Goal: Information Seeking & Learning: Learn about a topic

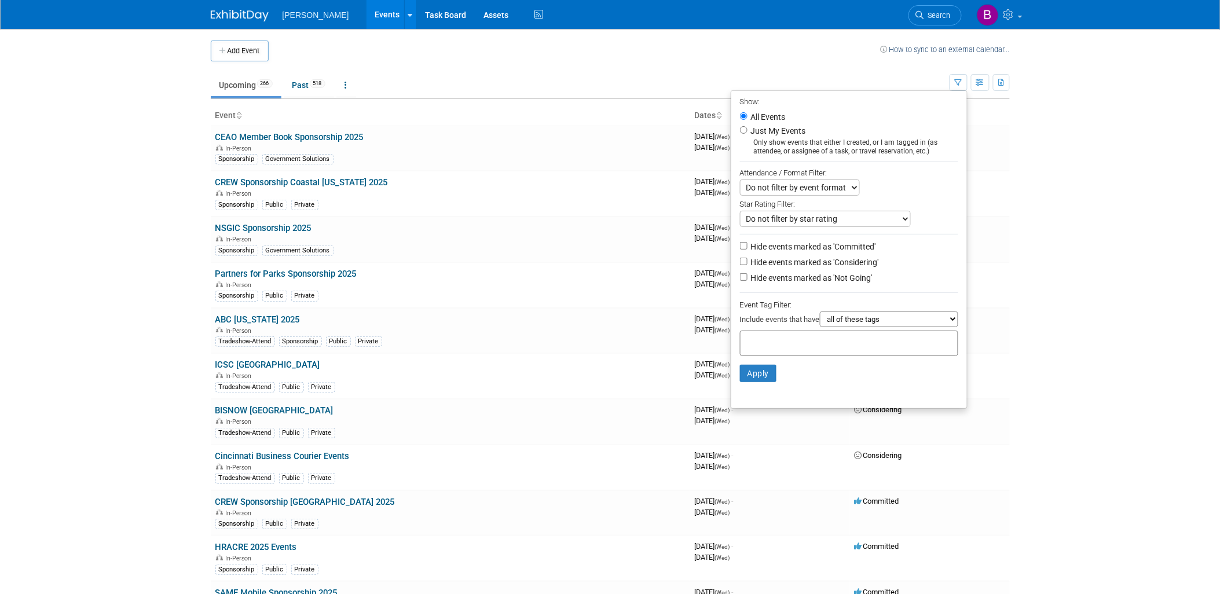
click at [941, 27] on div "Woolpert Events Add Event Bulk Upload Events Shareable Event Boards Recently Vi…" at bounding box center [610, 14] width 799 height 29
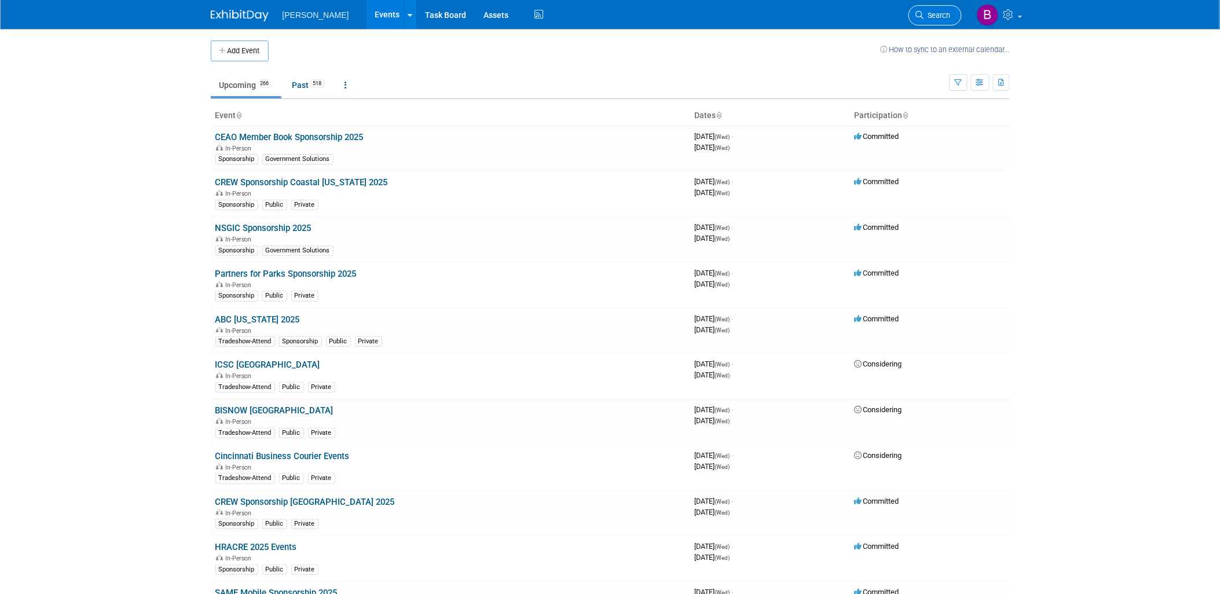
click at [940, 19] on link "Search" at bounding box center [935, 15] width 53 height 20
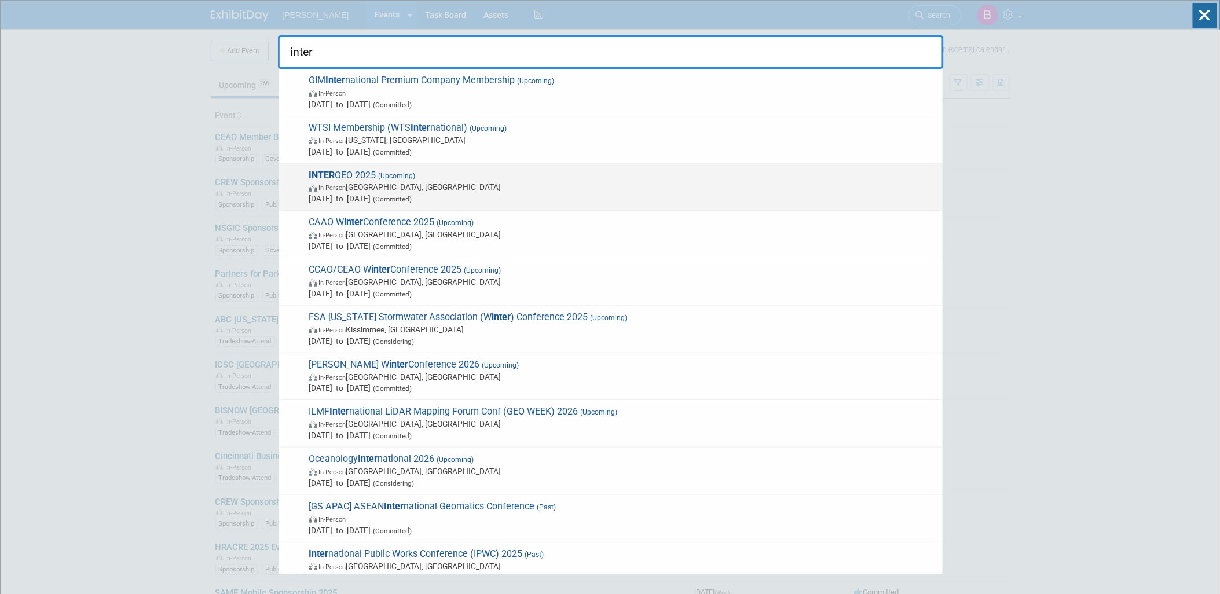
type input "inter"
click at [345, 186] on span "In-Person" at bounding box center [331, 188] width 27 height 8
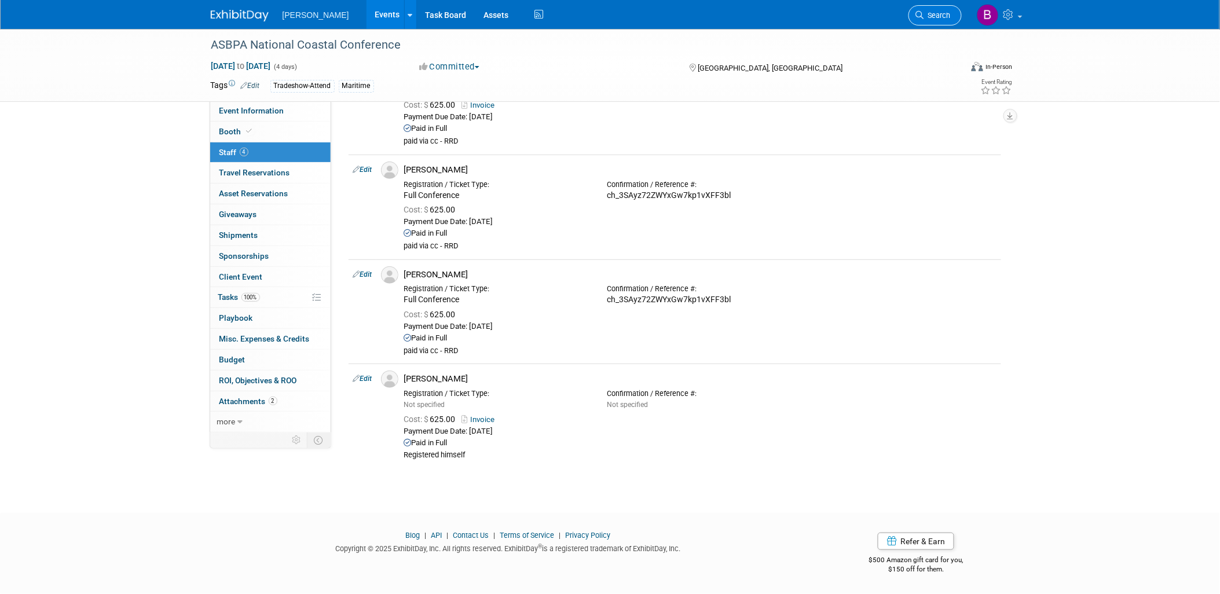
click at [929, 16] on span "Search" at bounding box center [937, 15] width 27 height 9
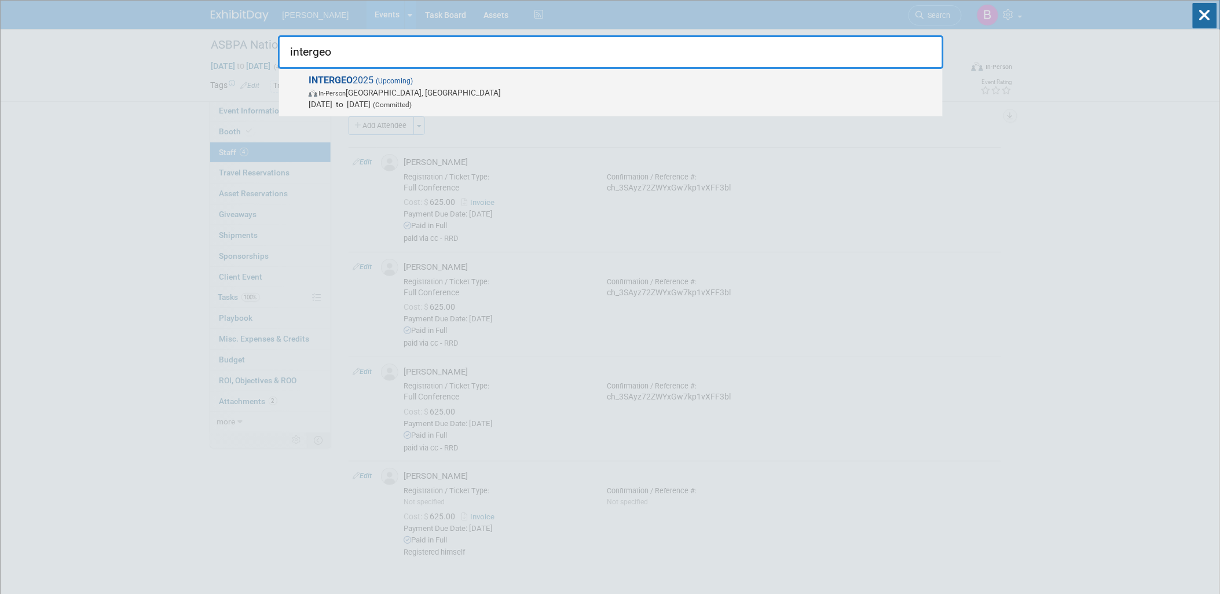
type input "intergeo"
click at [692, 104] on span "Oct 7, 2025 to Oct 9, 2025 (Committed)" at bounding box center [623, 104] width 628 height 12
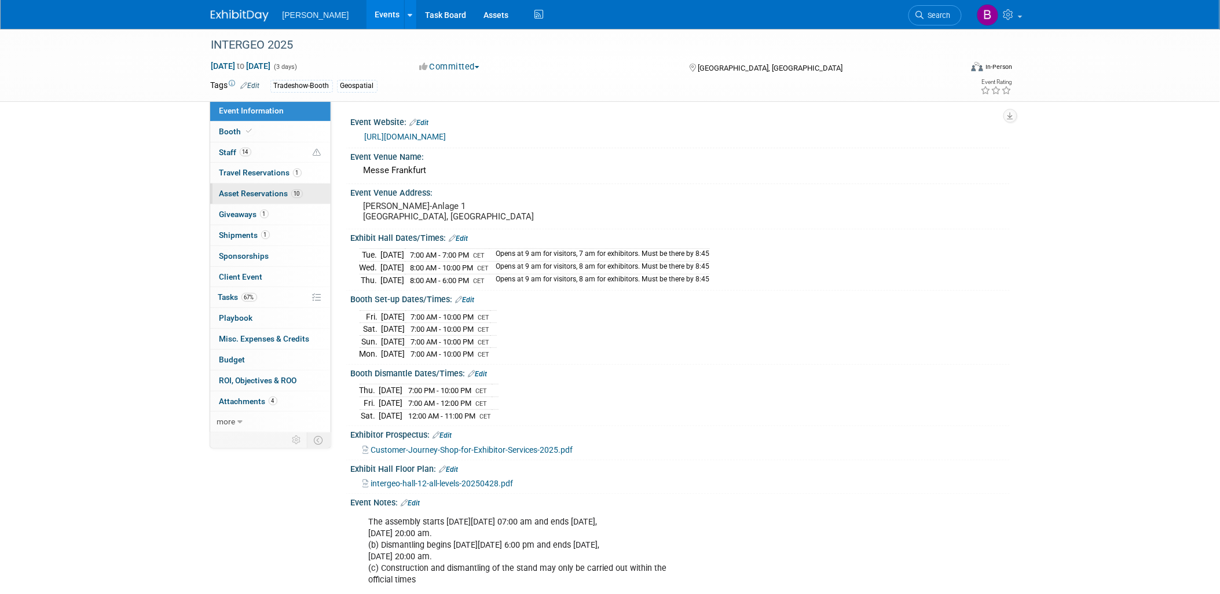
click at [247, 195] on span "Asset Reservations 10" at bounding box center [260, 193] width 83 height 9
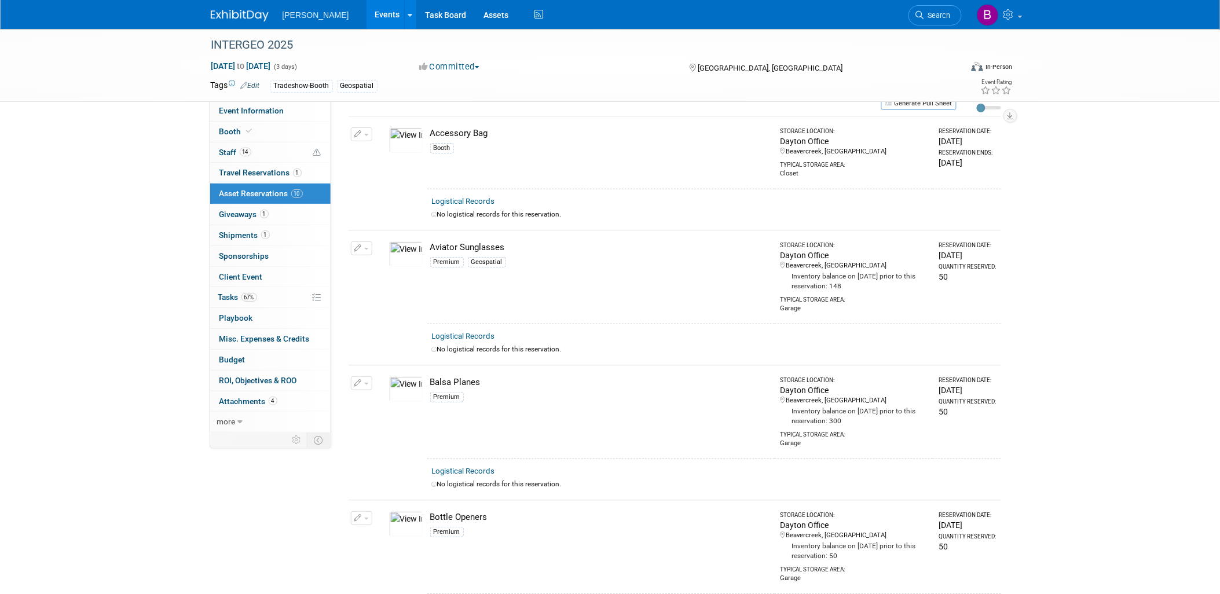
scroll to position [20, 0]
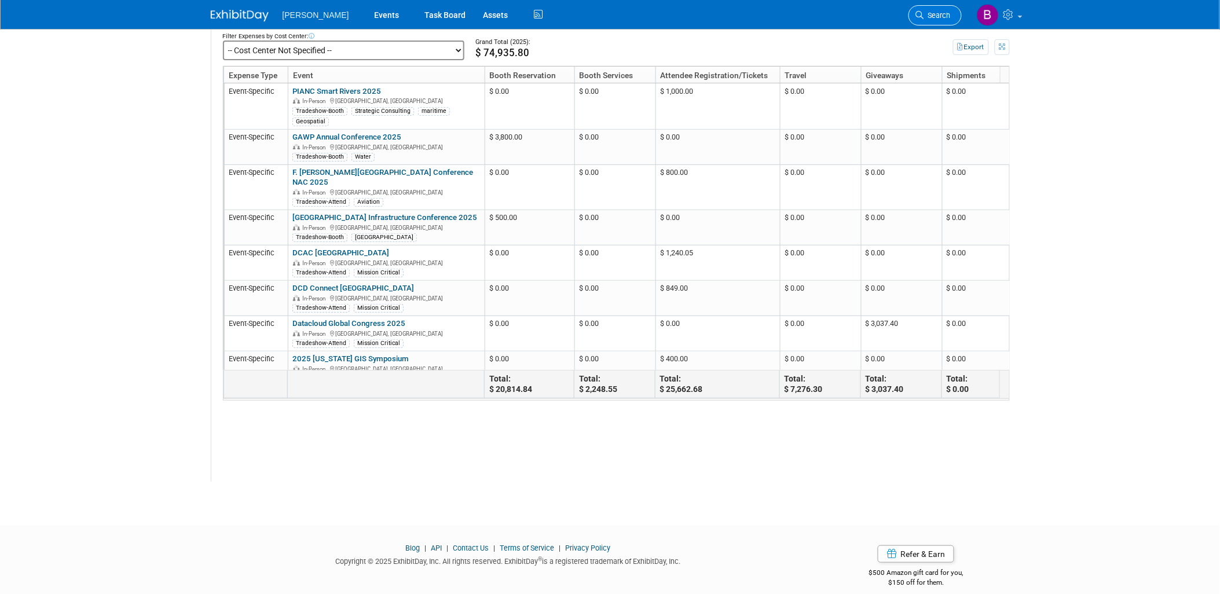
scroll to position [869, 0]
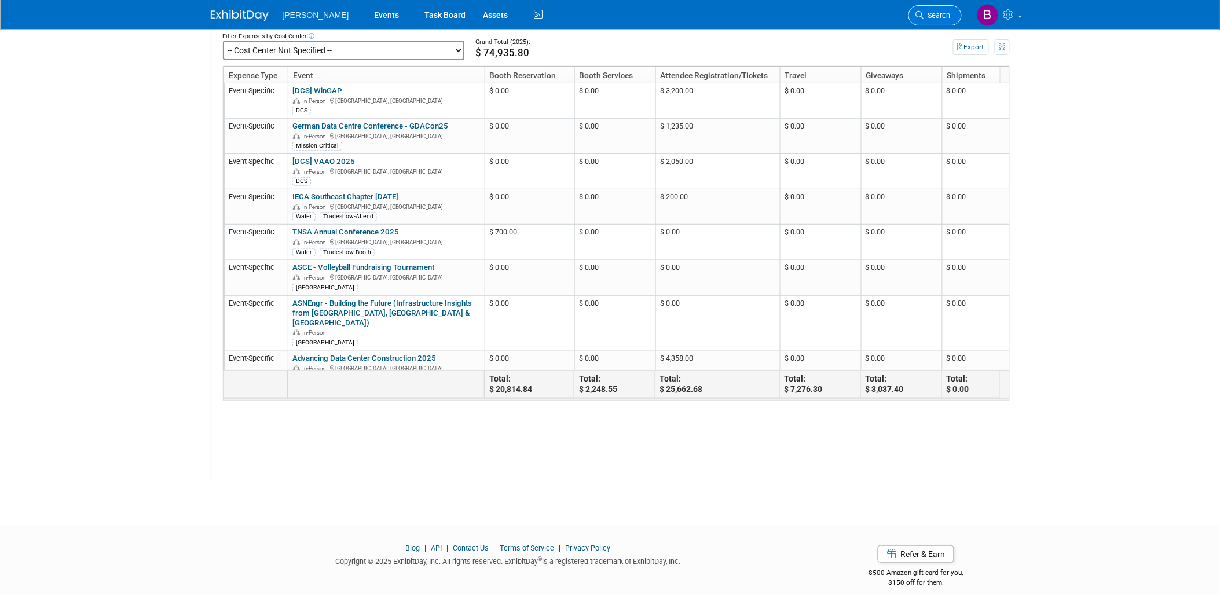
click at [935, 15] on span "Search" at bounding box center [937, 15] width 27 height 9
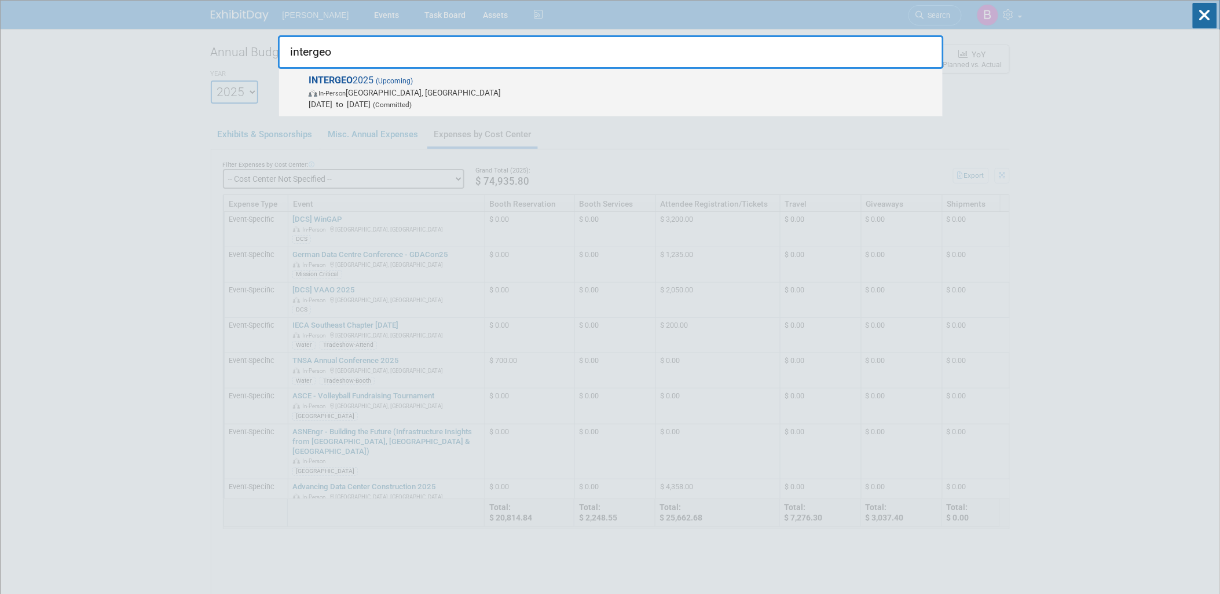
type input "intergeo"
click at [437, 89] on span "In-Person Frankfurt am Main, Germany" at bounding box center [623, 93] width 628 height 12
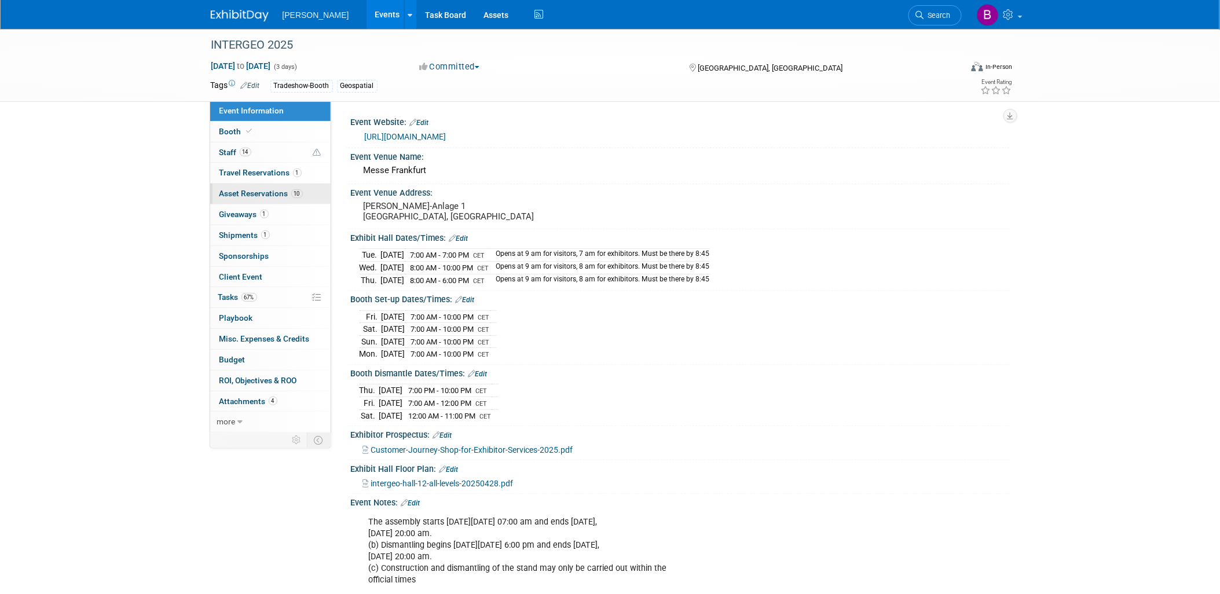
click at [255, 195] on span "Asset Reservations 10" at bounding box center [260, 193] width 83 height 9
click at [367, 21] on link "Events" at bounding box center [388, 14] width 42 height 29
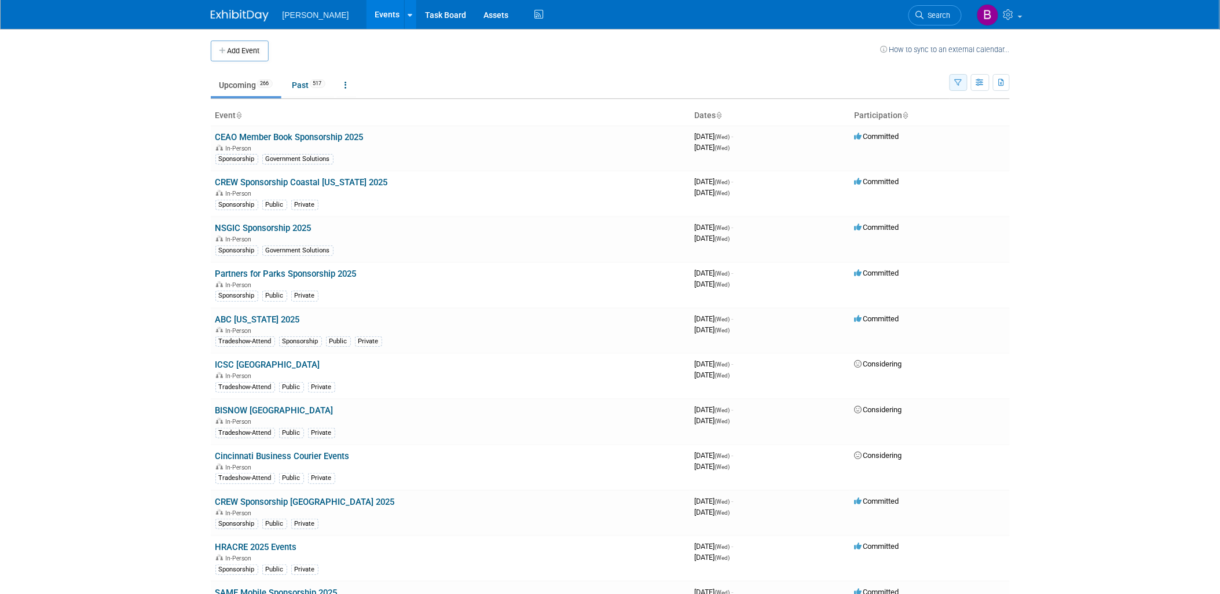
click at [961, 79] on icon "button" at bounding box center [959, 83] width 8 height 8
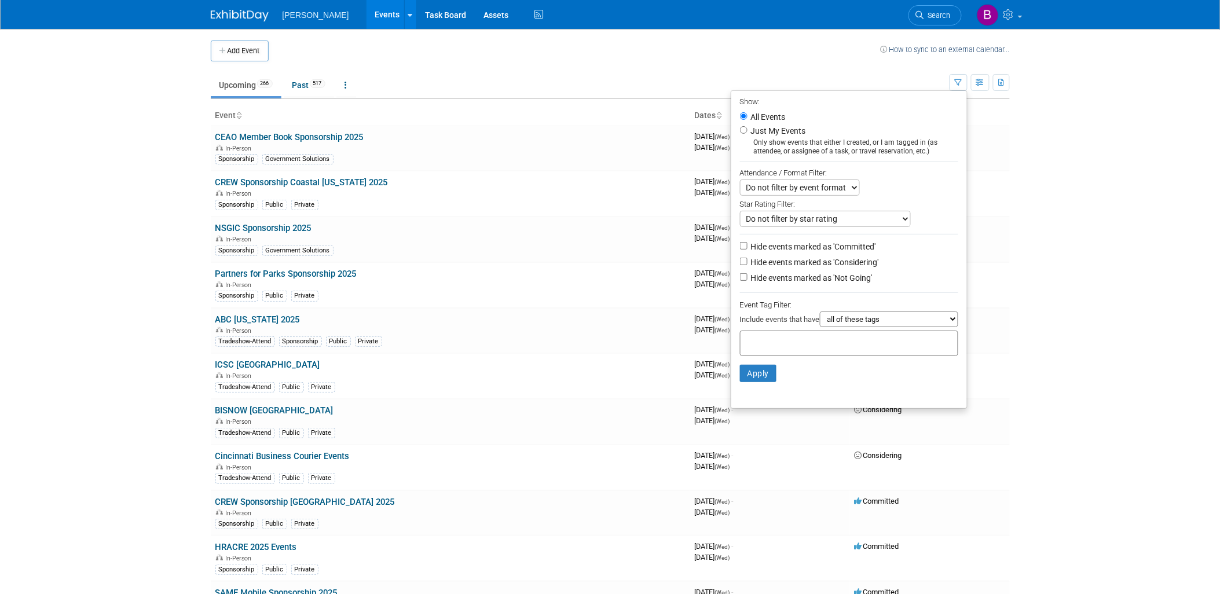
click at [768, 273] on label "Hide events marked as 'Not Going'" at bounding box center [811, 278] width 124 height 12
click at [748, 273] on input "Hide events marked as 'Not Going'" at bounding box center [744, 277] width 8 height 8
checkbox input "true"
click at [771, 267] on label "Hide events marked as 'Considering'" at bounding box center [814, 263] width 130 height 12
click at [748, 265] on input "Hide events marked as 'Considering'" at bounding box center [744, 262] width 8 height 8
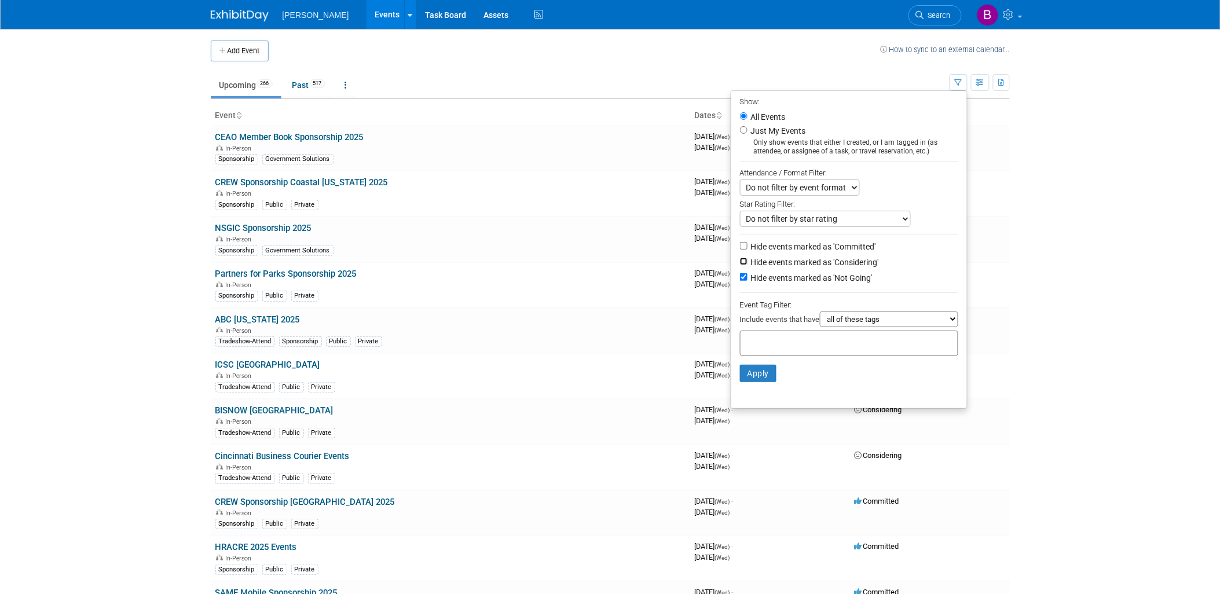
checkbox input "true"
click at [754, 375] on button "Apply" at bounding box center [758, 373] width 37 height 17
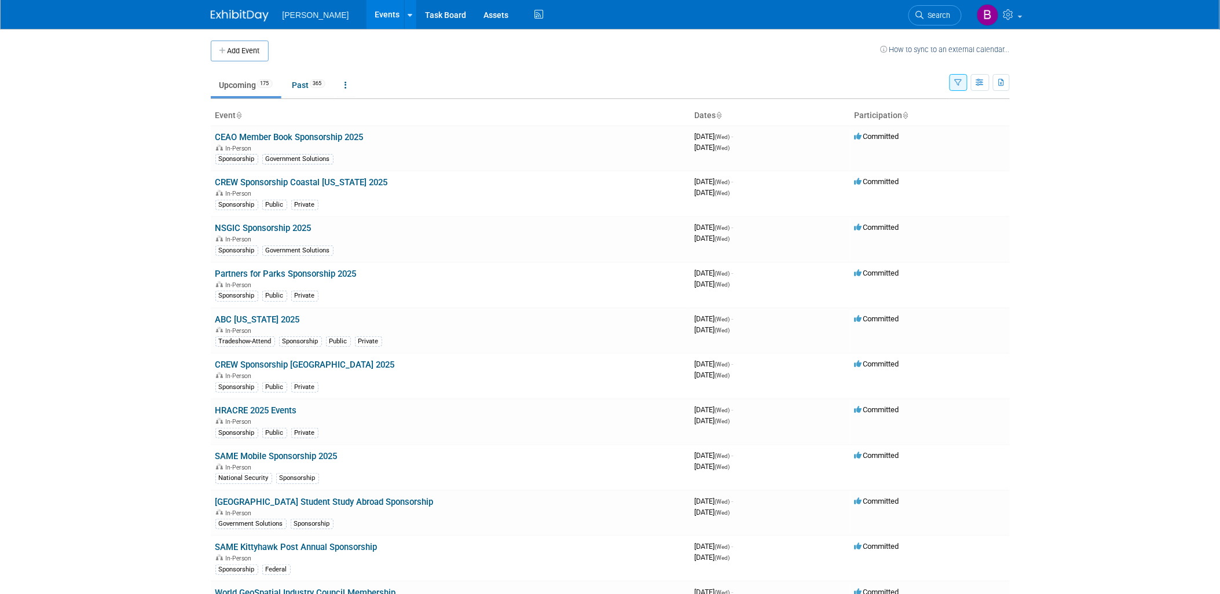
click at [320, 36] on div "Add Event How to sync to an external calendar..." at bounding box center [610, 45] width 799 height 32
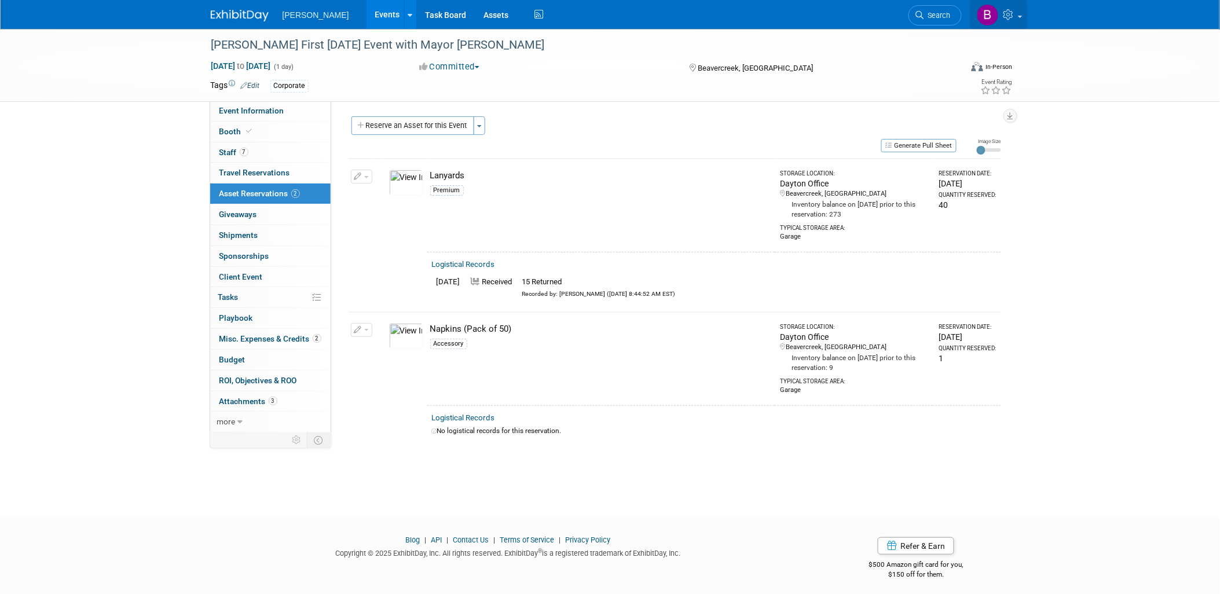
click at [1010, 12] on icon at bounding box center [1009, 14] width 13 height 10
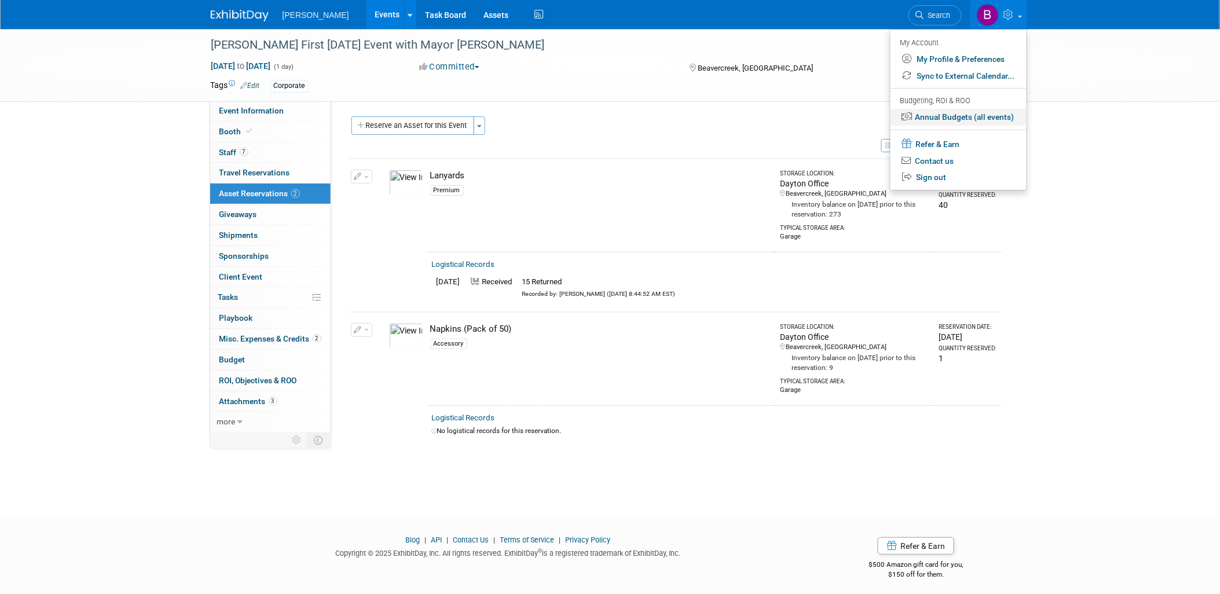
click at [980, 114] on link "Annual Budgets (all events)" at bounding box center [959, 117] width 136 height 17
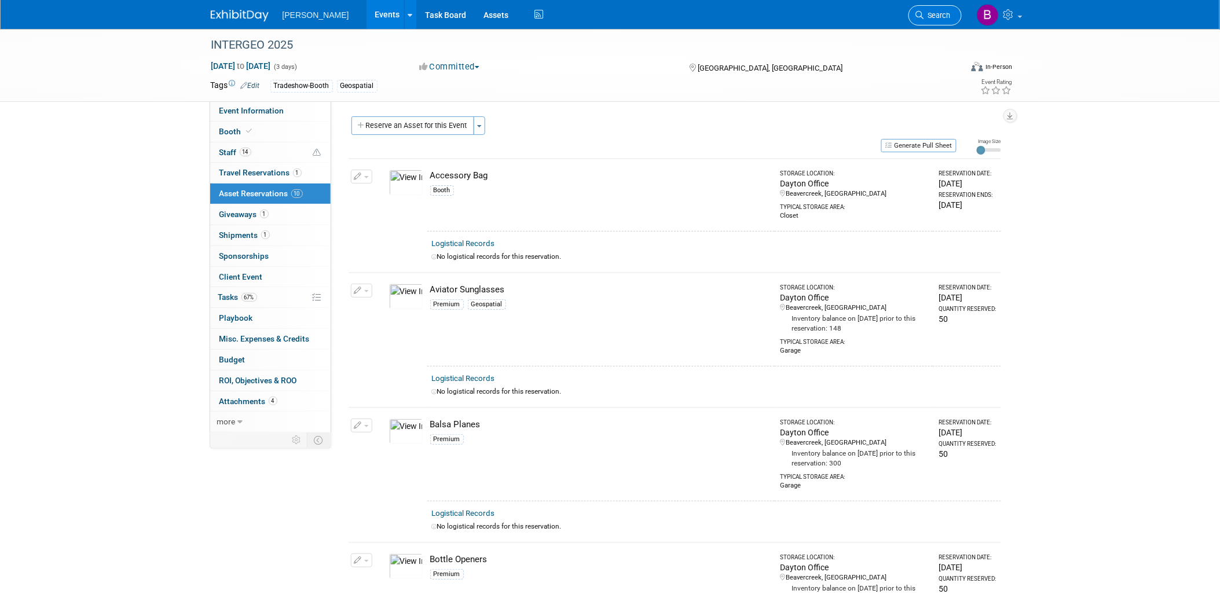
click at [930, 20] on link "Search" at bounding box center [935, 15] width 53 height 20
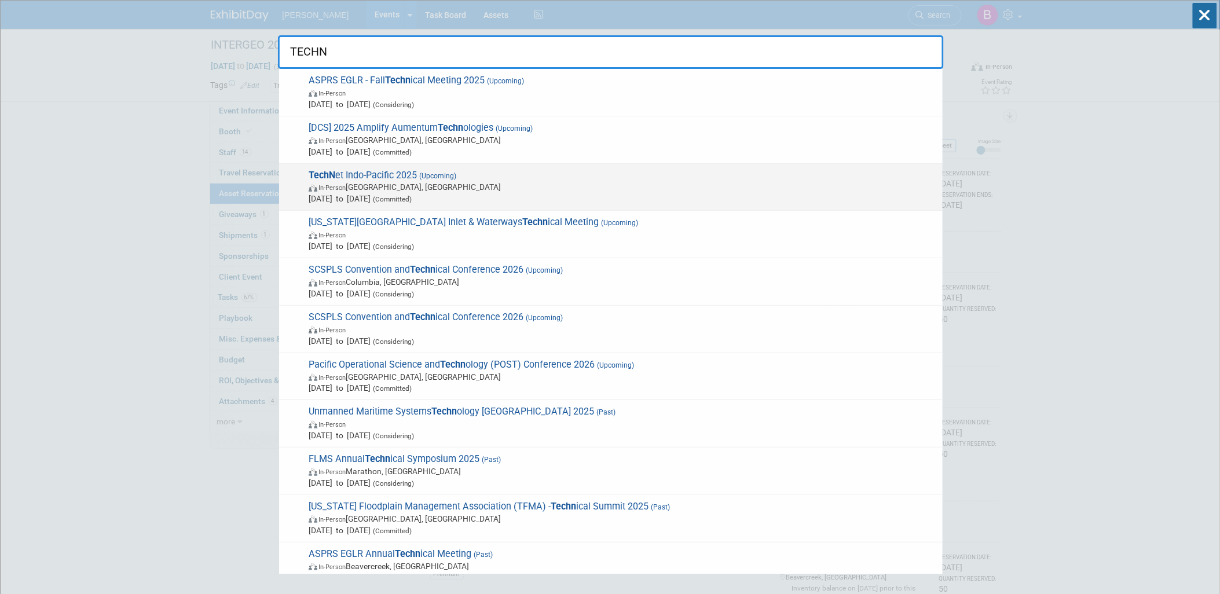
type input "TECHN"
click at [706, 182] on span "In-Person Honolulu, HI" at bounding box center [623, 187] width 628 height 12
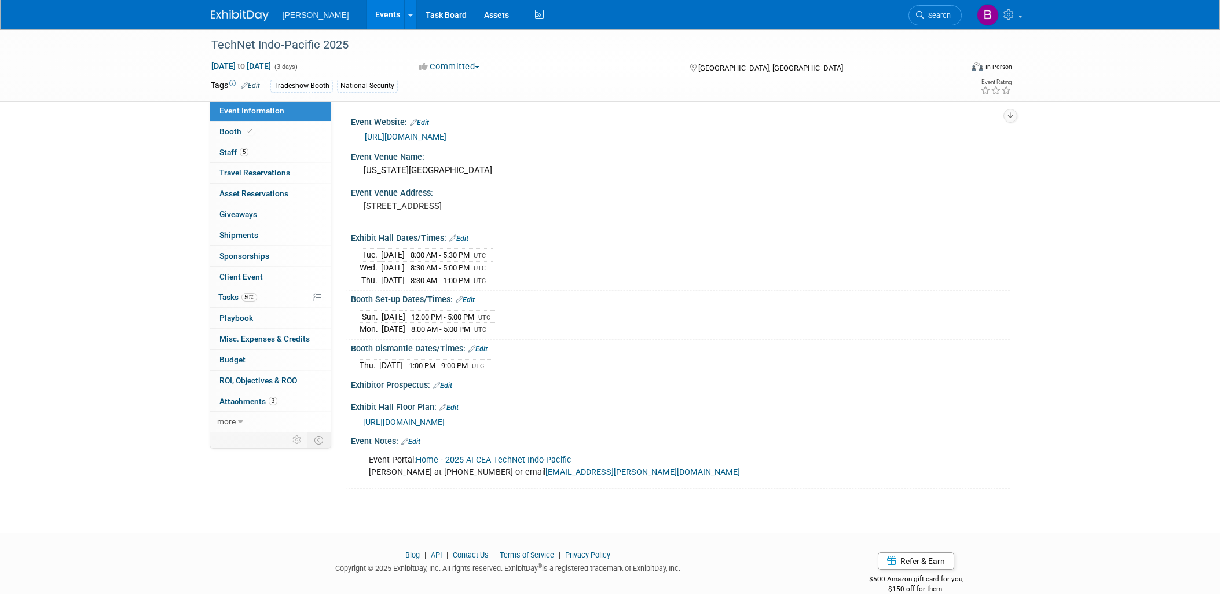
click at [255, 130] on link "Booth" at bounding box center [270, 132] width 120 height 20
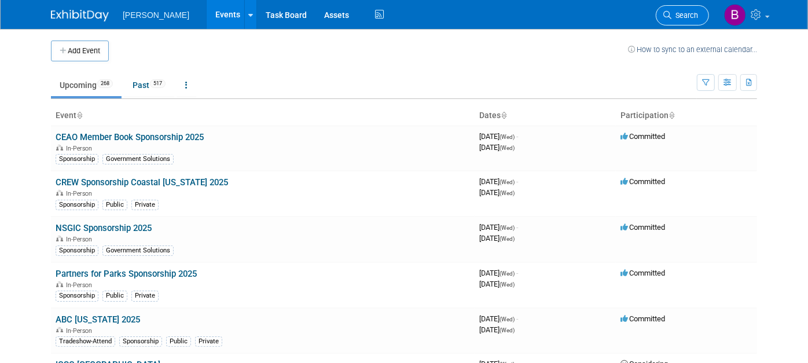
click at [686, 16] on span "Search" at bounding box center [685, 15] width 27 height 9
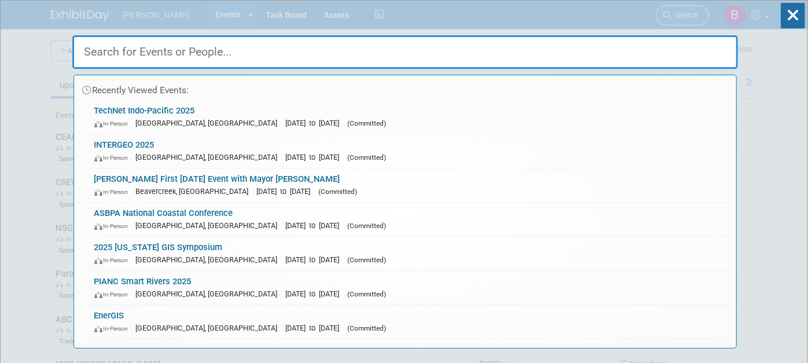
type input "d"
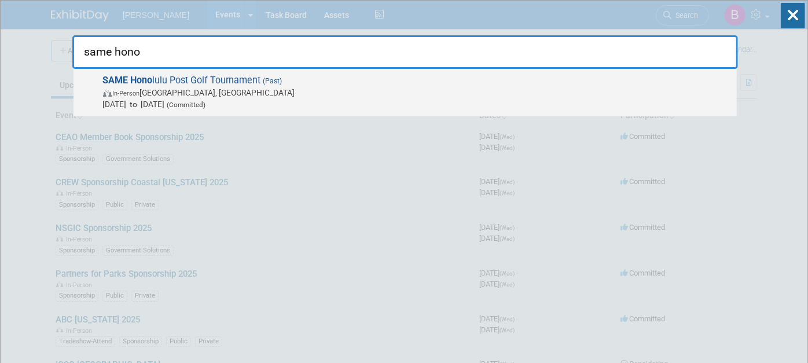
type input "same hono"
click at [445, 77] on span "SAME Hono lulu Post Golf Tournament (Past) In-Person Honolulu, HI Sep 5, 2025 t…" at bounding box center [416, 92] width 632 height 35
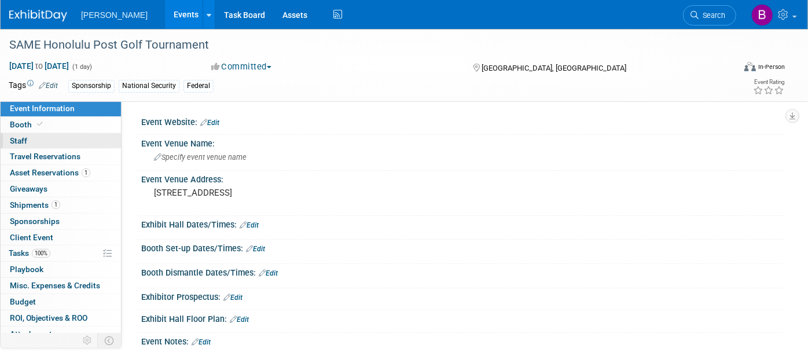
click at [74, 144] on link "0 Staff 0" at bounding box center [61, 141] width 120 height 16
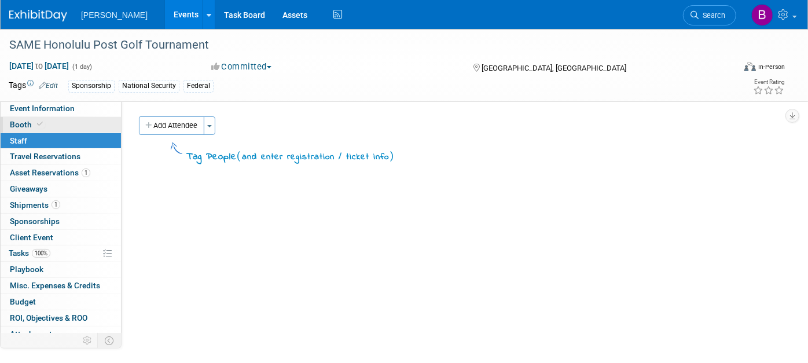
click at [61, 126] on link "Booth" at bounding box center [61, 125] width 120 height 16
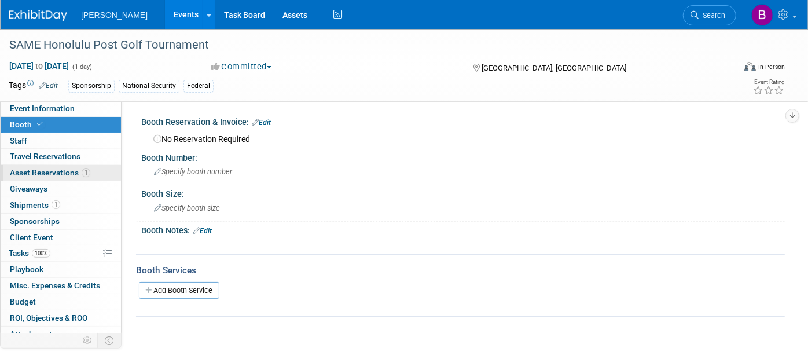
click at [50, 178] on link "1 Asset Reservations 1" at bounding box center [61, 173] width 120 height 16
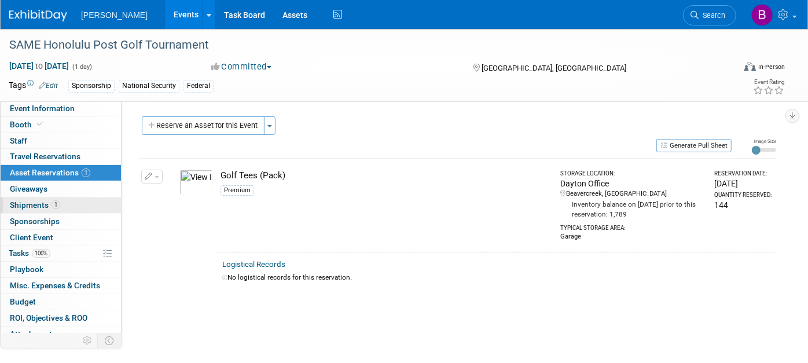
click at [51, 207] on span "Shipments 1" at bounding box center [35, 204] width 50 height 9
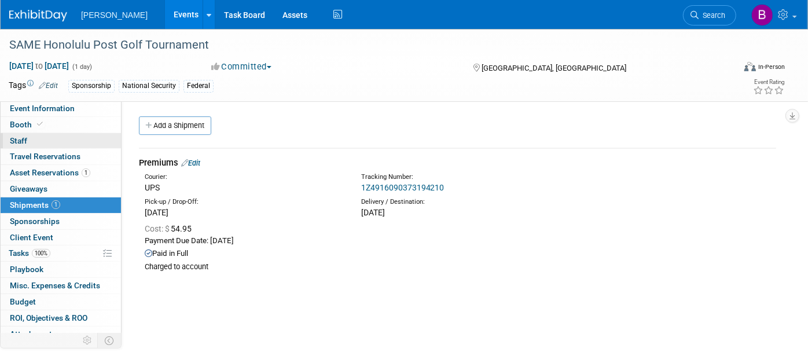
click at [58, 135] on link "0 Staff 0" at bounding box center [61, 141] width 120 height 16
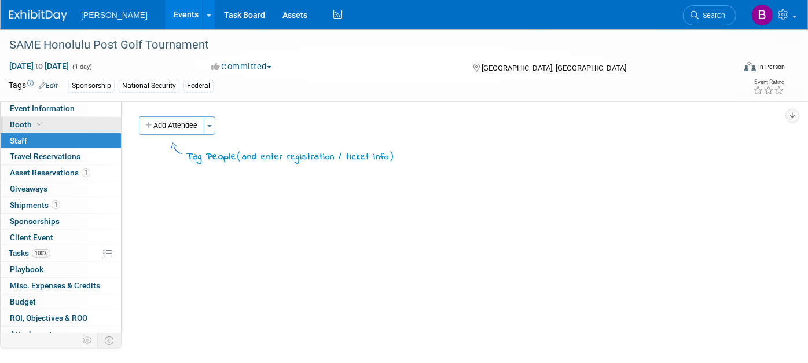
click at [52, 119] on link "Booth" at bounding box center [61, 125] width 120 height 16
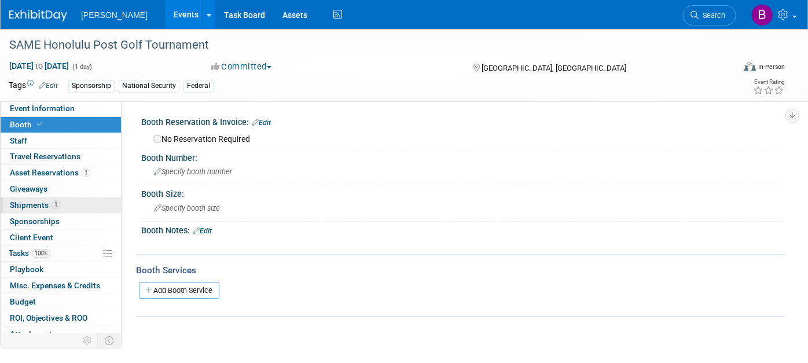
click at [54, 205] on span "1" at bounding box center [56, 204] width 9 height 9
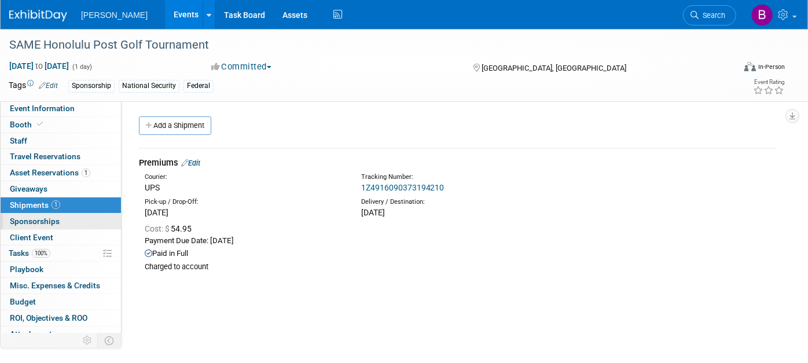
click at [57, 214] on link "0 Sponsorships 0" at bounding box center [61, 222] width 120 height 16
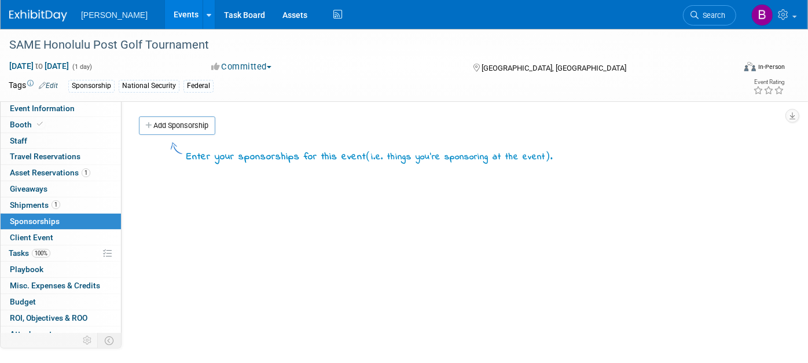
scroll to position [23, 0]
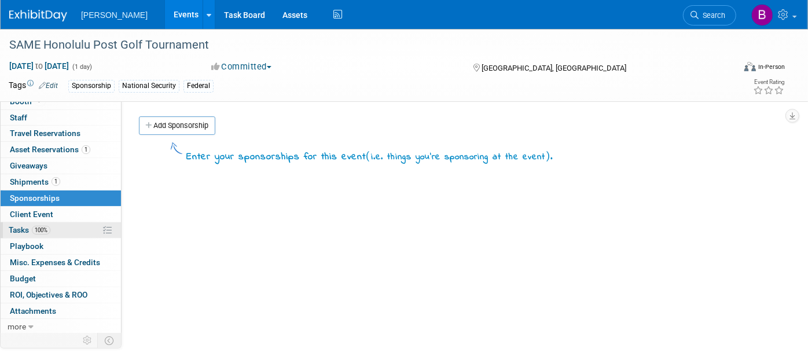
click at [44, 226] on span "100%" at bounding box center [41, 230] width 19 height 9
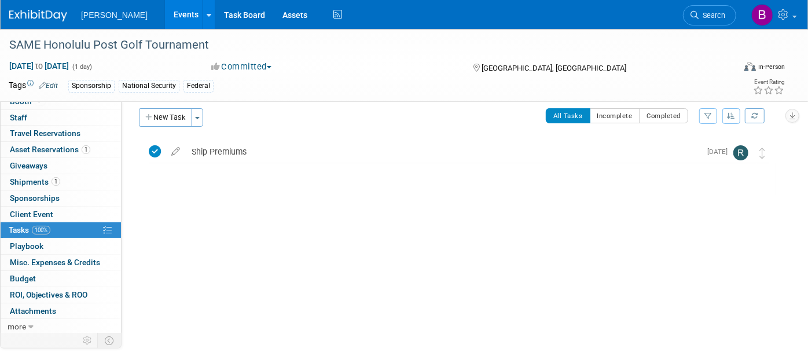
scroll to position [16, 0]
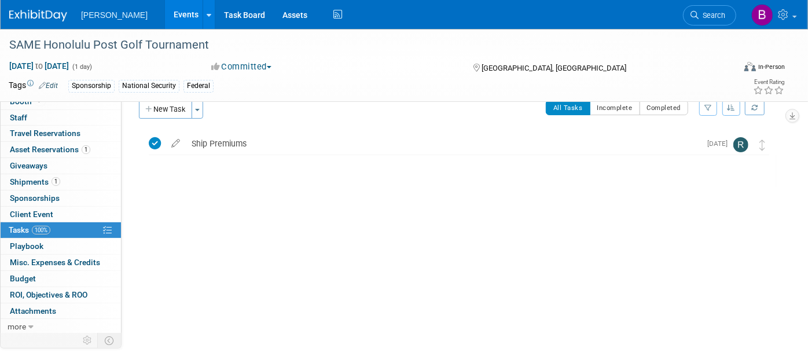
click at [709, 25] on li "Search" at bounding box center [709, 14] width 53 height 28
click at [709, 18] on span "Search" at bounding box center [712, 15] width 27 height 9
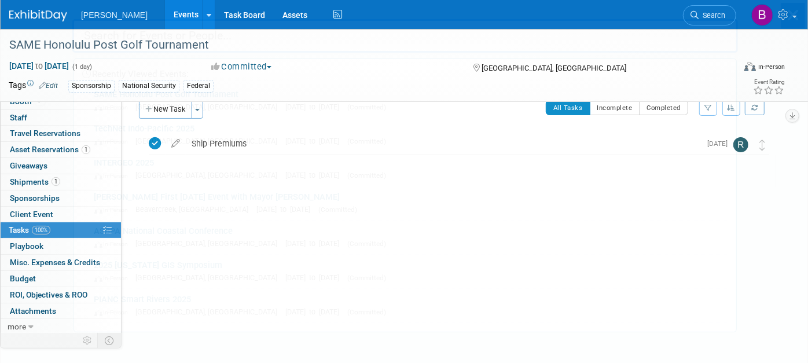
scroll to position [0, 0]
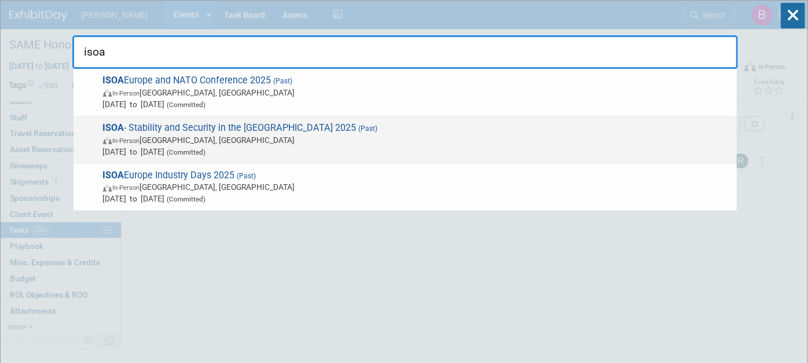
type input "isoa"
click at [257, 129] on span "ISOA - Stability and Security in the [GEOGRAPHIC_DATA] 2025 (Past) In-Person [G…" at bounding box center [416, 139] width 632 height 35
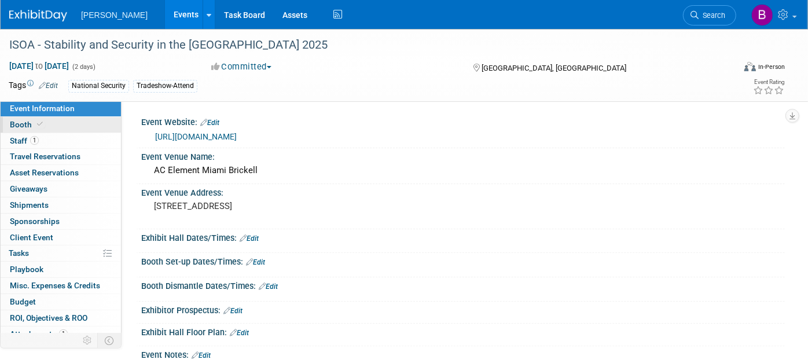
click at [52, 130] on link "Booth" at bounding box center [61, 125] width 120 height 16
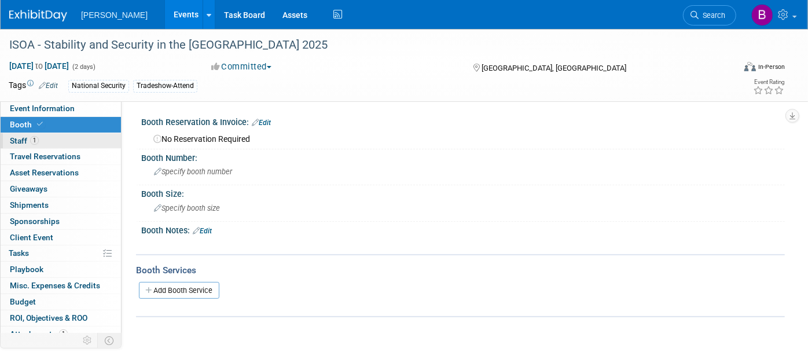
click at [48, 137] on link "1 Staff 1" at bounding box center [61, 141] width 120 height 16
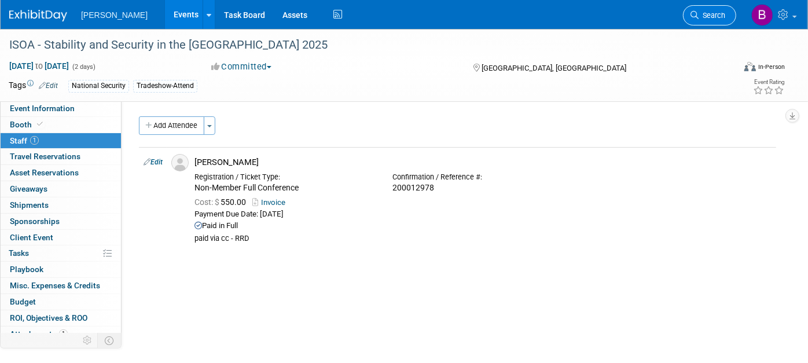
click at [718, 12] on span "Search" at bounding box center [712, 15] width 27 height 9
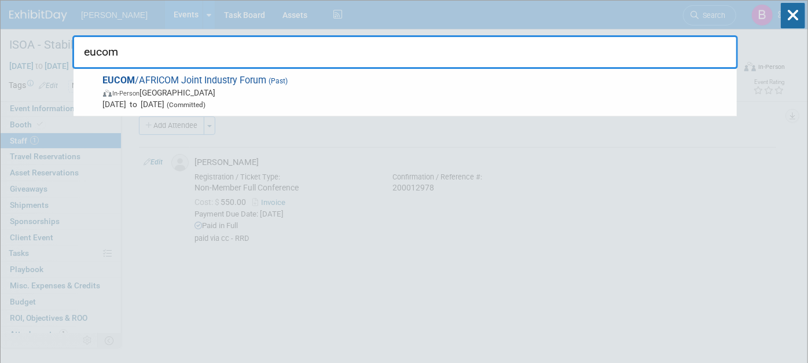
click at [511, 67] on input "eucom" at bounding box center [405, 52] width 666 height 34
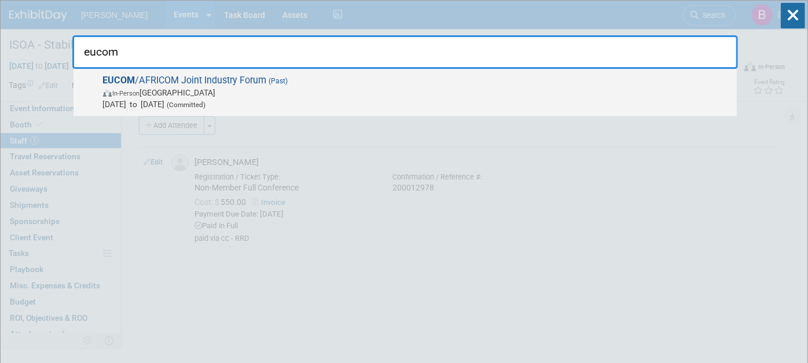
type input "eucom"
click at [477, 102] on span "Jul 9, 2025 to Jul 9, 2025 (Committed)" at bounding box center [417, 104] width 628 height 12
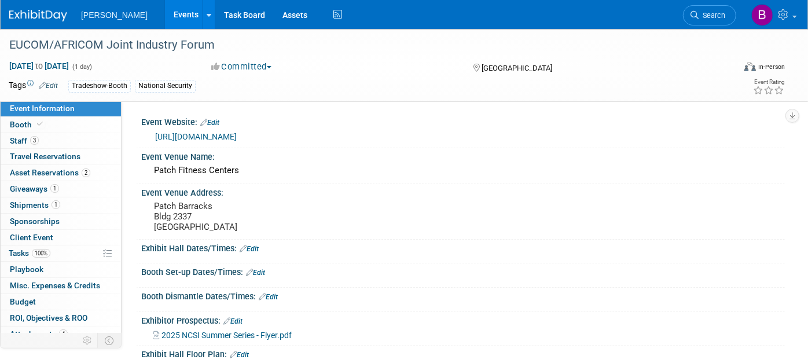
click at [73, 141] on link "3 Staff 3" at bounding box center [61, 141] width 120 height 16
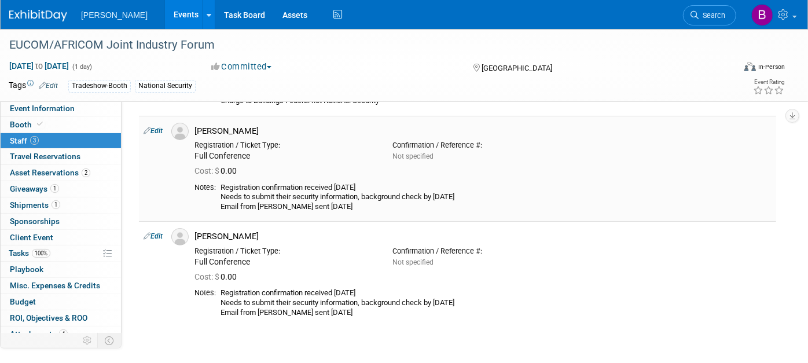
scroll to position [129, 0]
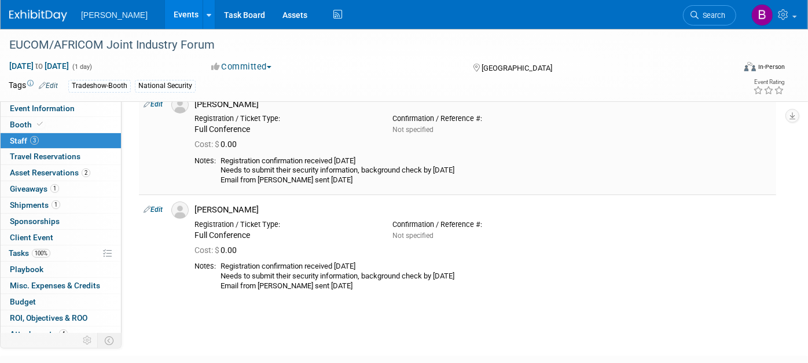
click at [151, 102] on link "Edit" at bounding box center [153, 104] width 19 height 8
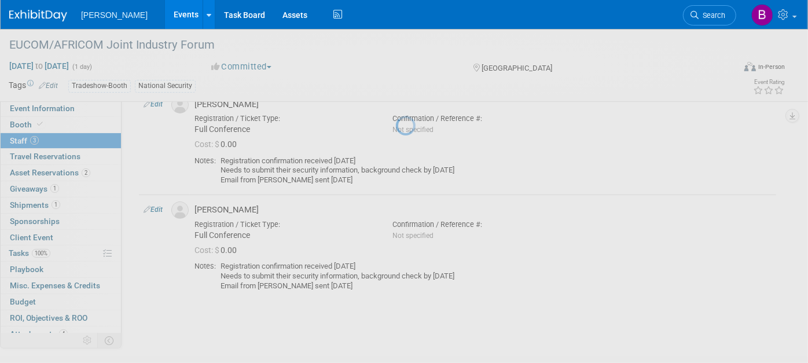
select select "21d1e228-c769-4c69-a7d8-cb5fdfca07f2"
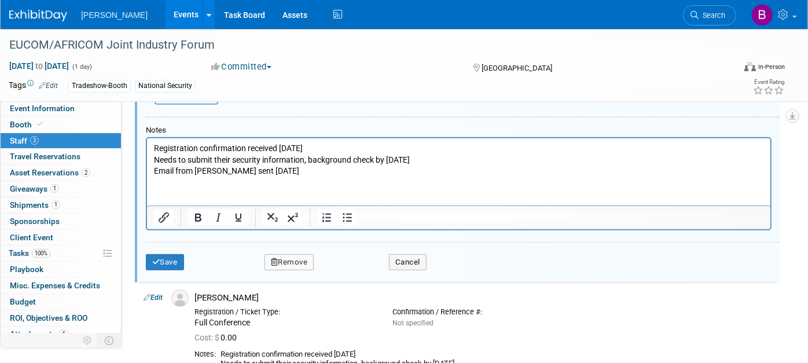
scroll to position [536, 0]
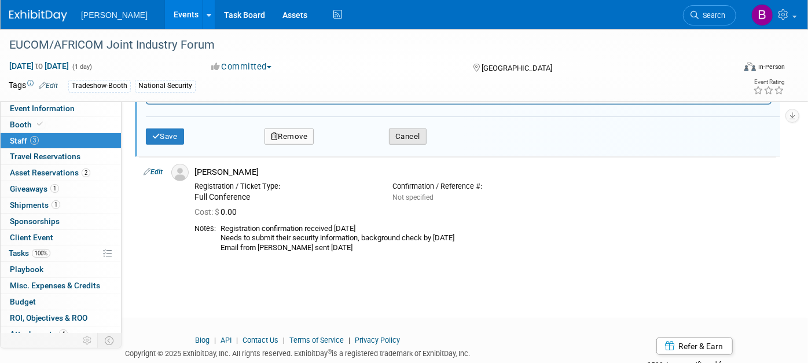
click at [404, 137] on button "Cancel" at bounding box center [408, 137] width 38 height 16
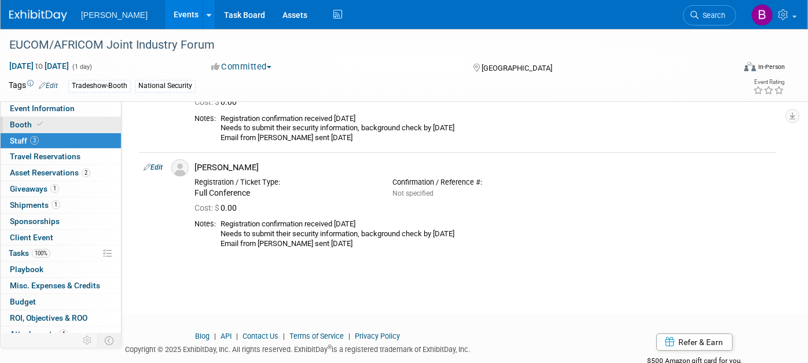
click at [43, 123] on span at bounding box center [40, 124] width 10 height 9
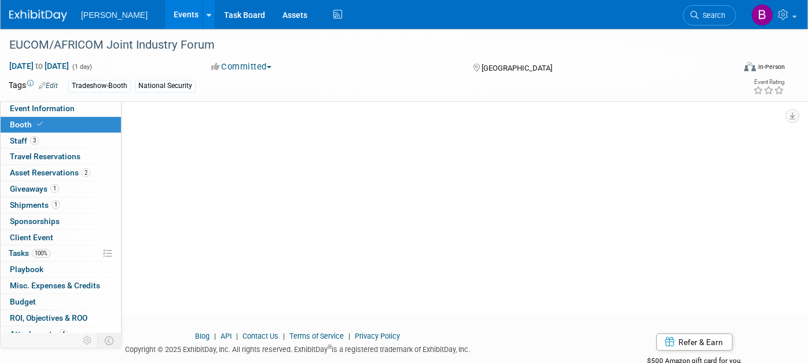
scroll to position [0, 0]
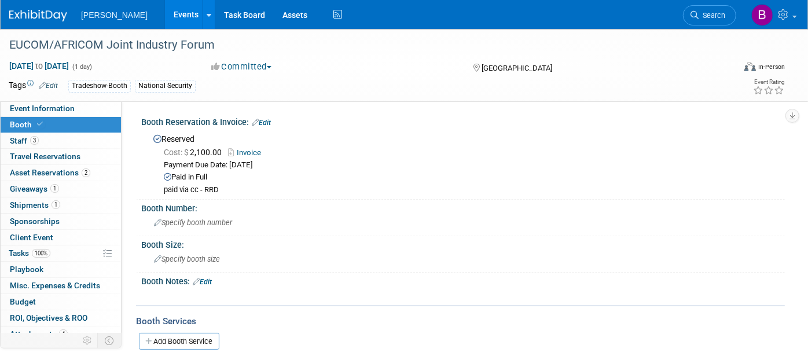
click at [268, 116] on div "Booth Reservation & Invoice: Edit" at bounding box center [463, 120] width 644 height 15
click at [265, 119] on link "Edit" at bounding box center [261, 123] width 19 height 8
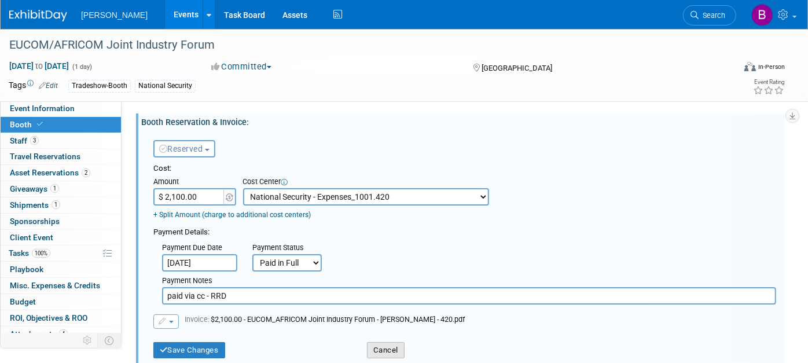
click at [390, 343] on button "Cancel" at bounding box center [386, 350] width 38 height 16
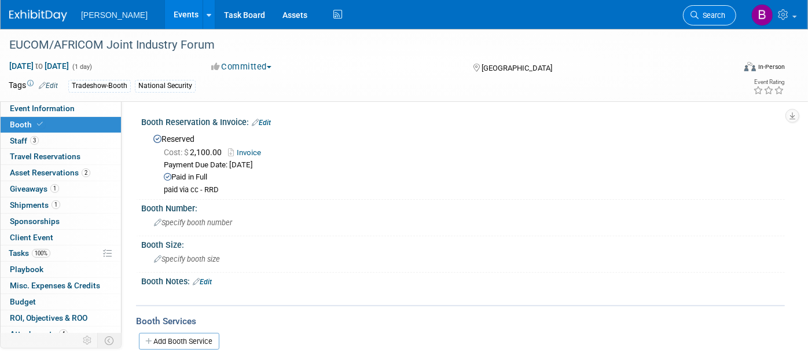
click at [699, 19] on link "Search" at bounding box center [709, 15] width 53 height 20
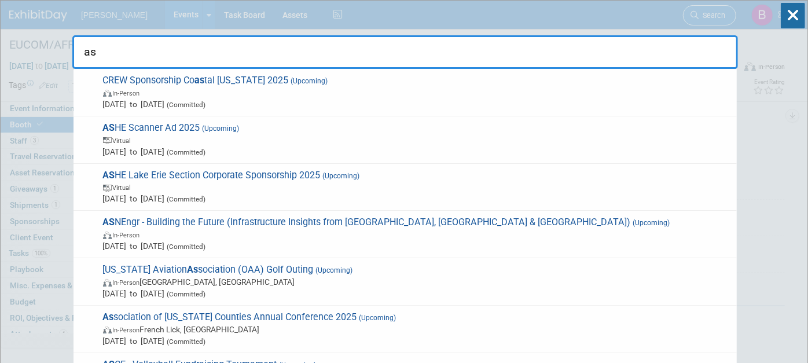
type input "a"
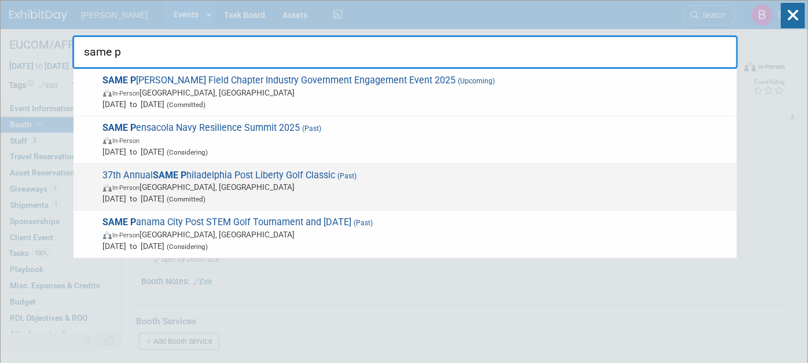
type input "same p"
click at [243, 186] on span "In-Person Philadelphia, PA" at bounding box center [417, 187] width 628 height 12
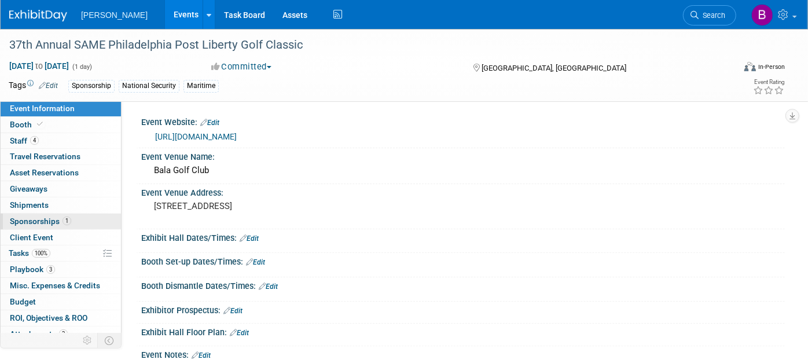
click at [20, 224] on span "Sponsorships 1" at bounding box center [40, 221] width 61 height 9
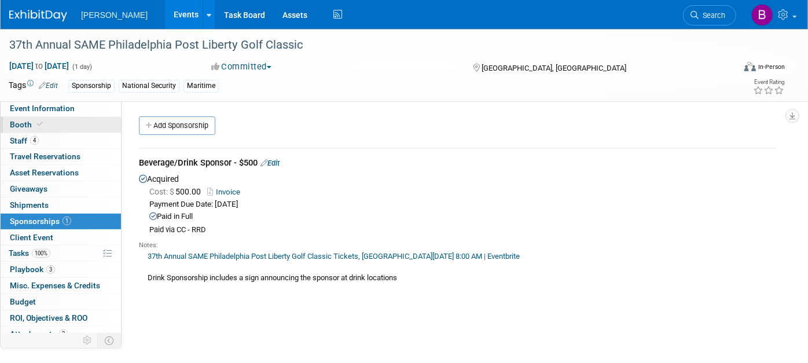
click at [83, 131] on link "Booth" at bounding box center [61, 125] width 120 height 16
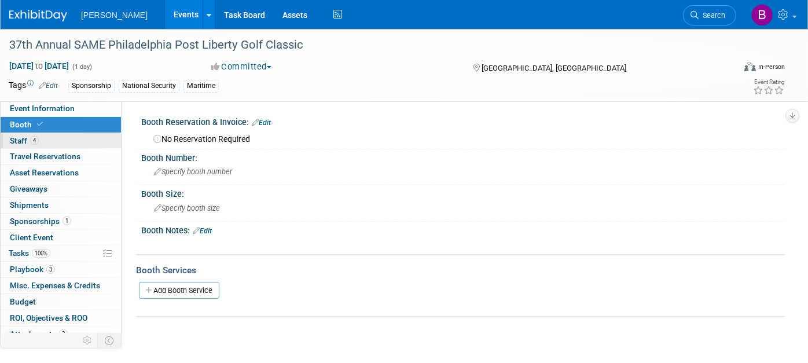
click at [44, 145] on link "4 Staff 4" at bounding box center [61, 141] width 120 height 16
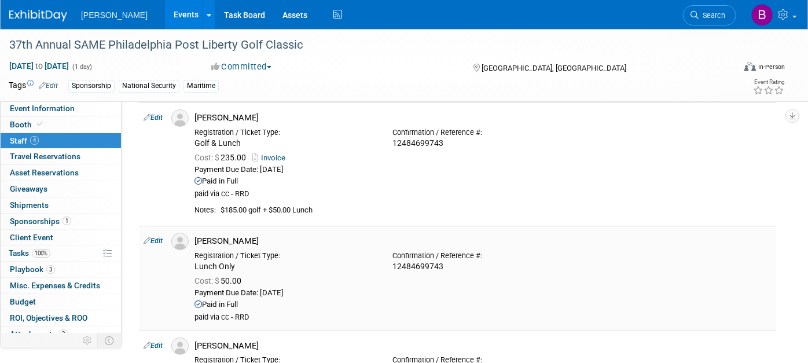
scroll to position [64, 0]
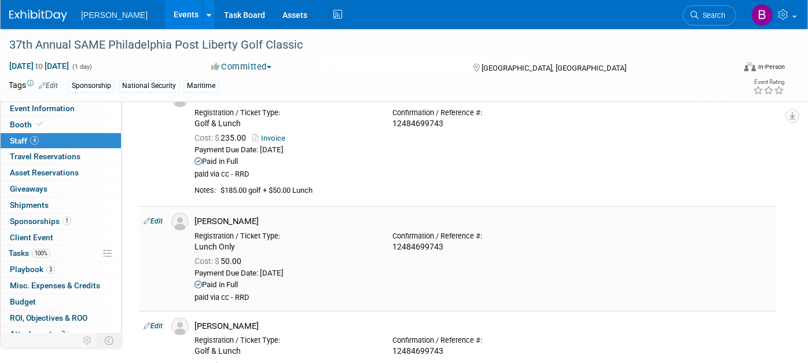
click at [153, 217] on link "Edit" at bounding box center [153, 221] width 19 height 8
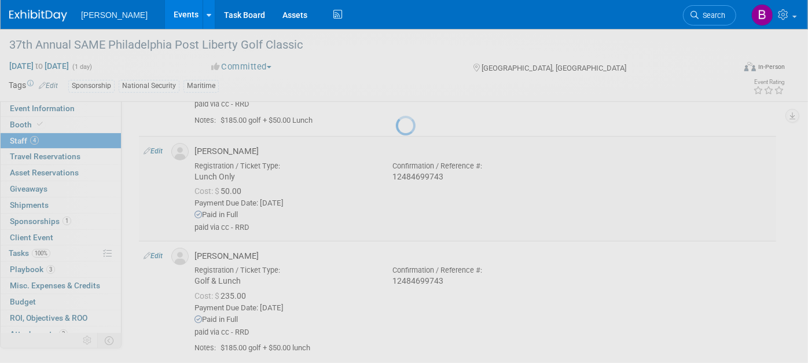
select select "6947a0b6-8247-4b2f-a356-c358b2c60b12"
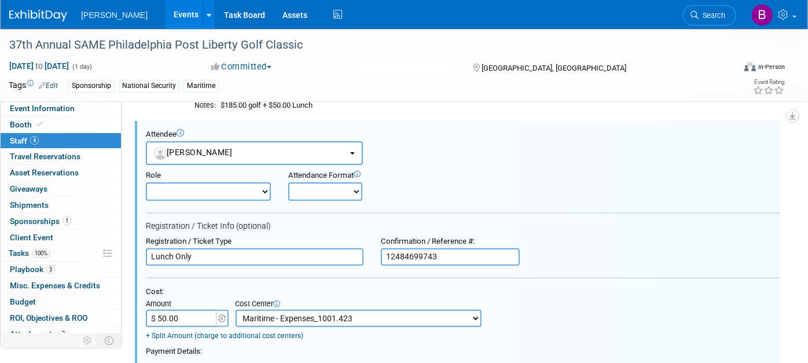
scroll to position [460, 0]
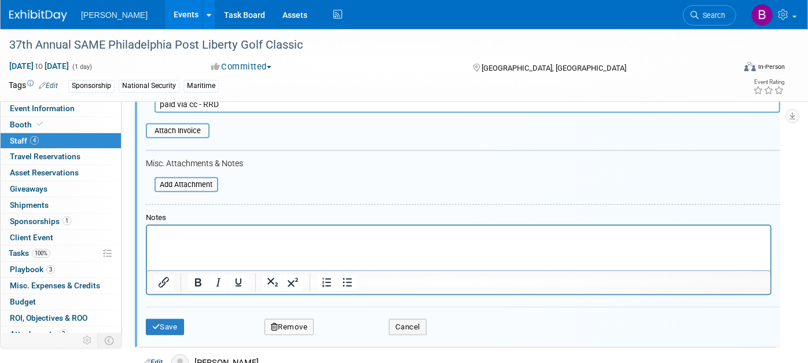
click at [431, 319] on td "Cancel" at bounding box center [386, 327] width 98 height 16
click at [420, 319] on button "Cancel" at bounding box center [408, 327] width 38 height 16
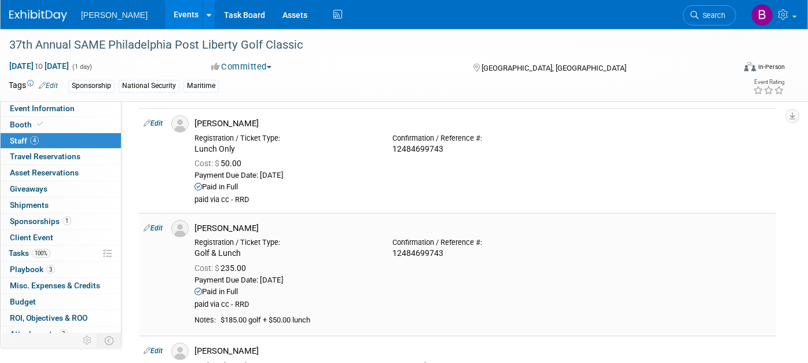
scroll to position [226, 0]
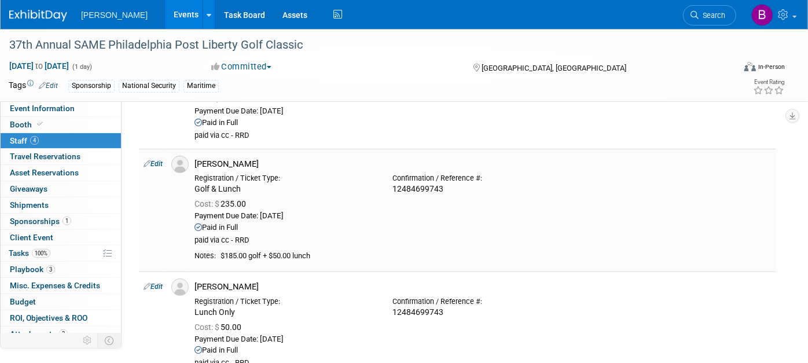
click at [164, 163] on td "Edit" at bounding box center [153, 210] width 28 height 123
click at [159, 161] on link "Edit" at bounding box center [153, 164] width 19 height 8
select select "c934cb2b-5aab-4e1b-bfa9-1fe0368eb100"
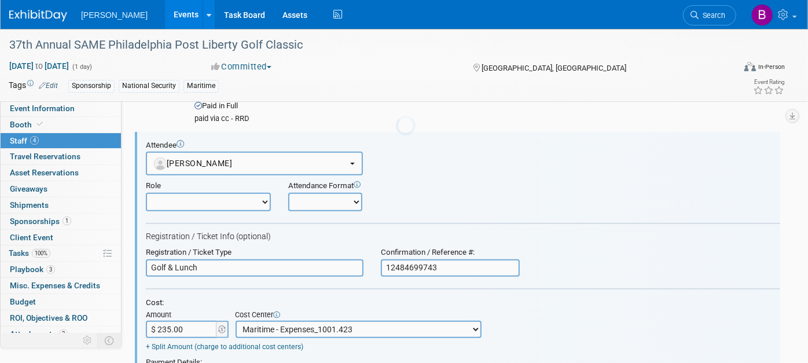
scroll to position [0, 0]
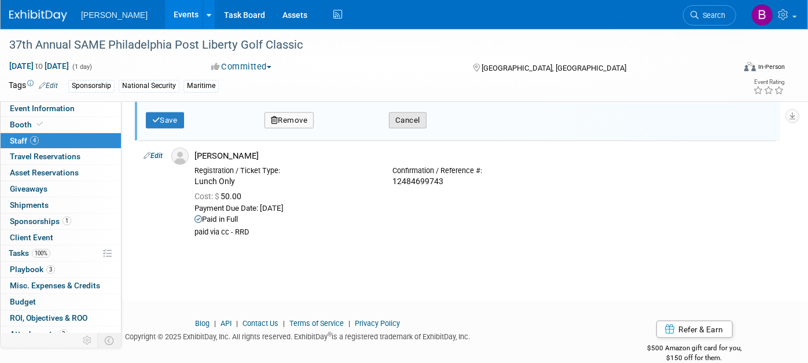
click at [398, 118] on button "Cancel" at bounding box center [408, 120] width 38 height 16
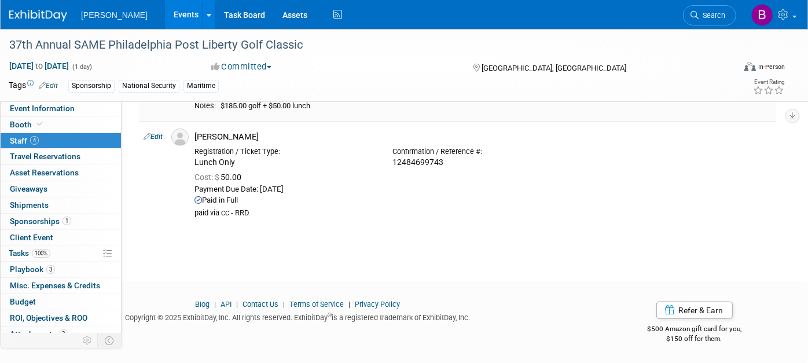
scroll to position [363, 0]
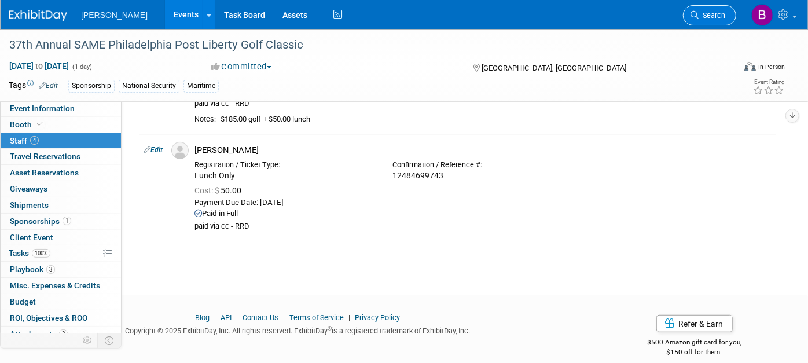
click at [715, 10] on link "Search" at bounding box center [709, 15] width 53 height 20
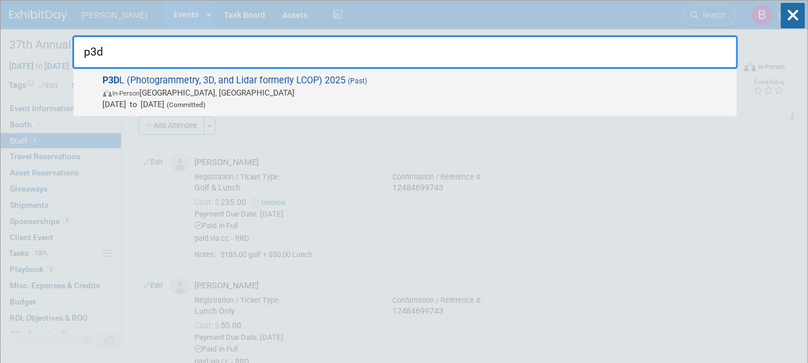
type input "p3d"
click at [198, 105] on span "Aug 25, 2025 to Aug 29, 2025 (Committed)" at bounding box center [417, 104] width 628 height 12
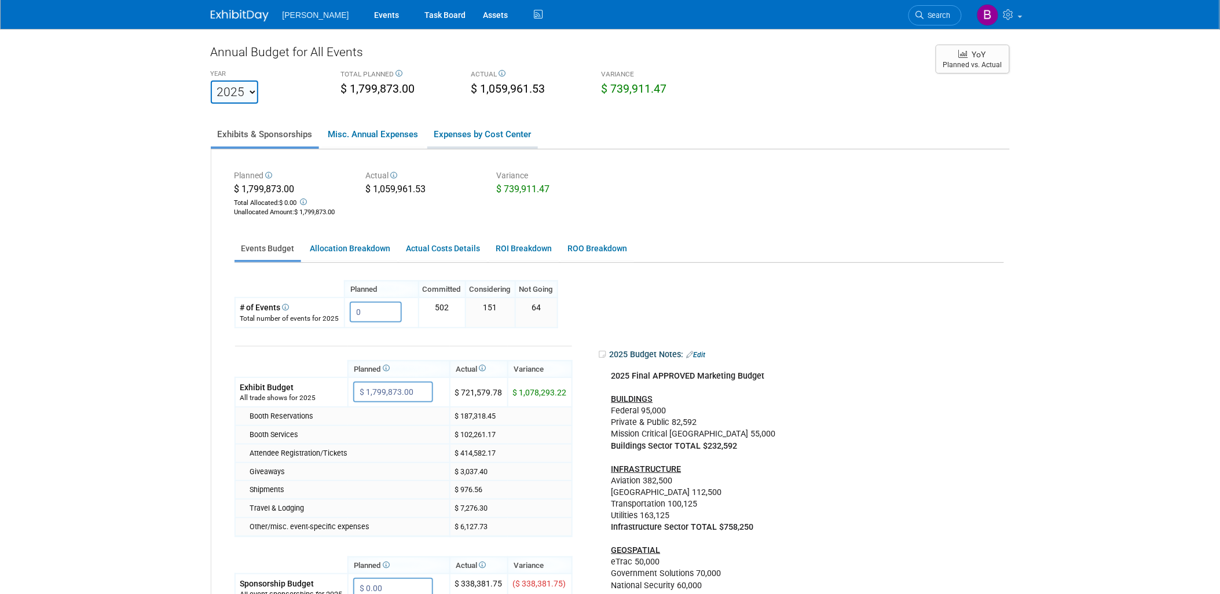
click at [458, 138] on link "Expenses by Cost Center" at bounding box center [482, 134] width 111 height 24
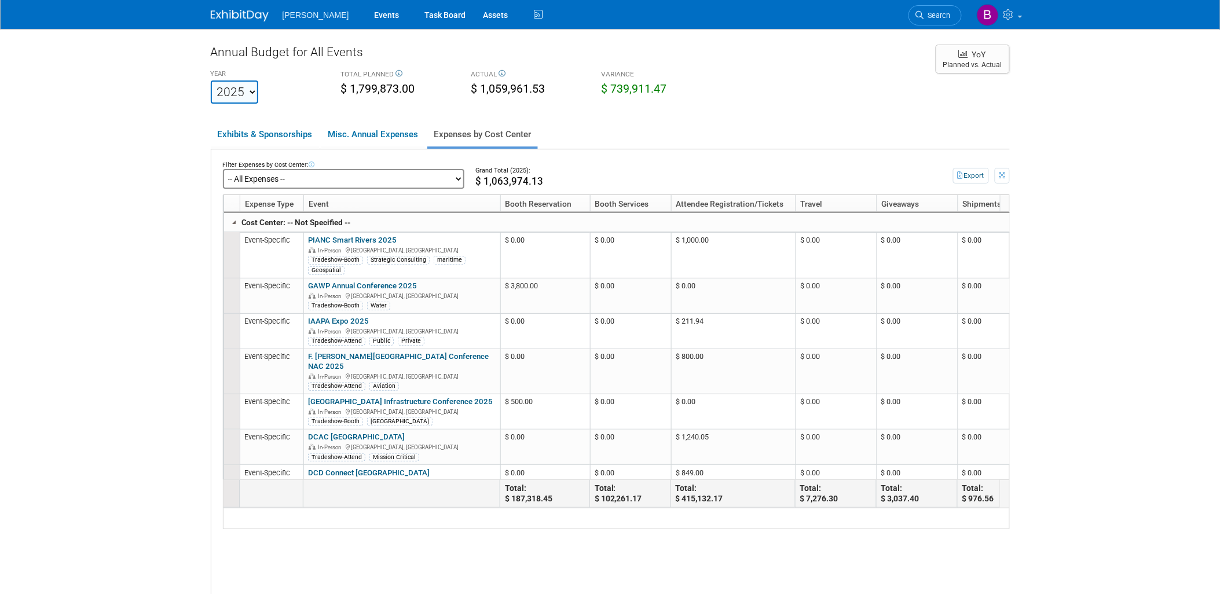
click at [280, 178] on select "-- All Expenses -- -- Cost Center Not Specified -- Advisory Services - Expenses…" at bounding box center [343, 179] width 241 height 20
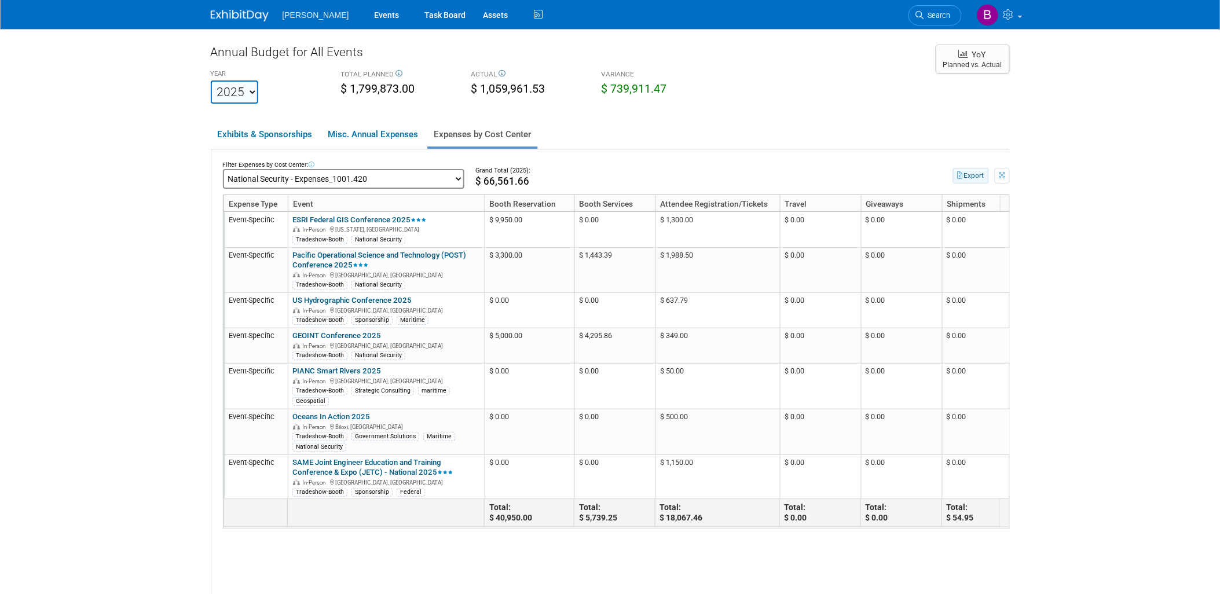
click at [963, 174] on button "Export" at bounding box center [971, 176] width 36 height 16
drag, startPoint x: 1180, startPoint y: 453, endPoint x: 1040, endPoint y: 221, distance: 271.2
click at [1180, 453] on body "Woolpert Events Task Board Assets" at bounding box center [610, 297] width 1220 height 594
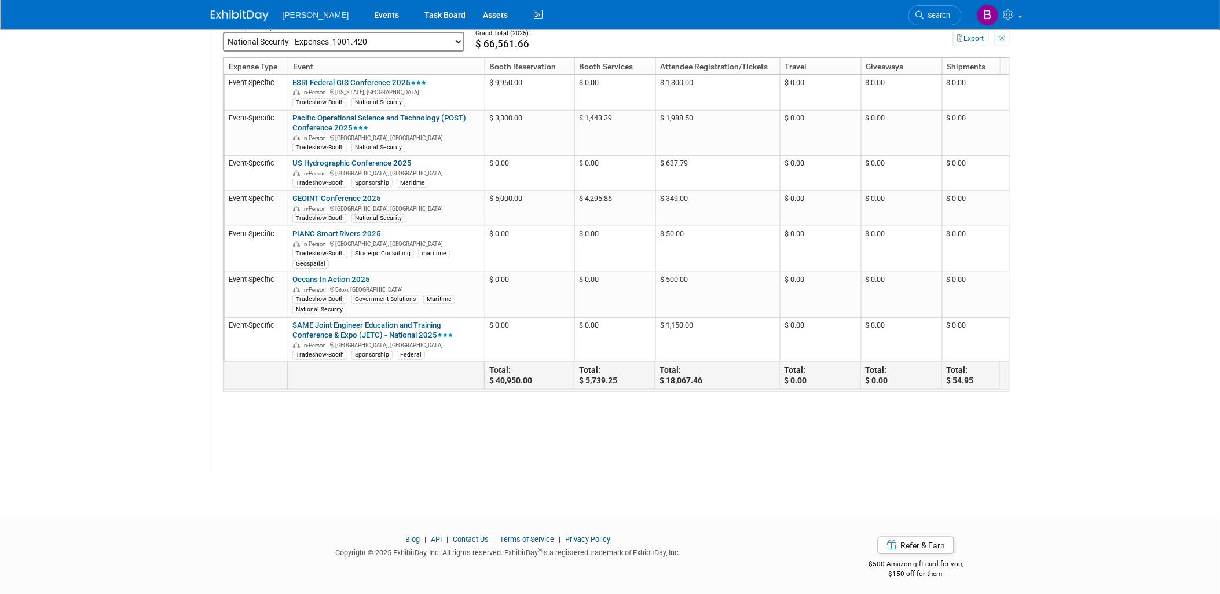
scroll to position [138, 0]
click at [959, 445] on div "Filter Expenses by Cost Center: -- All Expenses -- -- Cost Center Not Specified…" at bounding box center [610, 242] width 799 height 461
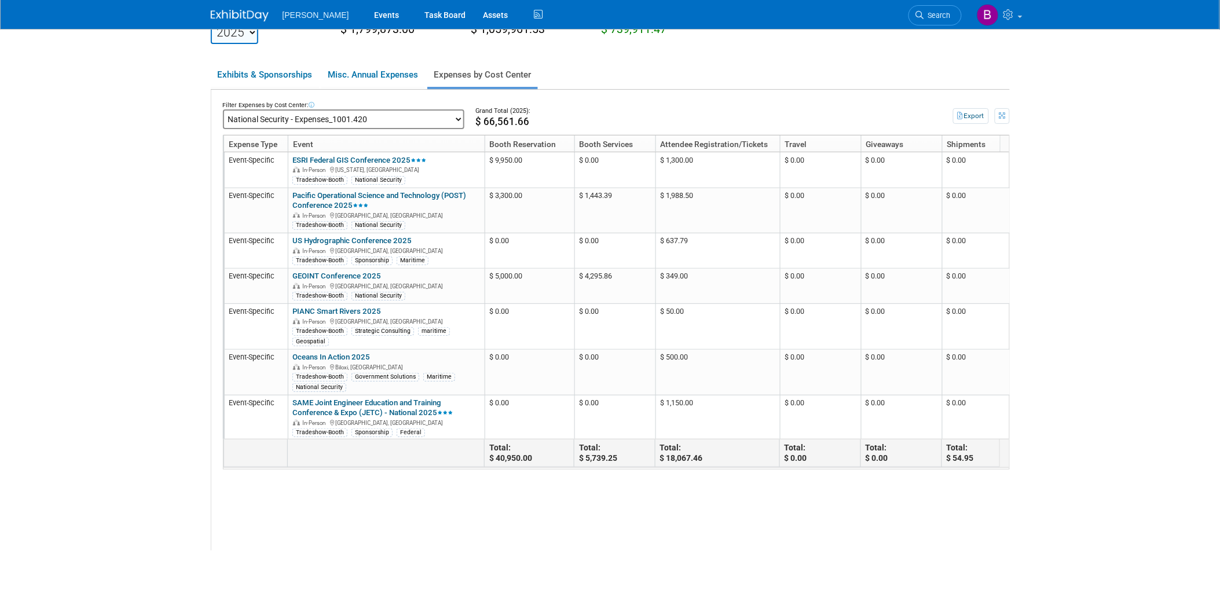
scroll to position [0, 0]
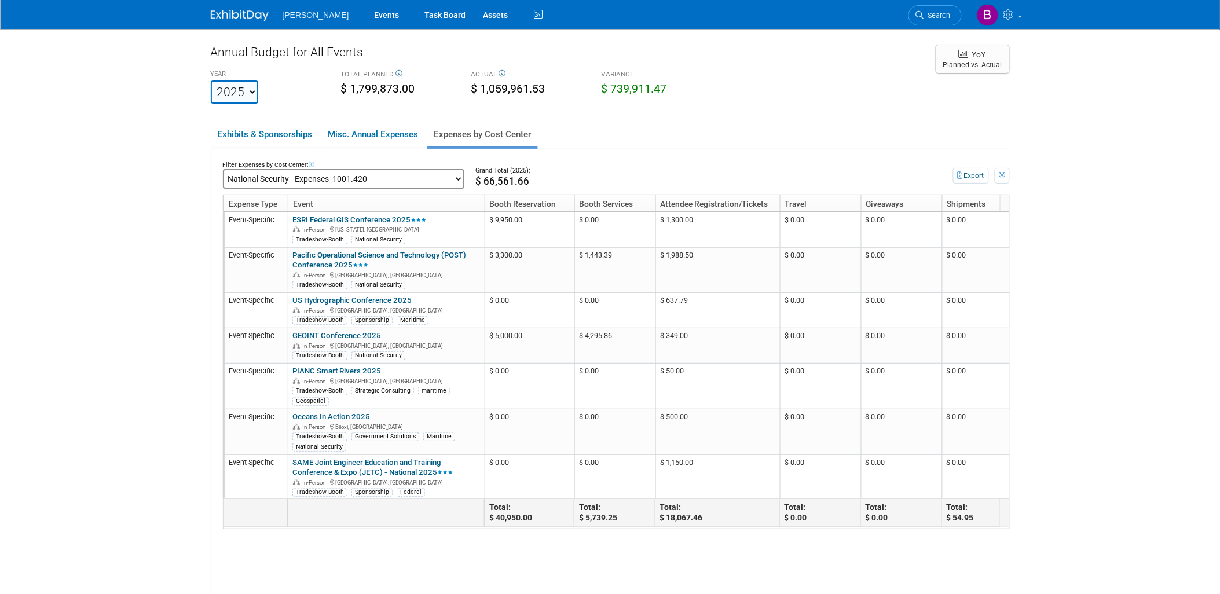
click at [414, 163] on div "Filter Expenses by Cost Center:" at bounding box center [343, 164] width 241 height 9
click at [406, 178] on select "-- All Expenses -- -- Cost Center Not Specified -- Advisory Services - Expenses…" at bounding box center [343, 179] width 241 height 20
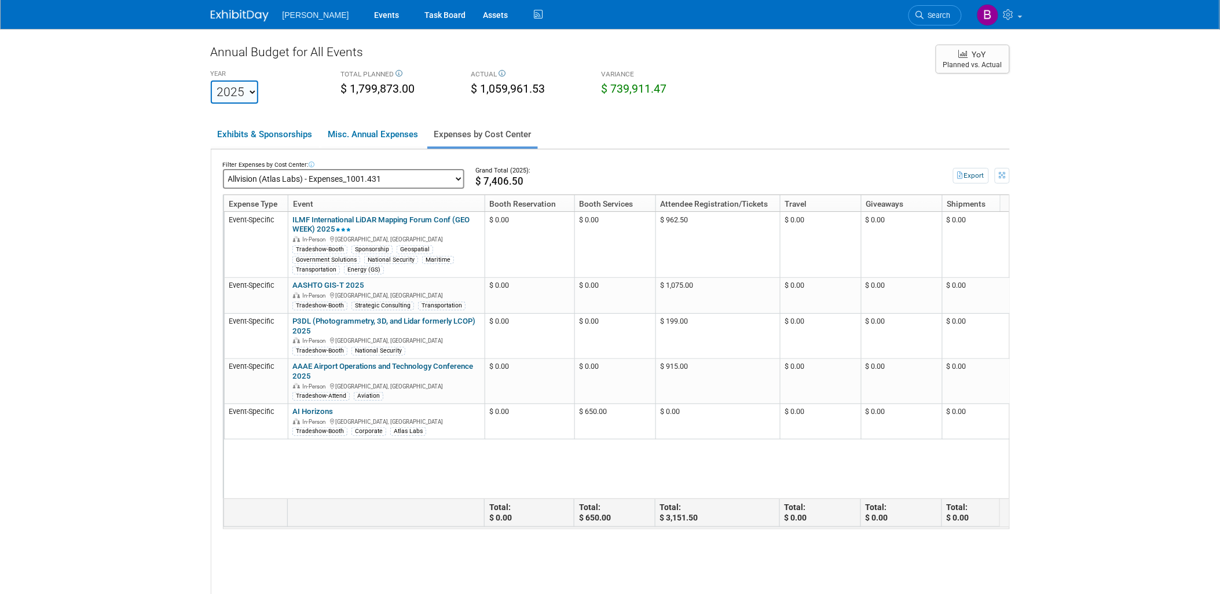
click at [381, 175] on select "-- All Expenses -- -- Cost Center Not Specified -- Advisory Services - Expenses…" at bounding box center [343, 179] width 241 height 20
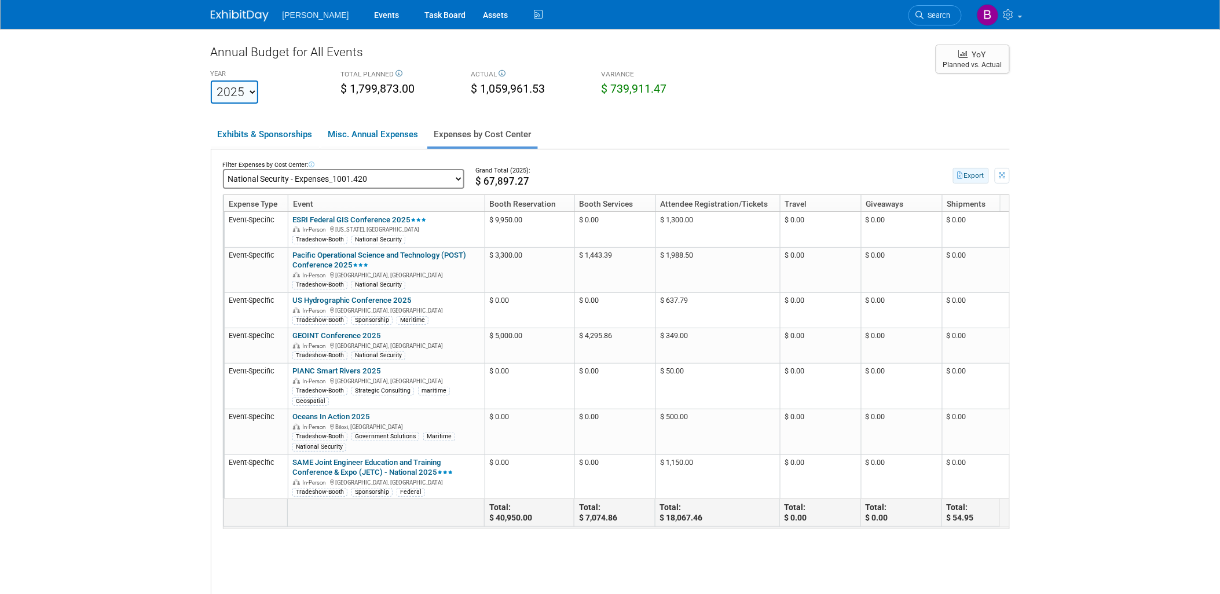
click at [979, 174] on button "Export" at bounding box center [971, 176] width 36 height 16
click at [1118, 369] on body "Woolpert Events Task Board Assets" at bounding box center [610, 297] width 1220 height 594
click at [394, 177] on select "-- All Expenses -- -- Cost Center Not Specified -- Advisory Services - Expenses…" at bounding box center [343, 179] width 241 height 20
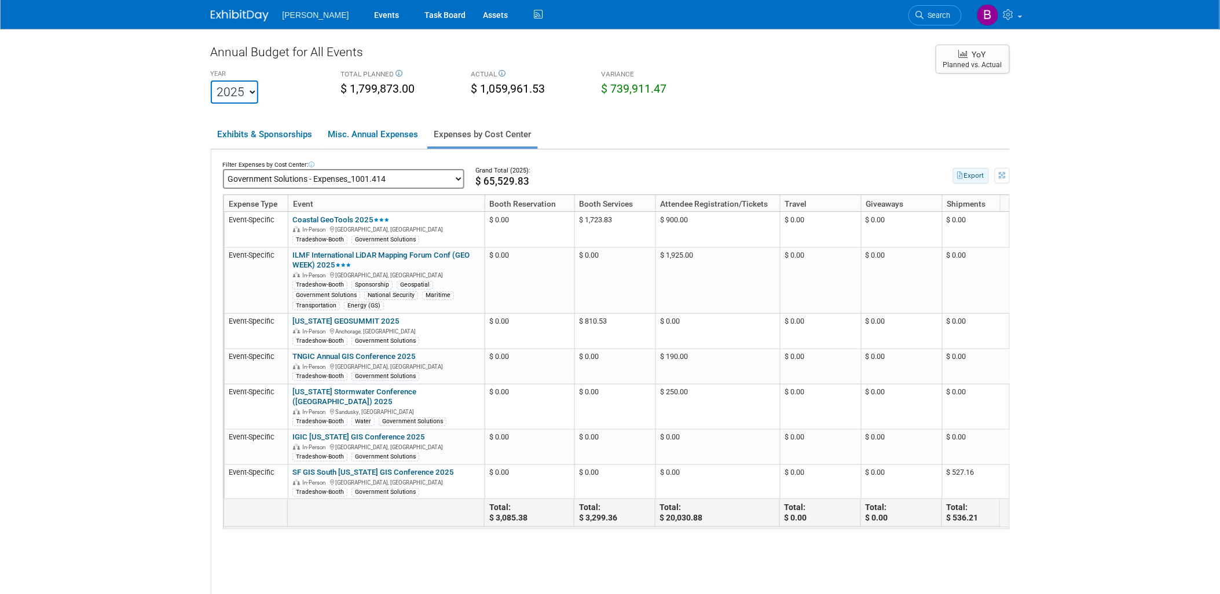
click at [977, 177] on button "Export" at bounding box center [971, 176] width 36 height 16
click at [935, 21] on link "Search" at bounding box center [935, 15] width 53 height 20
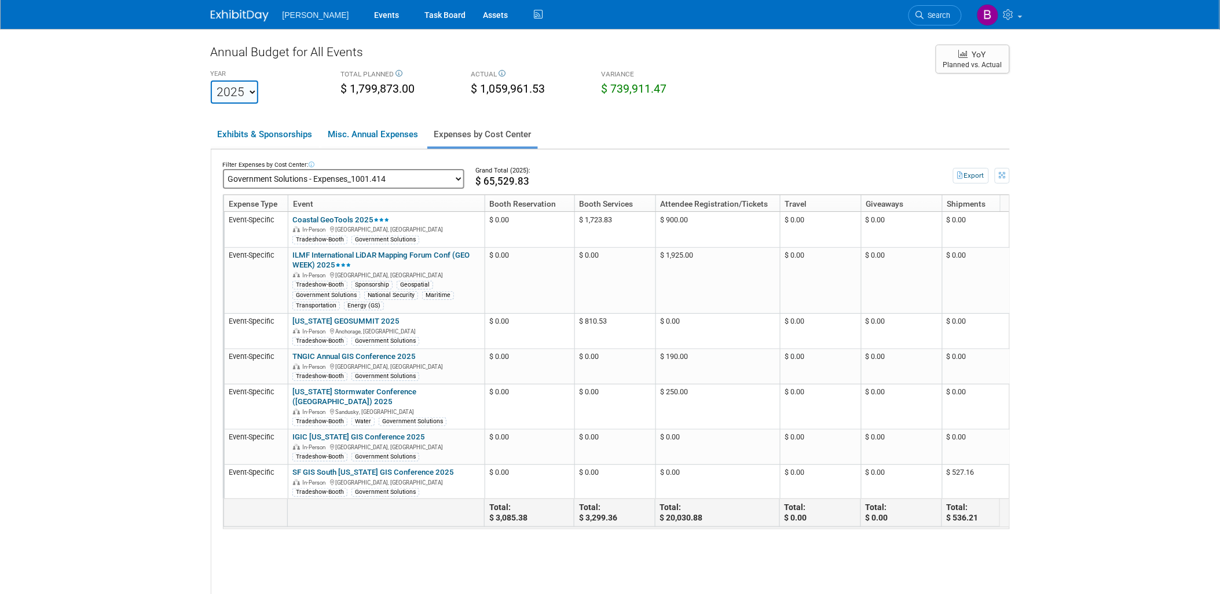
click at [360, 175] on select "-- All Expenses -- -- Cost Center Not Specified -- Advisory Services - Expenses…" at bounding box center [343, 179] width 241 height 20
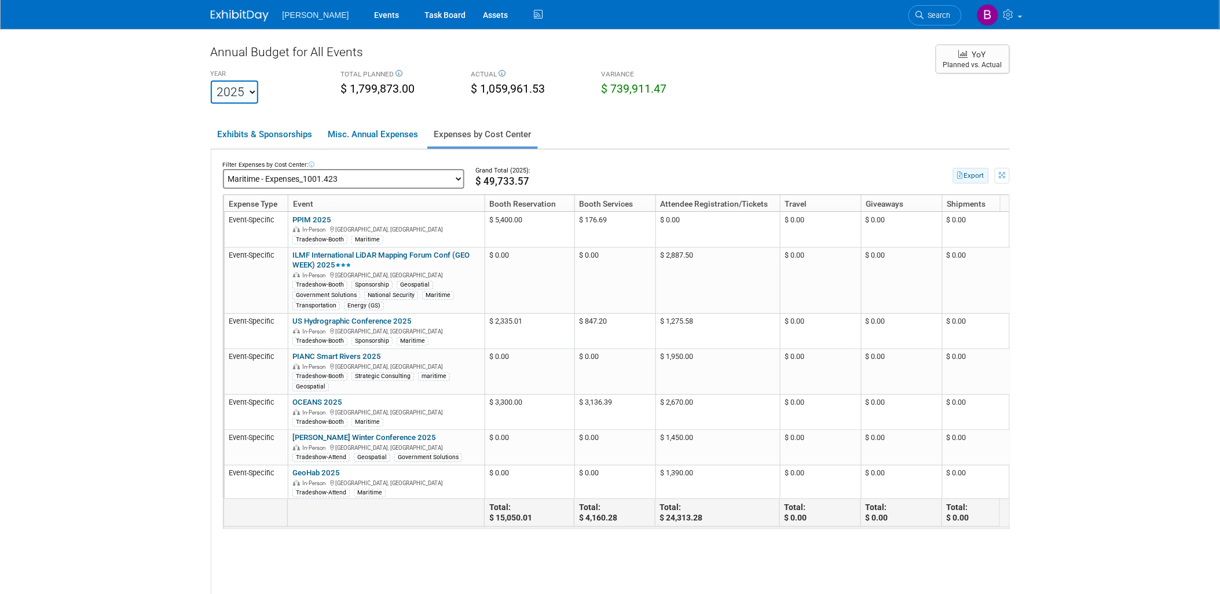
click at [974, 181] on button "Export" at bounding box center [971, 176] width 36 height 16
click at [1189, 123] on body "Woolpert Events Task Board Assets" at bounding box center [610, 297] width 1220 height 594
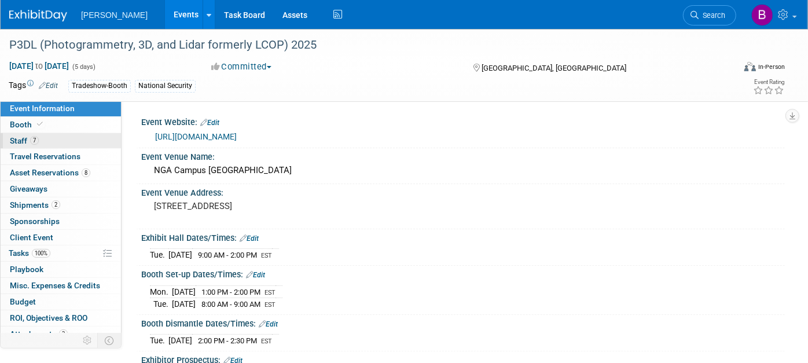
drag, startPoint x: 47, startPoint y: 140, endPoint x: 167, endPoint y: 160, distance: 121.6
click at [47, 139] on link "7 Staff 7" at bounding box center [61, 141] width 120 height 16
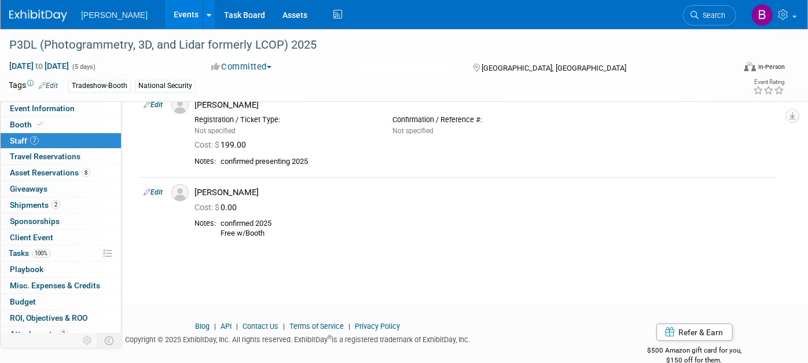
scroll to position [514, 0]
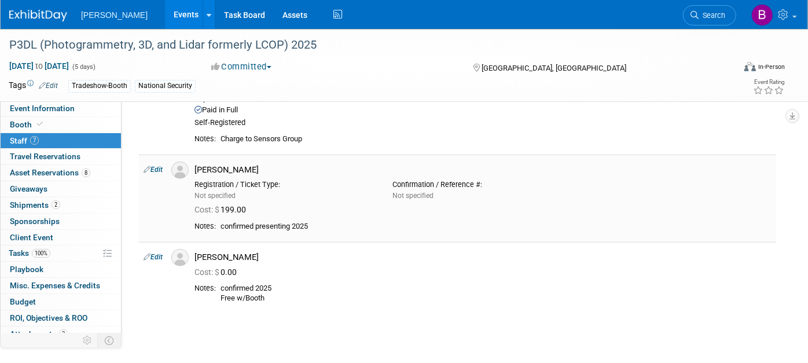
click at [153, 166] on link "Edit" at bounding box center [153, 170] width 19 height 8
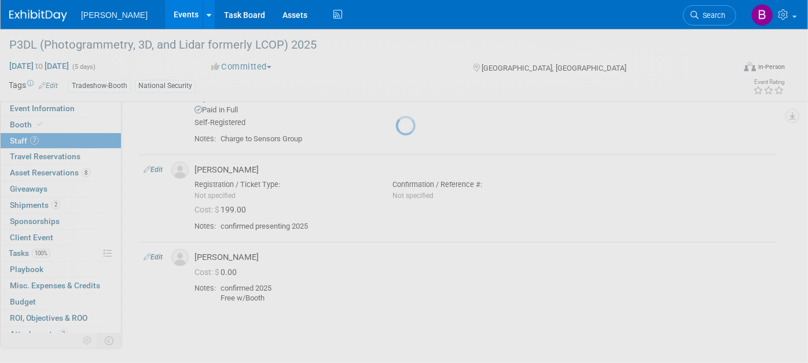
select select "0af0cf59-3cf7-4174-b959-4434b9acd1b5"
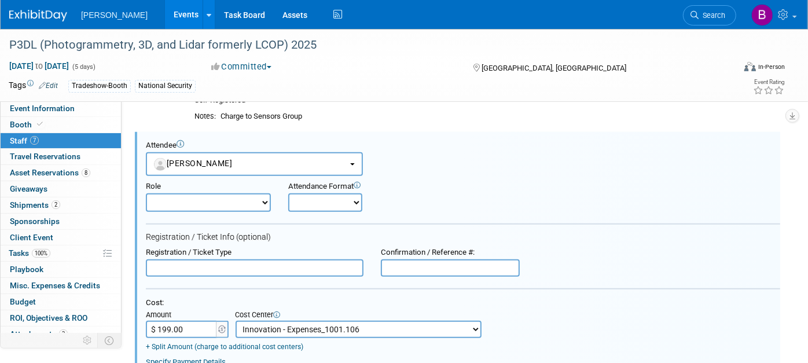
scroll to position [0, 0]
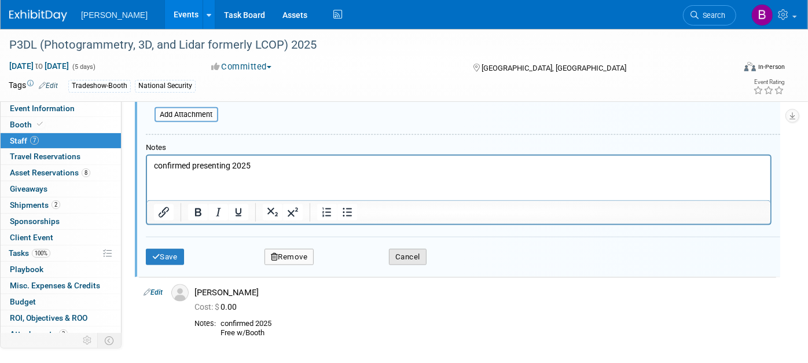
click at [405, 254] on button "Cancel" at bounding box center [408, 257] width 38 height 16
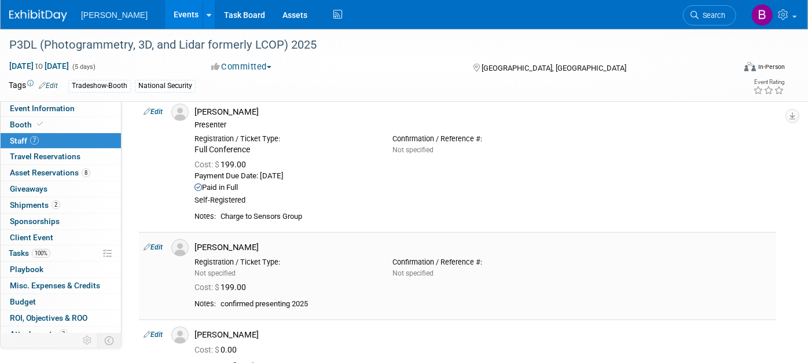
scroll to position [356, 0]
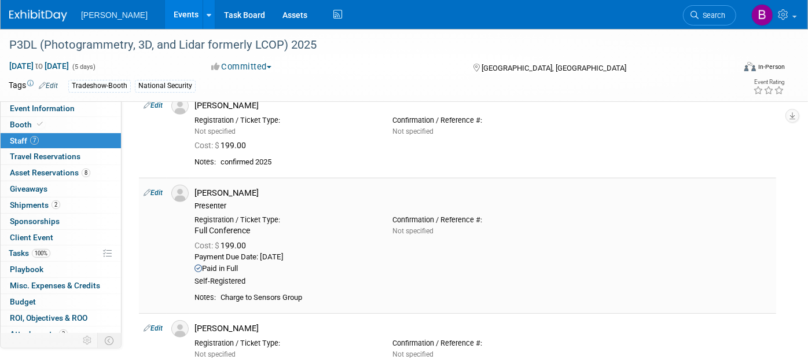
click at [160, 192] on link "Edit" at bounding box center [153, 193] width 19 height 8
select select "f6ab741a-ae54-4df0-b7ab-35422fc51710"
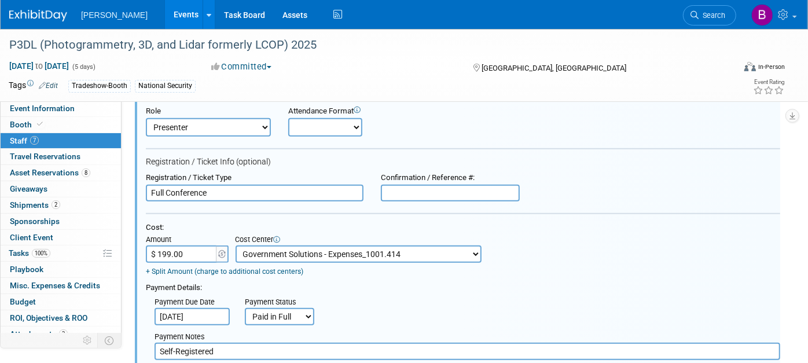
scroll to position [530, 0]
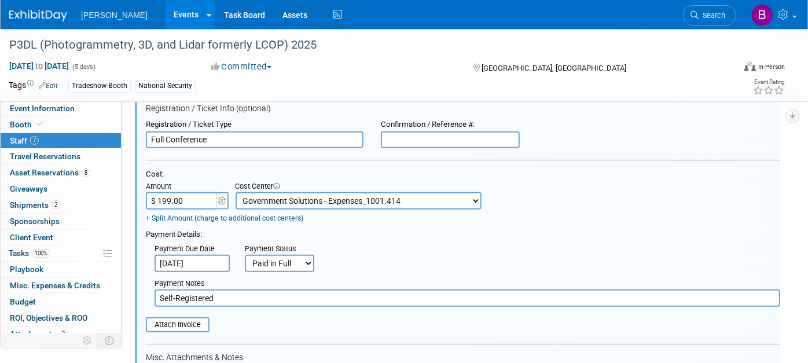
click at [336, 202] on select "-- Not Specified -- Advisory Services - Expenses_1001.502 Aerial Acquisition - …" at bounding box center [359, 200] width 246 height 17
select select "18966264"
click at [236, 192] on select "-- Not Specified -- Advisory Services - Expenses_1001.502 Aerial Acquisition - …" at bounding box center [359, 200] width 246 height 17
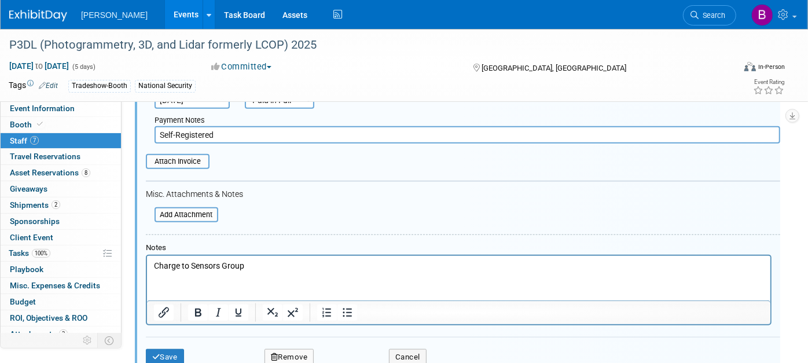
scroll to position [852, 0]
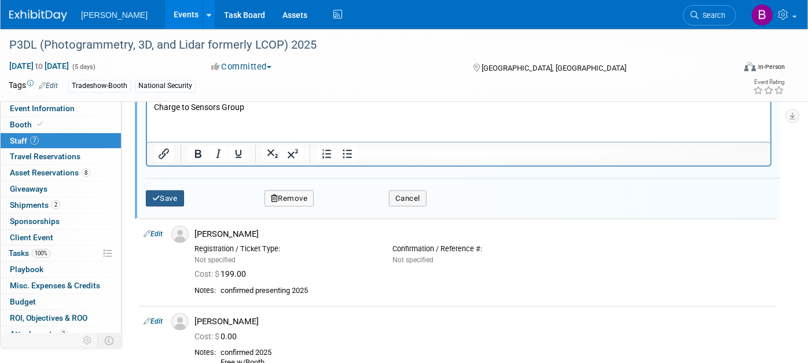
click at [180, 191] on button "Save" at bounding box center [165, 199] width 38 height 16
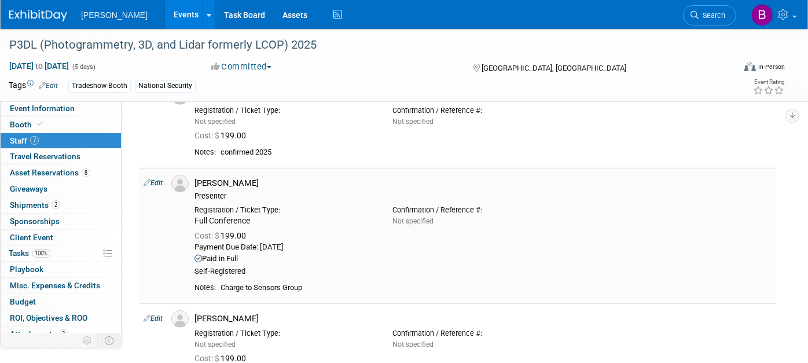
scroll to position [342, 0]
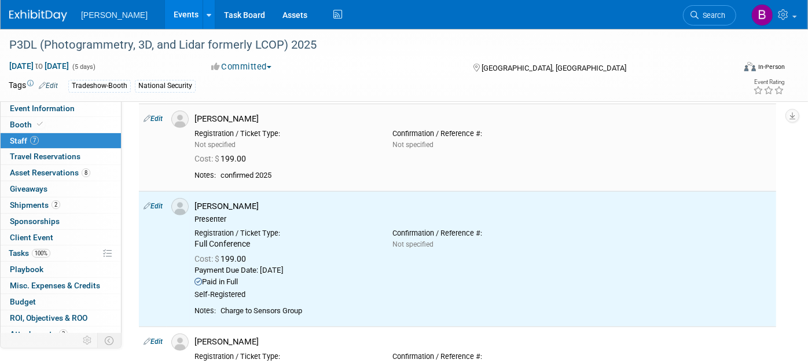
click at [146, 113] on icon at bounding box center [147, 118] width 7 height 12
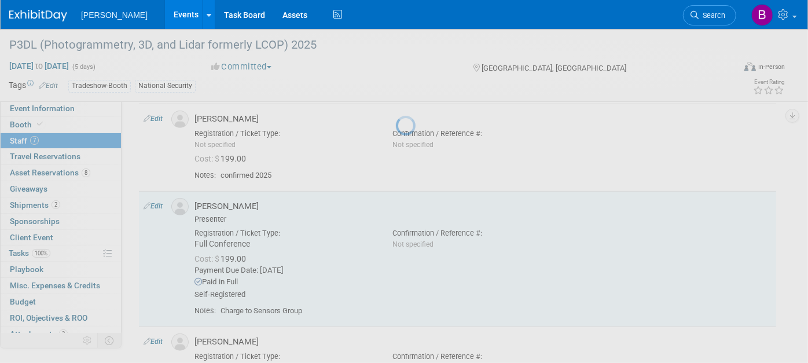
select select "66f036cd-c226-4369-a2d1-a4360bdb95c2"
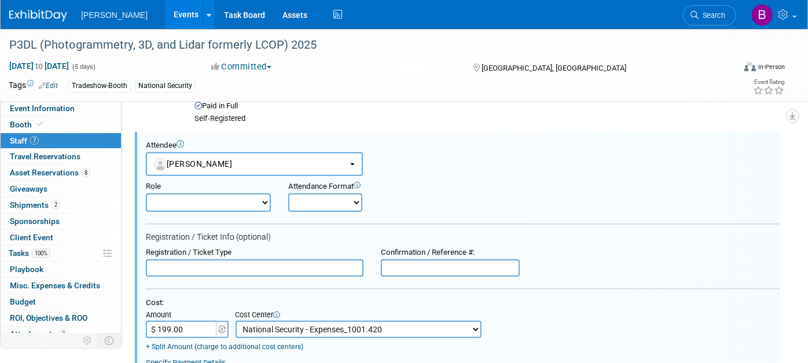
scroll to position [572, 0]
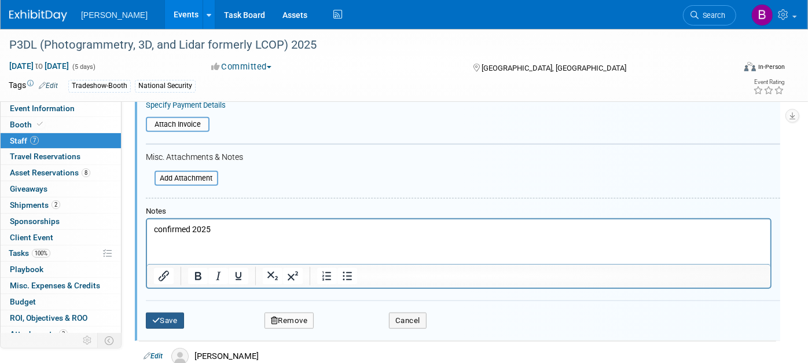
click at [179, 313] on button "Save" at bounding box center [165, 321] width 38 height 16
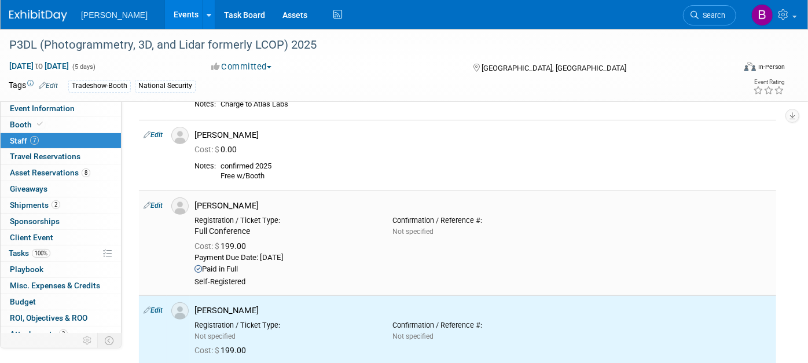
scroll to position [121, 0]
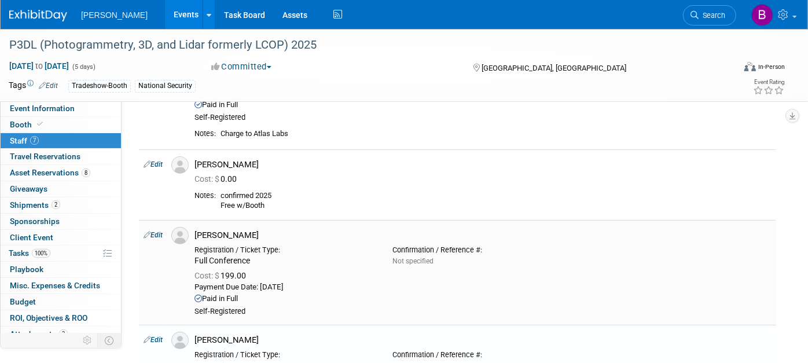
click at [162, 236] on link "Edit" at bounding box center [153, 235] width 19 height 8
select select "9fc6403d-df55-4290-aec3-7e3af43037e7"
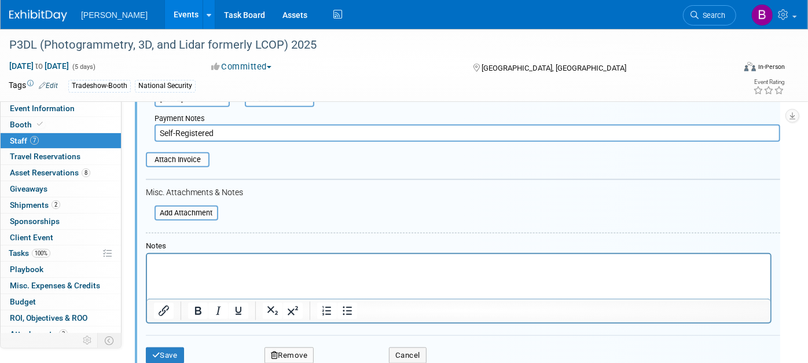
scroll to position [595, 0]
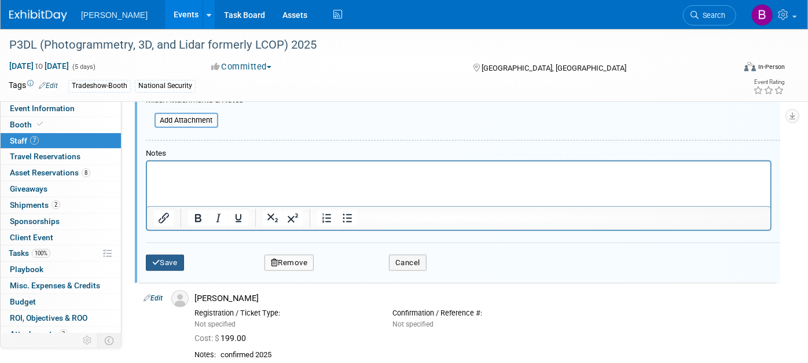
click at [175, 255] on button "Save" at bounding box center [165, 263] width 38 height 16
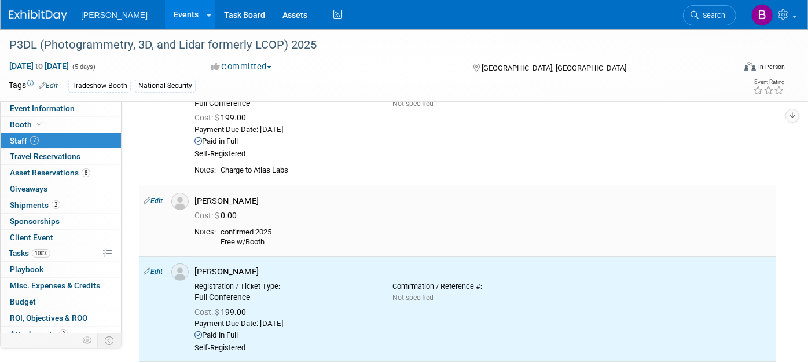
scroll to position [81, 0]
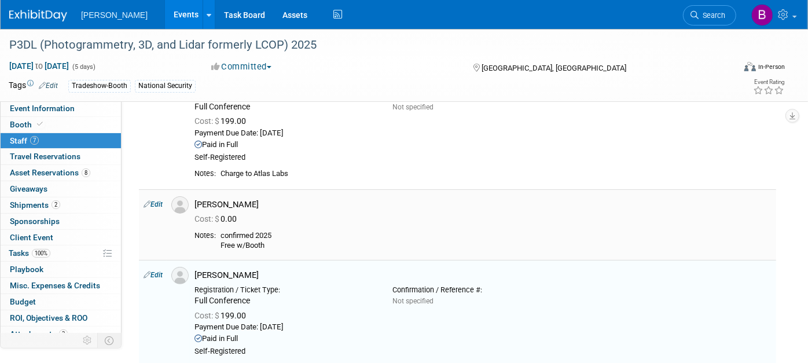
click at [163, 206] on link "Edit" at bounding box center [153, 204] width 19 height 8
select select "45713570-56e6-4f31-8411-e07e9c107a75"
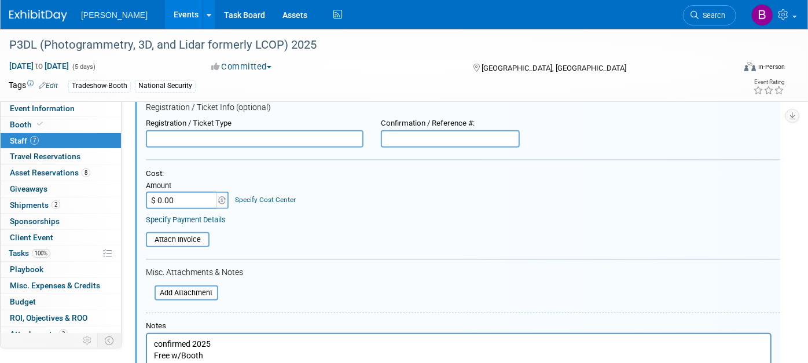
scroll to position [0, 0]
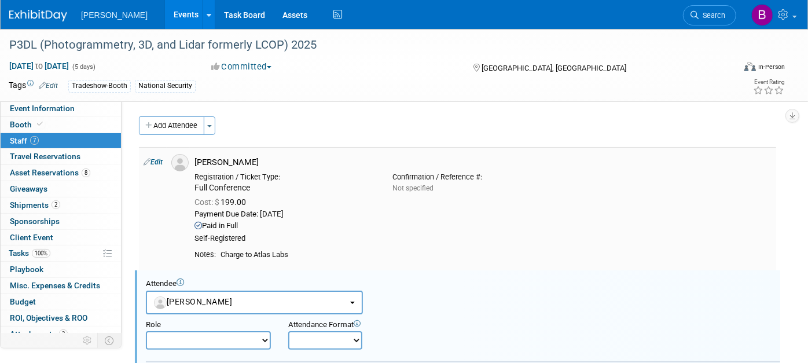
click at [169, 161] on td at bounding box center [178, 208] width 23 height 123
click at [153, 162] on link "Edit" at bounding box center [153, 162] width 19 height 8
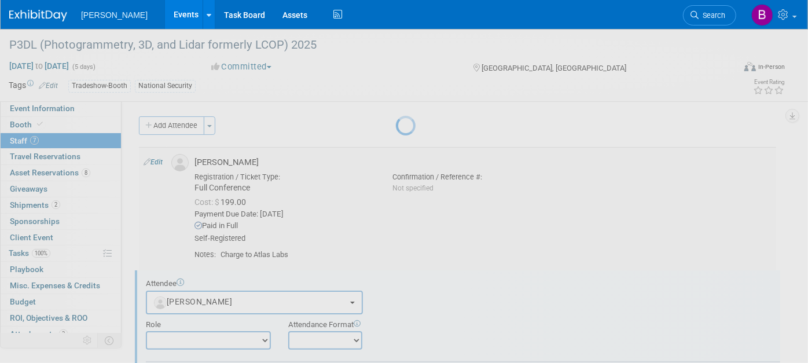
scroll to position [16, 0]
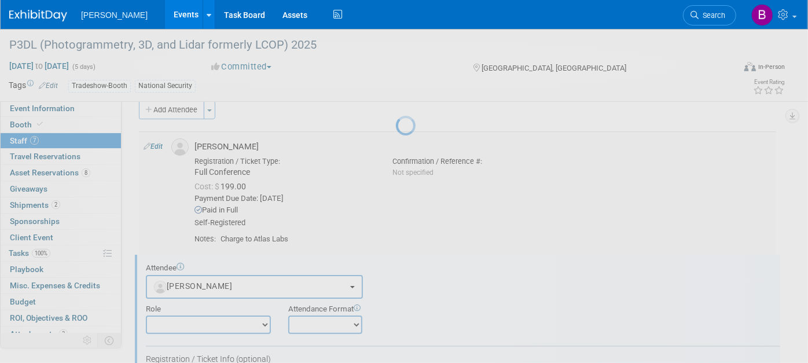
select select "e50a130b-88df-4fb9-8ece-88a106a6cdc3"
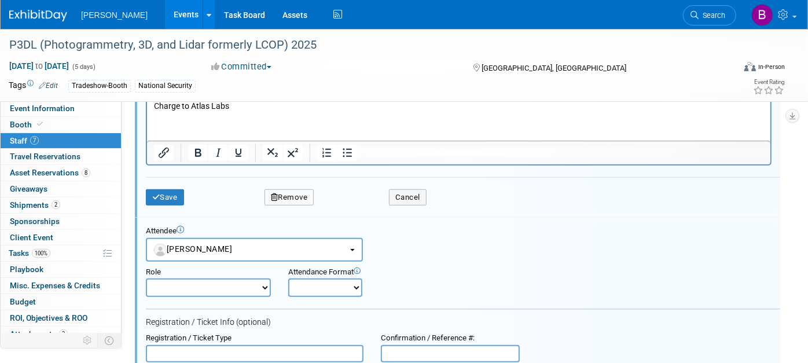
scroll to position [466, 0]
click at [161, 197] on button "Save" at bounding box center [165, 198] width 38 height 16
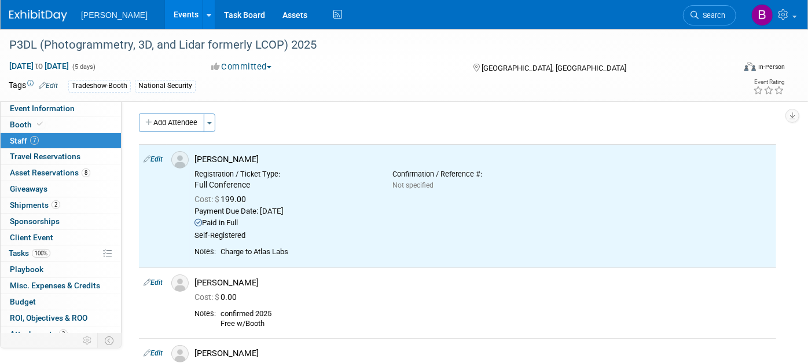
scroll to position [0, 0]
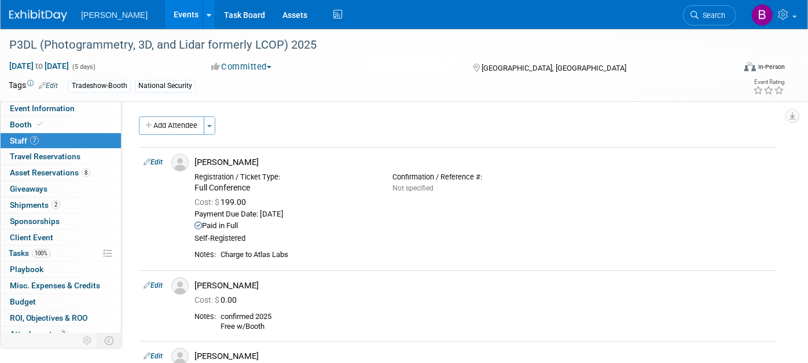
click at [705, 25] on li "Search" at bounding box center [709, 14] width 53 height 28
click at [704, 16] on span "Search" at bounding box center [712, 15] width 27 height 9
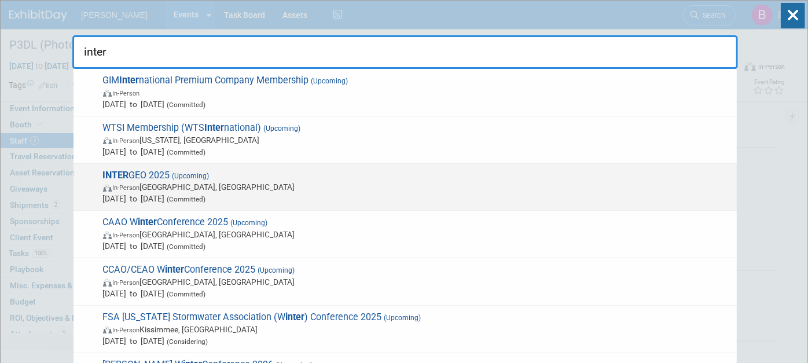
type input "inter"
click at [323, 183] on span "In-Person Frankfurt am Main, Germany" at bounding box center [417, 187] width 628 height 12
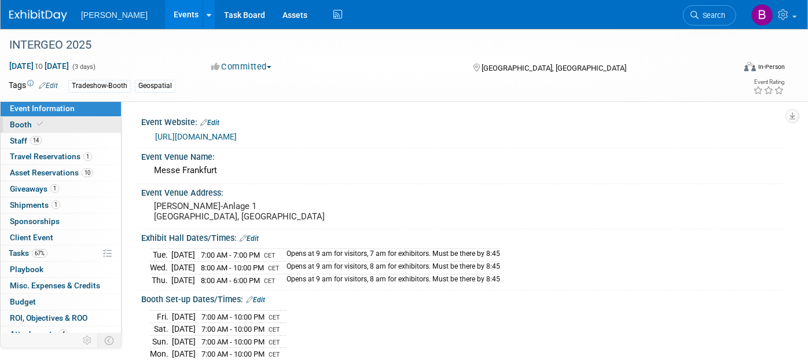
click at [24, 124] on span "Booth" at bounding box center [27, 124] width 35 height 9
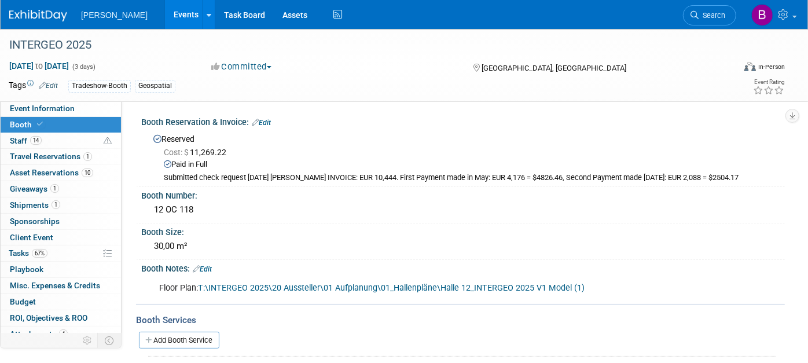
click at [270, 122] on link "Edit" at bounding box center [261, 123] width 19 height 8
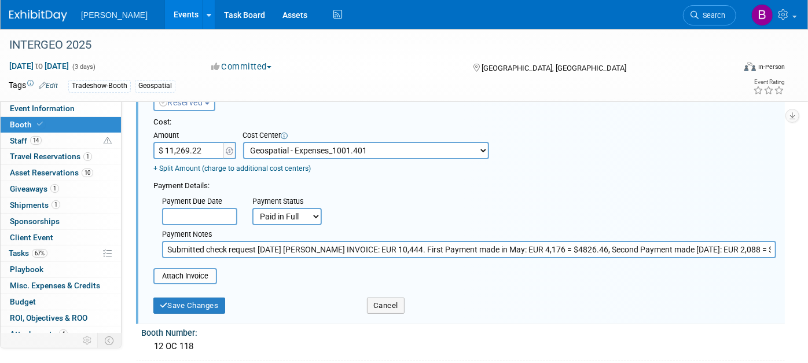
scroll to position [64, 0]
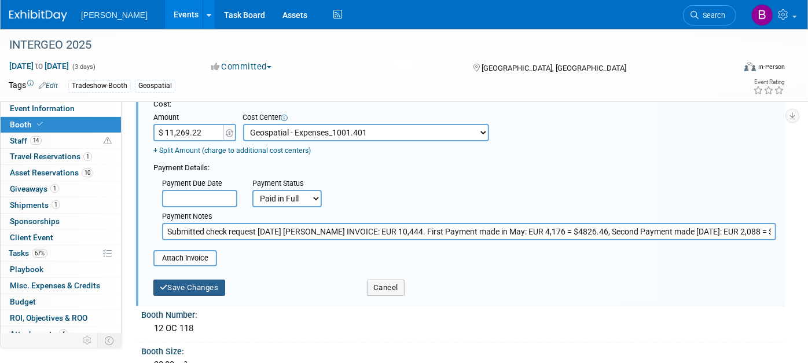
click at [179, 284] on button "Save Changes" at bounding box center [189, 288] width 72 height 16
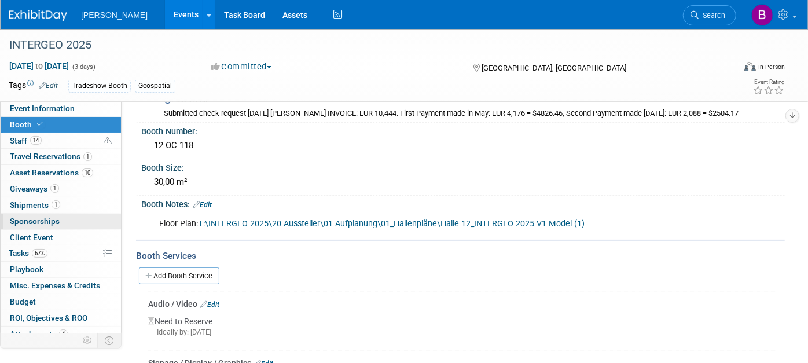
click at [39, 220] on span "Sponsorships 0" at bounding box center [35, 221] width 50 height 9
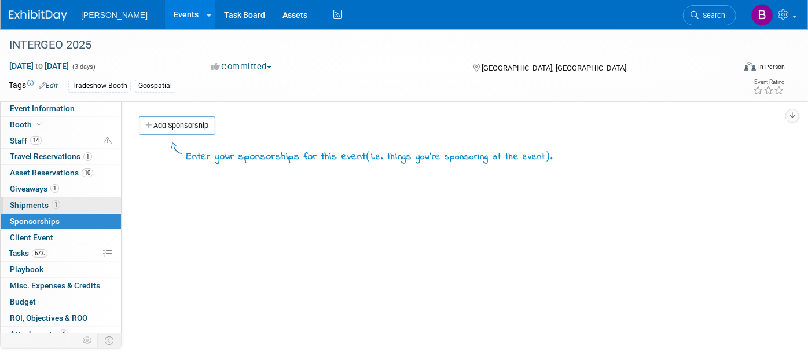
click at [32, 204] on span "Shipments 1" at bounding box center [35, 204] width 50 height 9
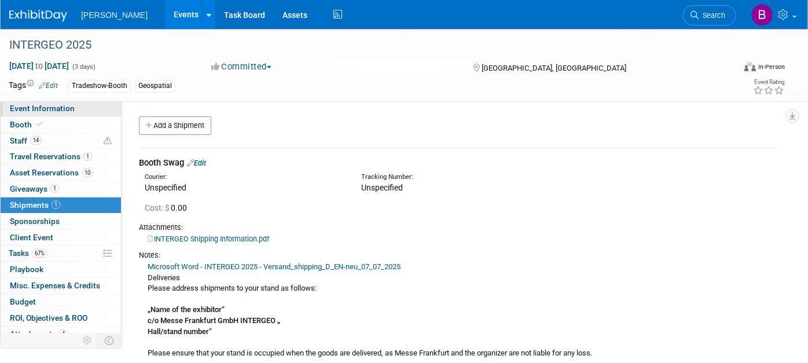
click at [20, 116] on link "Event Information" at bounding box center [61, 109] width 120 height 16
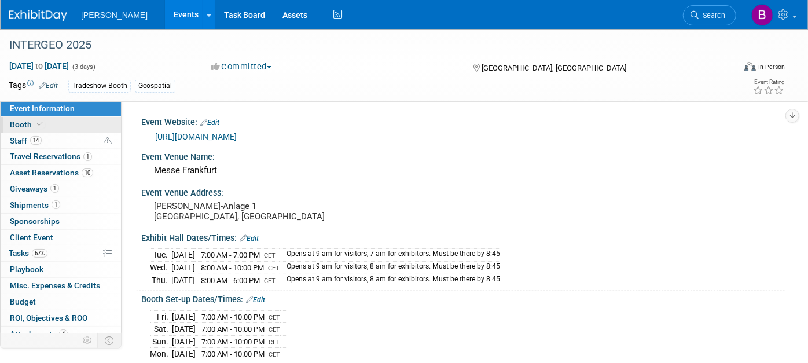
click at [26, 119] on link "Booth" at bounding box center [61, 125] width 120 height 16
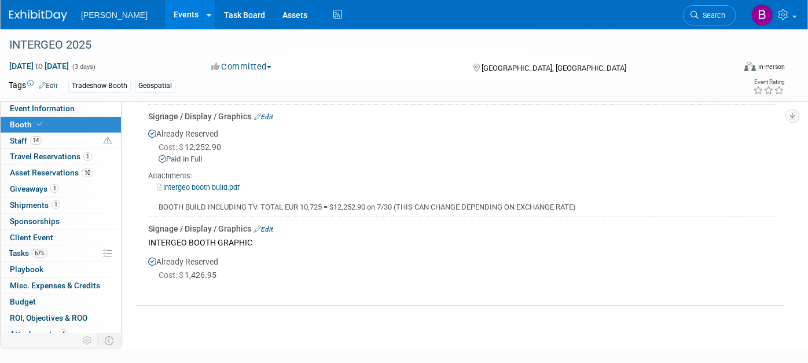
click at [264, 113] on link "Edit" at bounding box center [263, 117] width 19 height 8
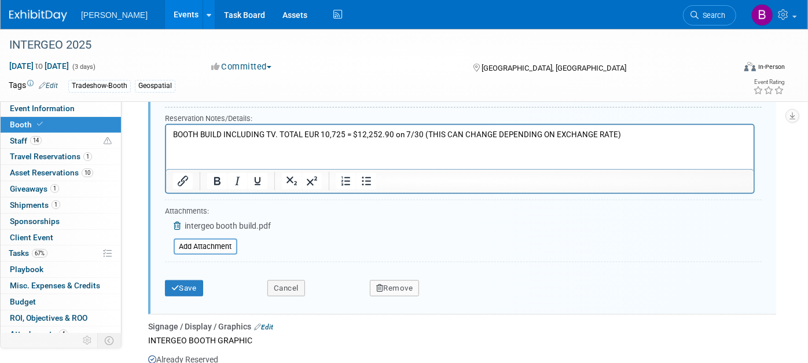
scroll to position [668, 0]
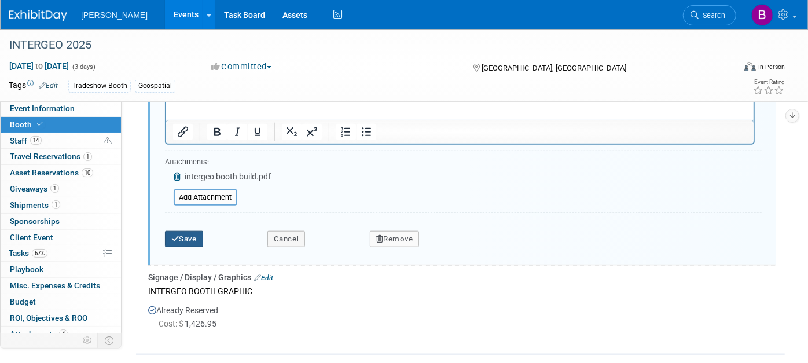
click at [181, 232] on button "Save" at bounding box center [184, 239] width 38 height 16
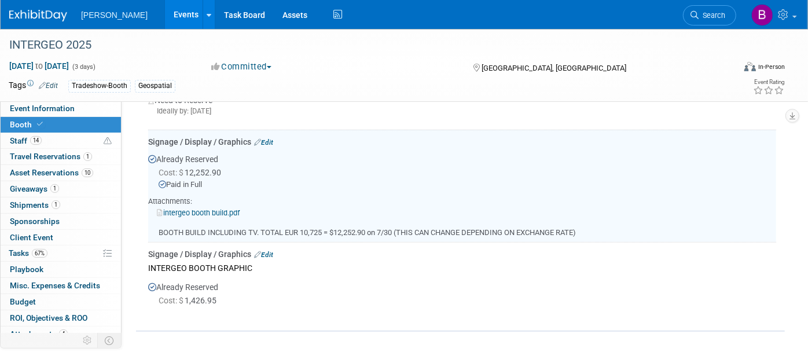
scroll to position [281, 0]
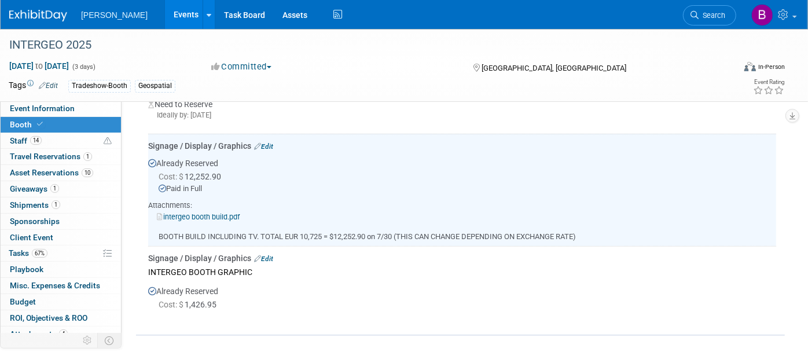
click at [278, 255] on div "Signage / Display / Graphics Edit" at bounding box center [462, 258] width 628 height 12
click at [266, 255] on link "Edit" at bounding box center [263, 259] width 19 height 8
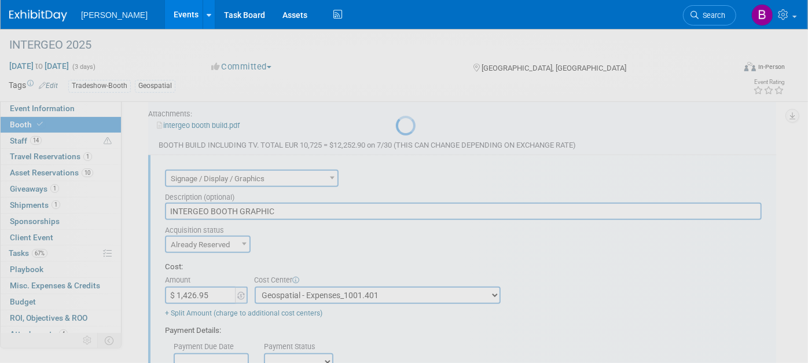
scroll to position [0, 0]
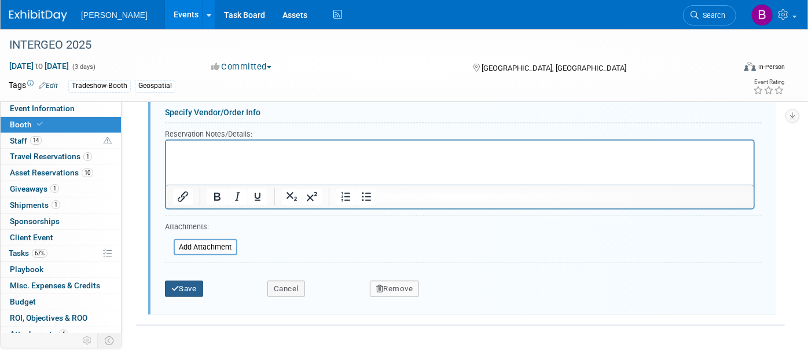
click at [198, 281] on button "Save" at bounding box center [184, 289] width 38 height 16
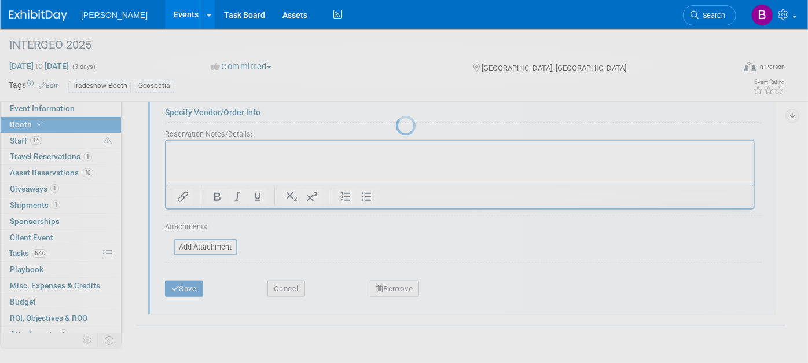
scroll to position [376, 0]
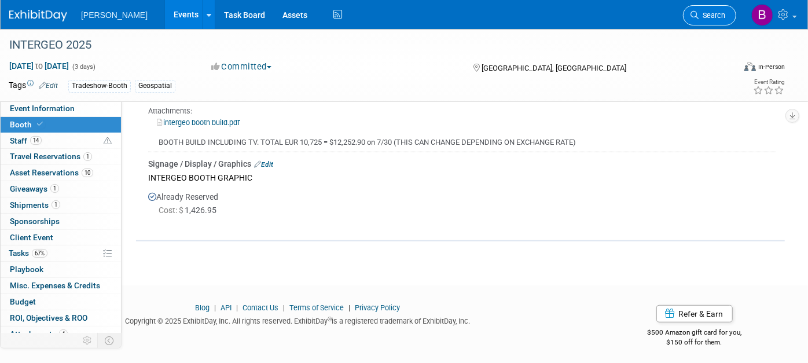
click at [708, 21] on link "Search" at bounding box center [709, 15] width 53 height 20
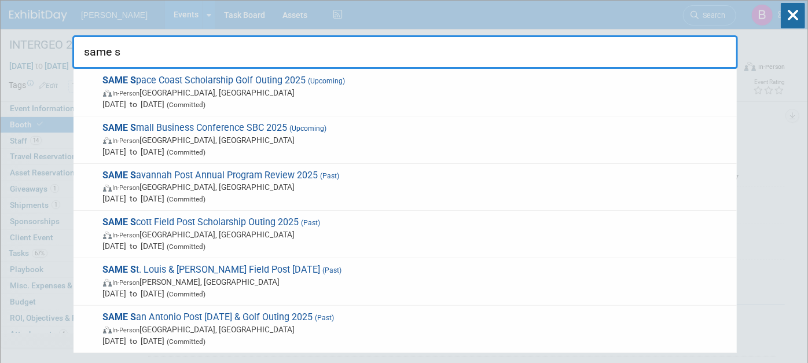
type input "same sm"
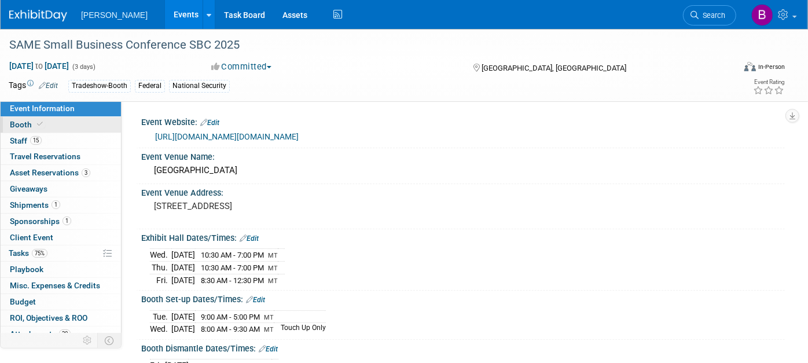
click at [42, 123] on span at bounding box center [40, 124] width 10 height 9
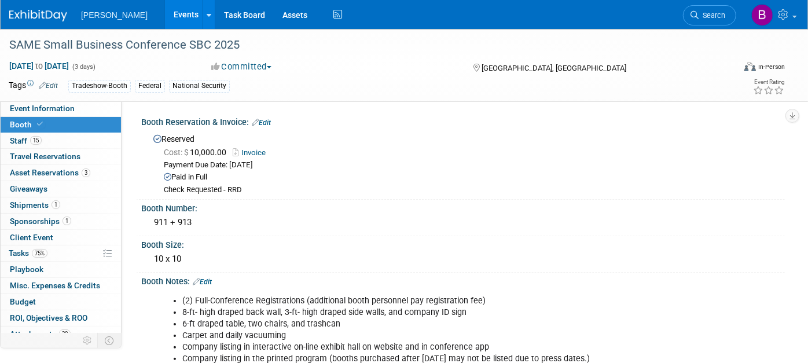
click at [268, 122] on link "Edit" at bounding box center [261, 123] width 19 height 8
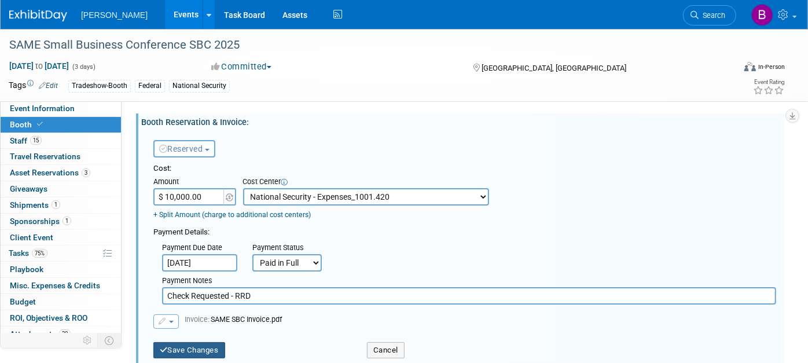
click at [200, 342] on button "Save Changes" at bounding box center [189, 350] width 72 height 16
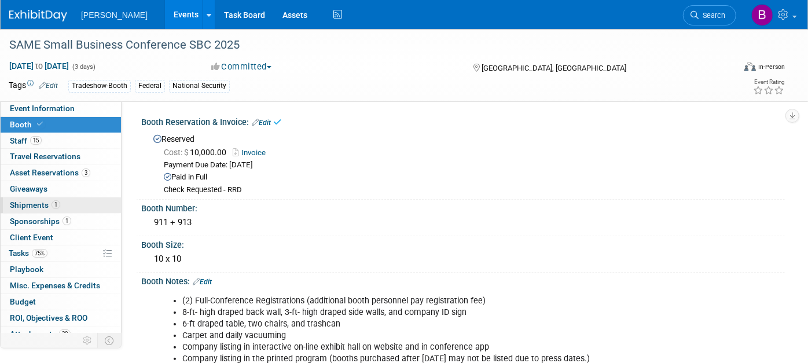
click at [56, 210] on link "1 Shipments 1" at bounding box center [61, 205] width 120 height 16
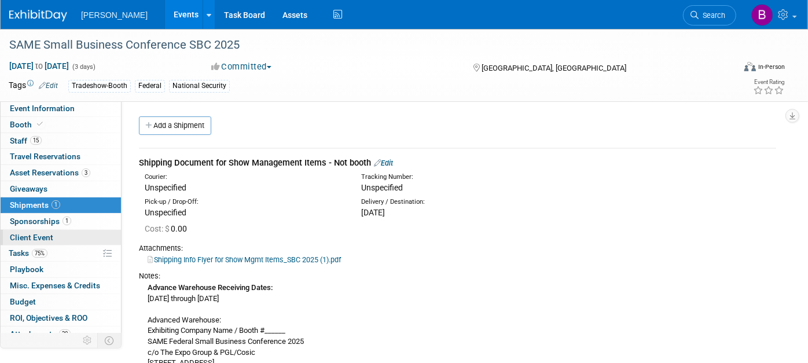
click at [67, 230] on link "Client Event" at bounding box center [61, 238] width 120 height 16
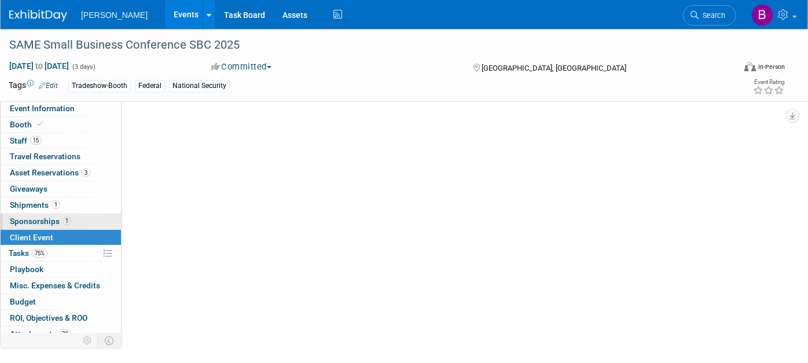
click at [63, 221] on span "1" at bounding box center [67, 221] width 9 height 9
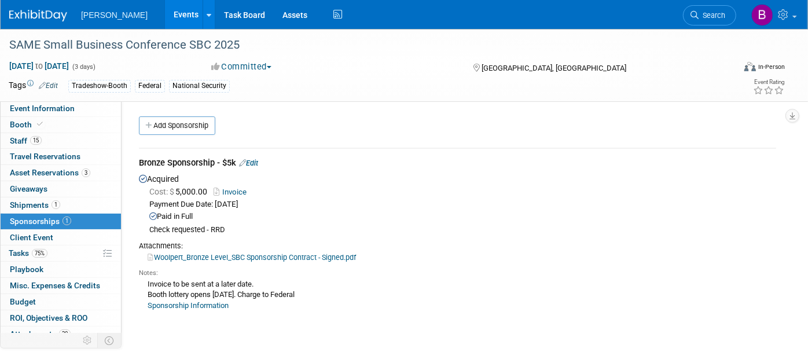
click at [251, 159] on link "Edit" at bounding box center [248, 163] width 19 height 9
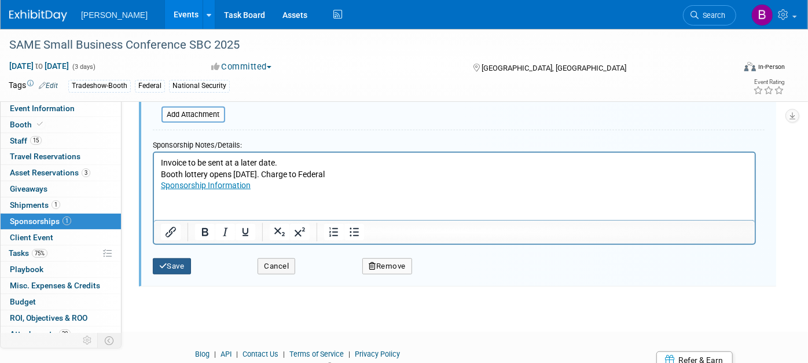
click at [177, 258] on button "Save" at bounding box center [172, 266] width 38 height 16
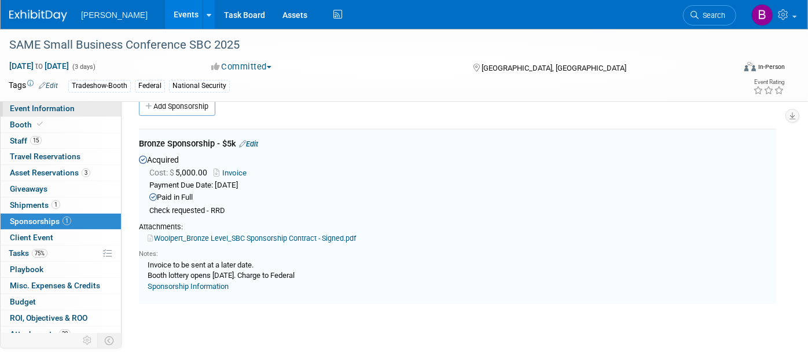
scroll to position [16, 0]
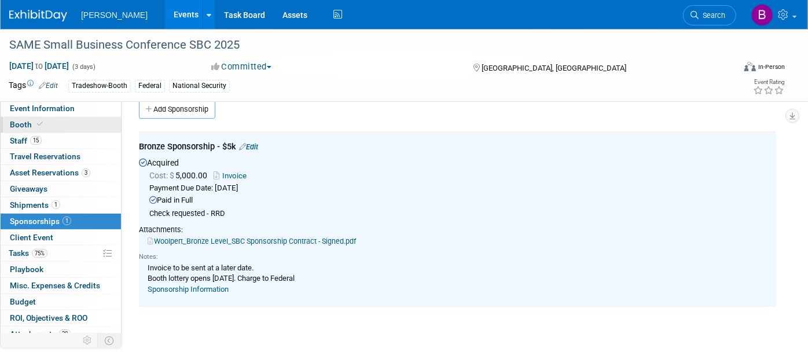
click at [47, 123] on link "Booth" at bounding box center [61, 125] width 120 height 16
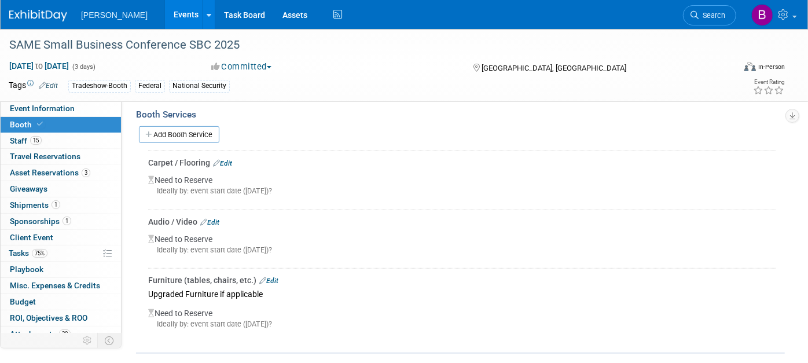
scroll to position [318, 0]
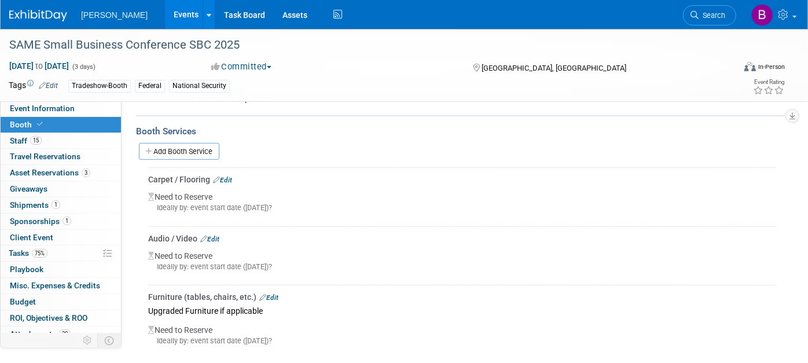
click at [228, 176] on link "Edit" at bounding box center [222, 180] width 19 height 8
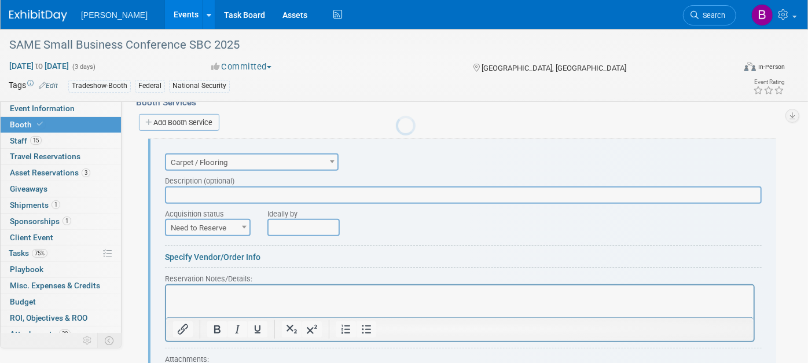
scroll to position [0, 0]
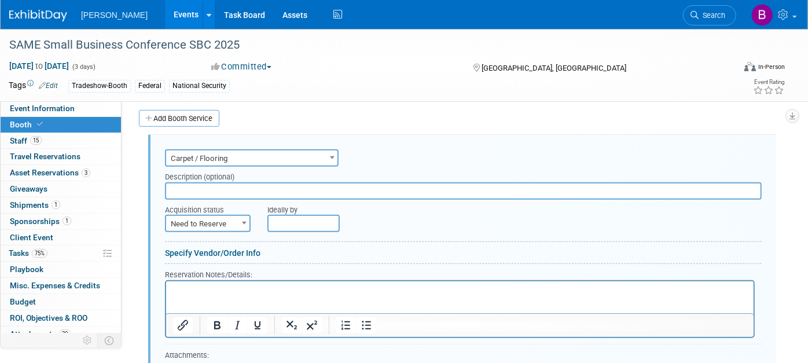
click at [460, 124] on div "Add Booth Service" at bounding box center [460, 118] width 649 height 27
click at [719, 21] on link "Search" at bounding box center [709, 15] width 53 height 20
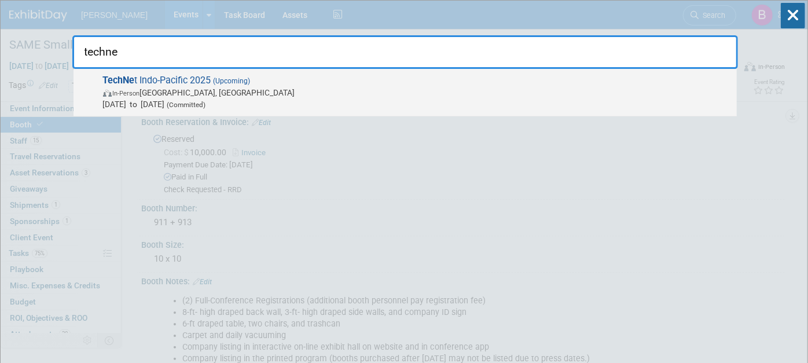
type input "techne"
click at [396, 83] on span "TechNe t Indo-Pacific 2025 (Upcoming) In-Person [GEOGRAPHIC_DATA], [GEOGRAPHIC_…" at bounding box center [416, 92] width 632 height 35
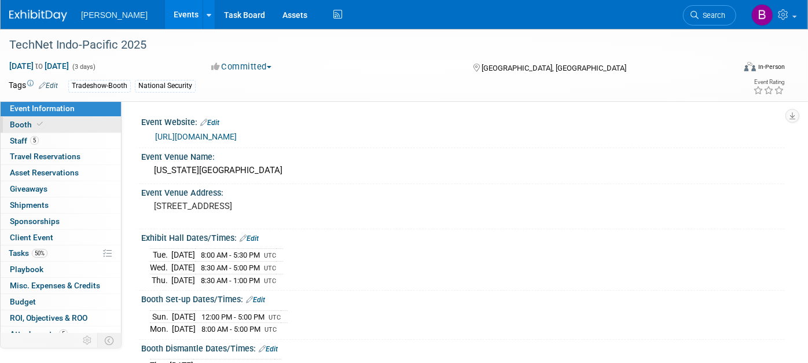
click at [30, 125] on span "Booth" at bounding box center [27, 124] width 35 height 9
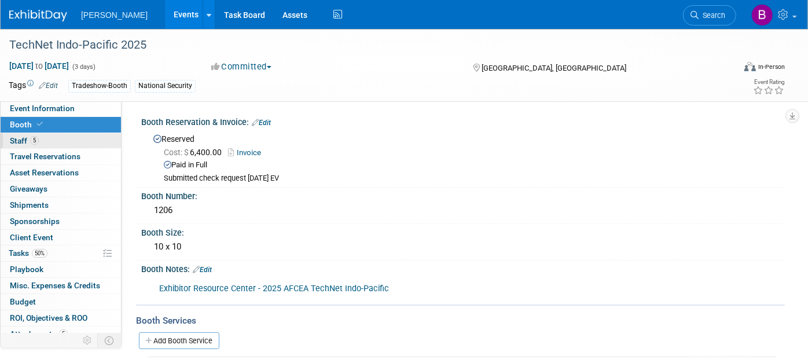
click at [32, 144] on span "5" at bounding box center [34, 140] width 9 height 9
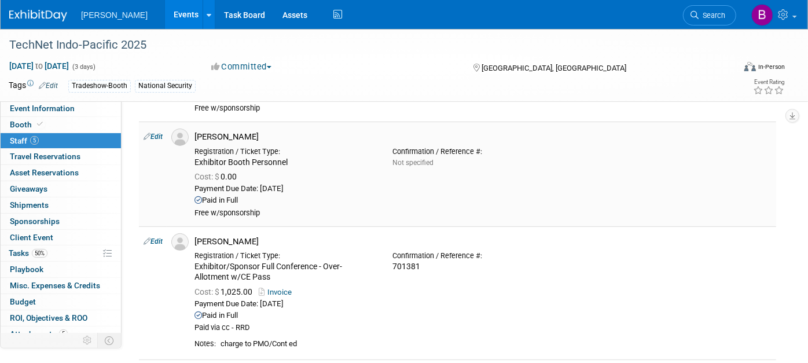
scroll to position [129, 0]
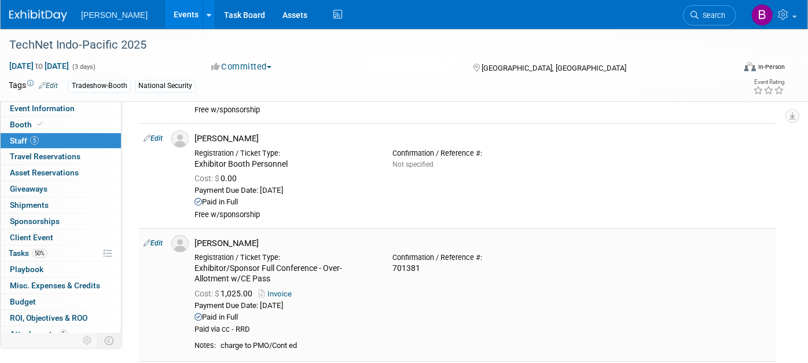
click at [158, 244] on link "Edit" at bounding box center [153, 243] width 19 height 8
select select "39570a61-2e6e-4f4c-975f-aeecaf11667e"
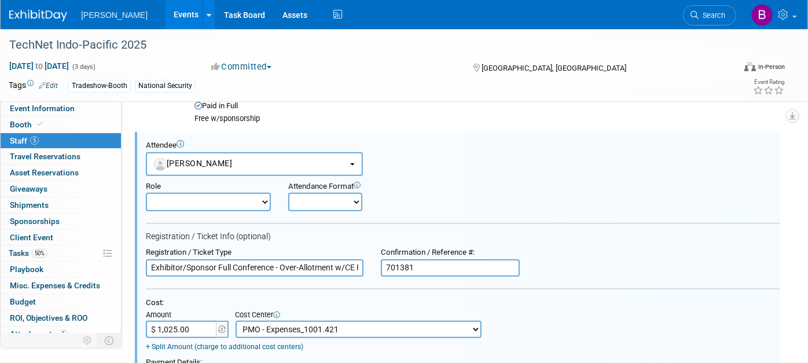
scroll to position [0, 0]
click at [331, 195] on select "Onsite Remote" at bounding box center [325, 202] width 74 height 19
select select "1"
click at [288, 193] on select "Onsite Remote" at bounding box center [325, 202] width 74 height 19
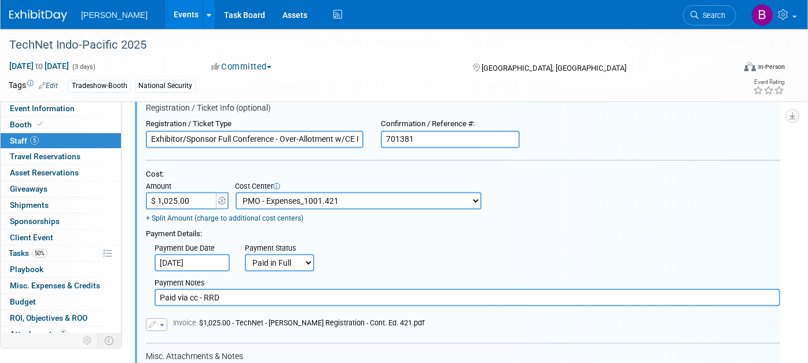
scroll to position [289, 0]
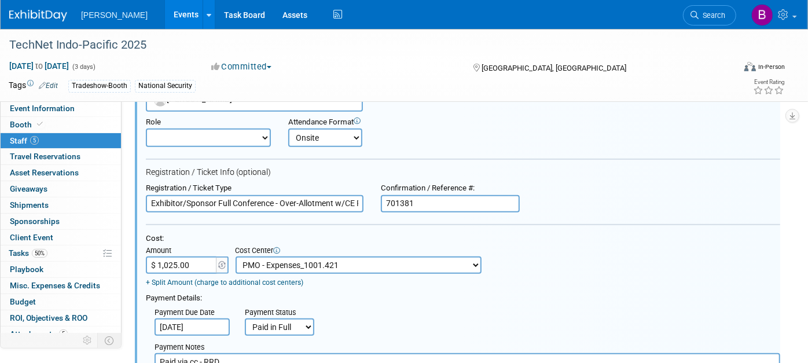
click at [230, 137] on select "Demonstrator Host Planner Presenter Sales Representative Set-up/Dismantle Crew …" at bounding box center [208, 138] width 125 height 19
click at [319, 160] on form "Attendee <img src="https://www.exhibitday.com/Images/Unassigned-User-Icon.png" …" at bounding box center [463, 332] width 635 height 512
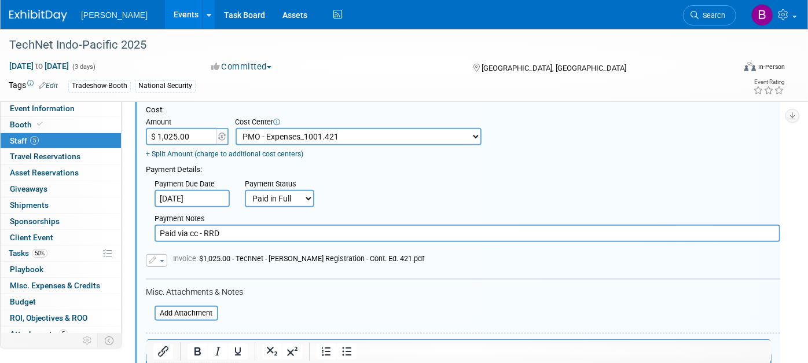
scroll to position [546, 0]
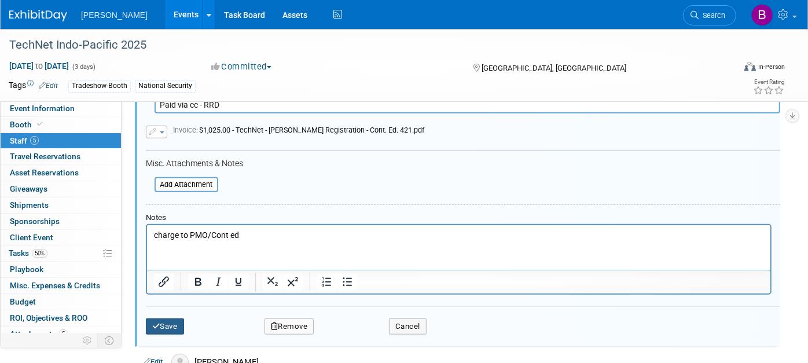
click at [177, 318] on button "Save" at bounding box center [165, 326] width 38 height 16
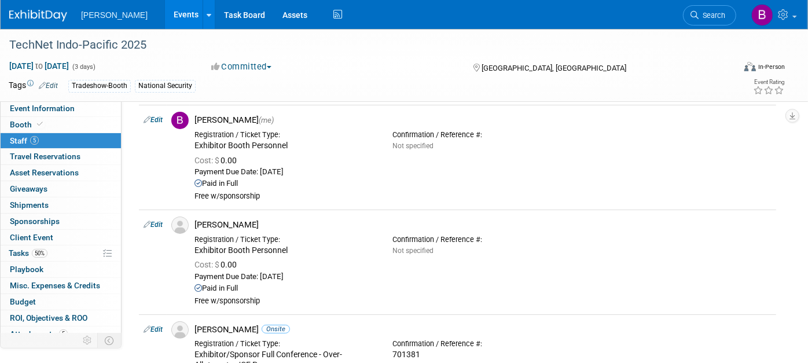
scroll to position [0, 0]
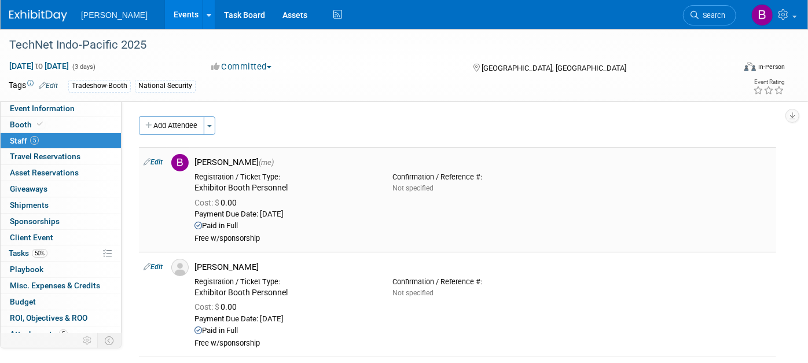
click at [153, 156] on td "Edit" at bounding box center [153, 199] width 28 height 105
click at [158, 159] on link "Edit" at bounding box center [153, 162] width 19 height 8
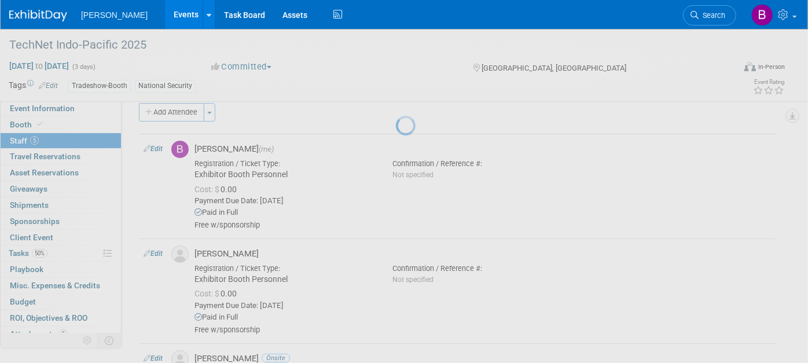
select select "a3cff7b5-4442-4635-970b-8bf1698e1617"
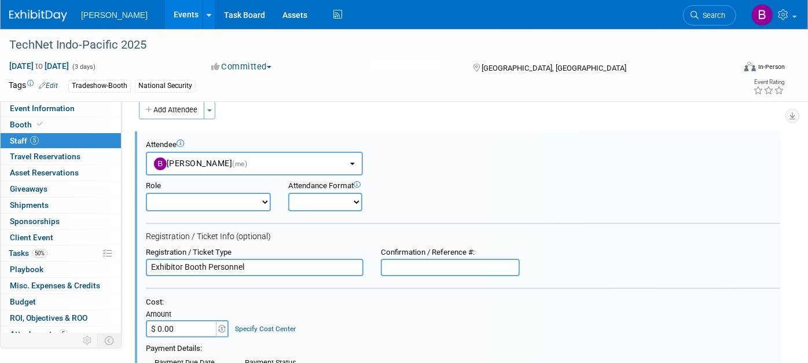
click at [294, 208] on select "Onsite Remote" at bounding box center [325, 202] width 74 height 19
select select "1"
click at [288, 193] on select "Onsite Remote" at bounding box center [325, 202] width 74 height 19
click at [259, 208] on select "Demonstrator Host Planner Presenter Sales Representative Set-up/Dismantle Crew …" at bounding box center [208, 202] width 125 height 19
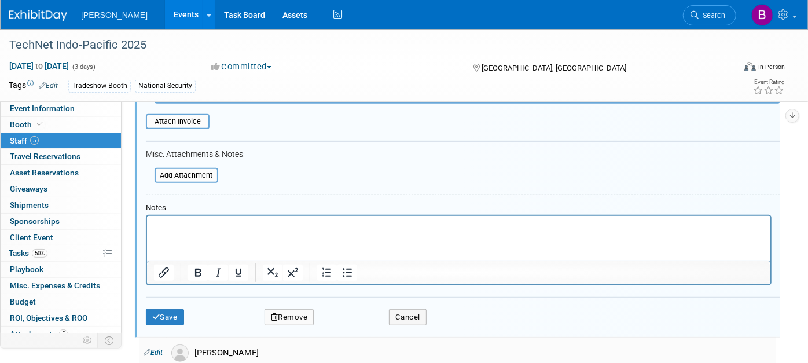
scroll to position [466, 0]
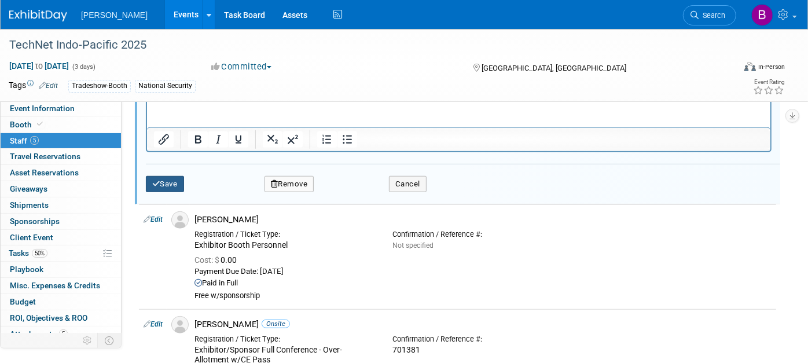
click at [166, 177] on button "Save" at bounding box center [165, 184] width 38 height 16
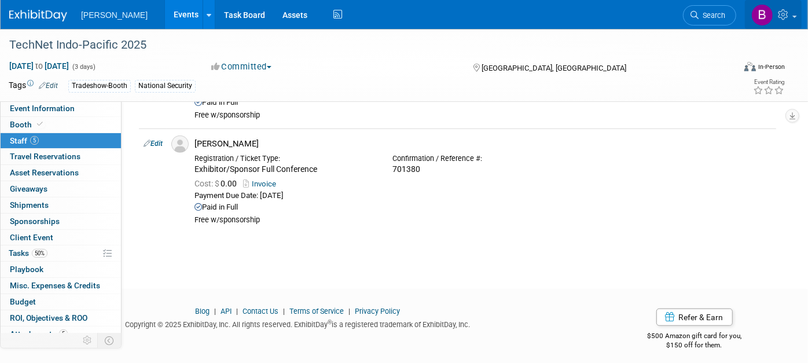
click at [785, 24] on link at bounding box center [773, 14] width 57 height 29
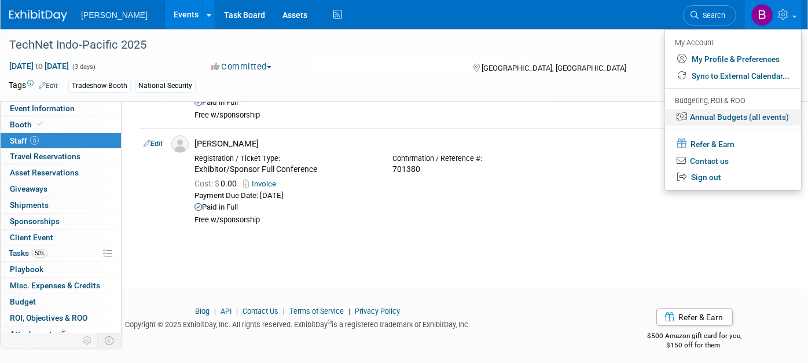
click at [709, 111] on link "Annual Budgets (all events)" at bounding box center [733, 117] width 136 height 17
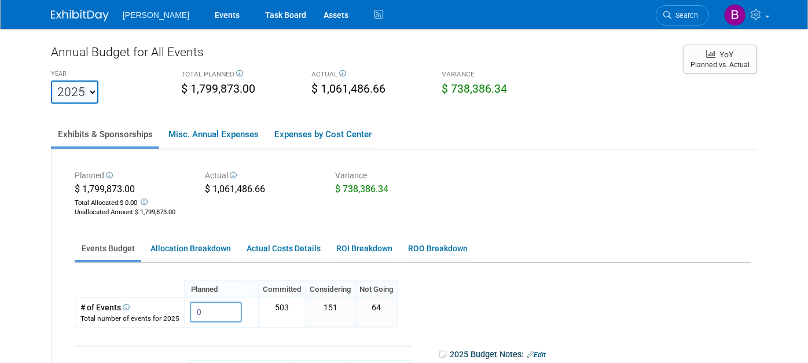
click at [681, 12] on span "Search" at bounding box center [685, 15] width 27 height 9
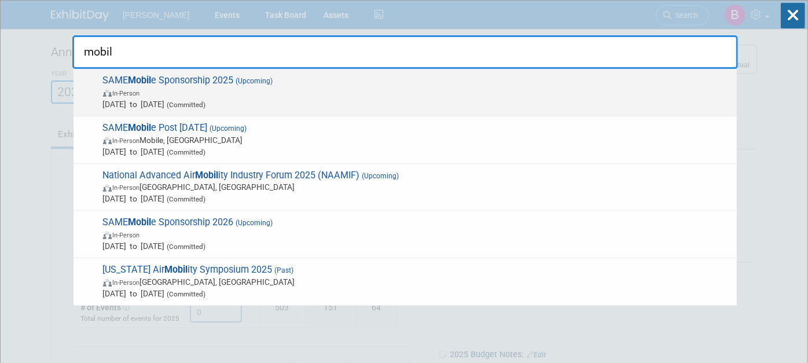
type input "mobil"
click at [332, 86] on span "SAME Mobil e Sponsorship 2025 (Upcoming) In-Person Jan 1, 2025 to Dec 31, 2025 …" at bounding box center [416, 92] width 632 height 35
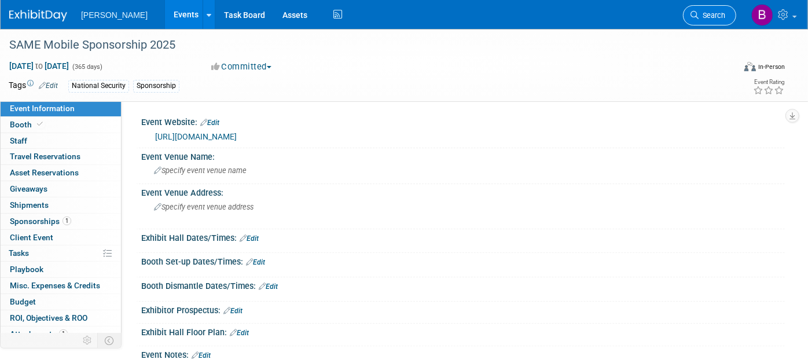
click at [717, 14] on span "Search" at bounding box center [712, 15] width 27 height 9
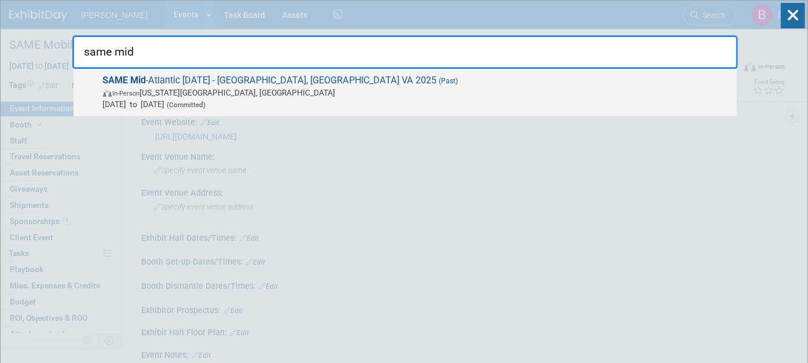
type input "same mid"
click at [473, 96] on span "In-Person Virginia Beach, VA" at bounding box center [417, 93] width 628 height 12
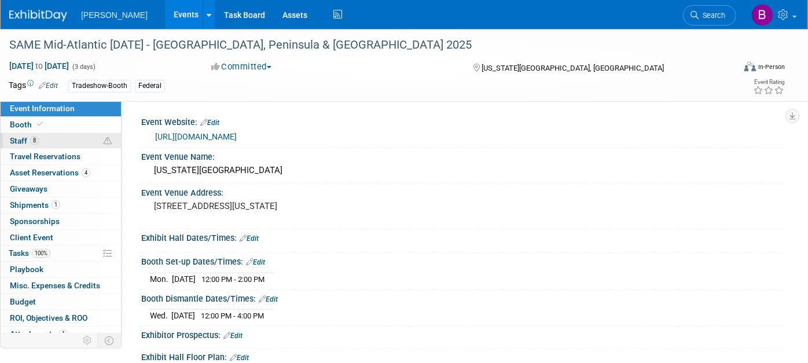
click at [27, 141] on span "Staff 8" at bounding box center [24, 140] width 29 height 9
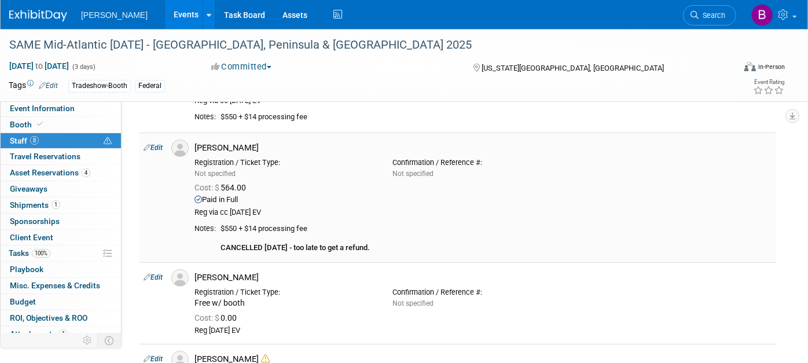
scroll to position [129, 0]
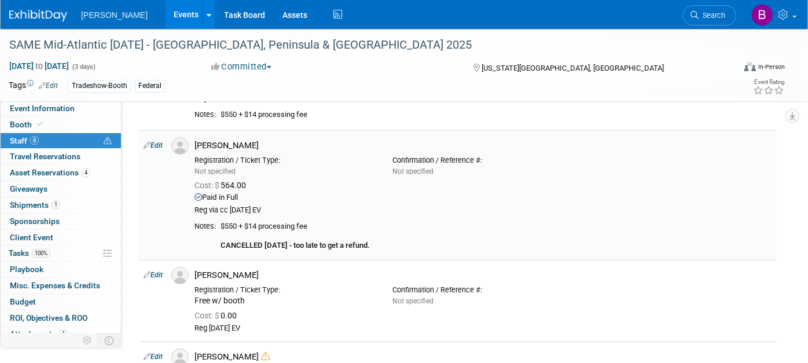
click at [155, 138] on td "Edit" at bounding box center [153, 195] width 28 height 130
click at [163, 146] on link "Edit" at bounding box center [153, 145] width 19 height 8
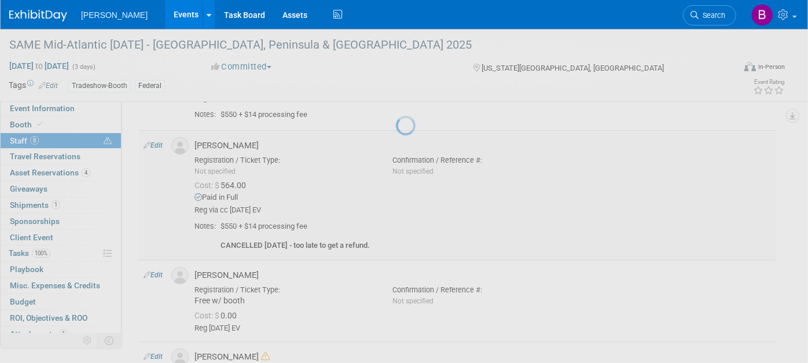
select select "3a2462ac-027f-489c-a543-69b7e5df5e1f"
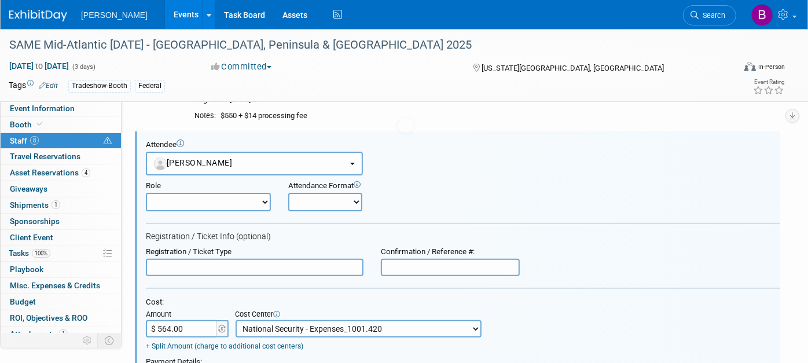
scroll to position [0, 0]
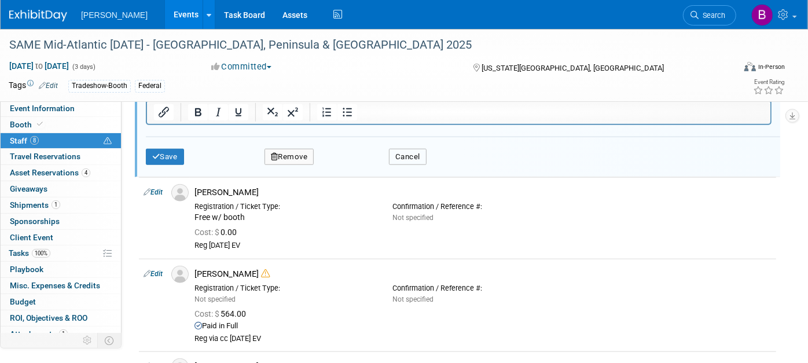
click at [405, 156] on button "Cancel" at bounding box center [408, 157] width 38 height 16
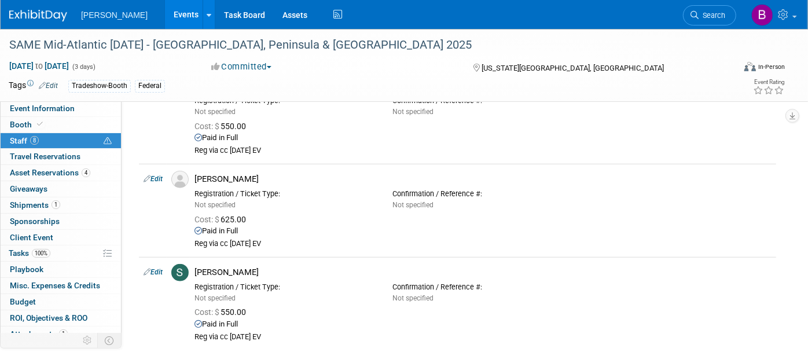
scroll to position [603, 0]
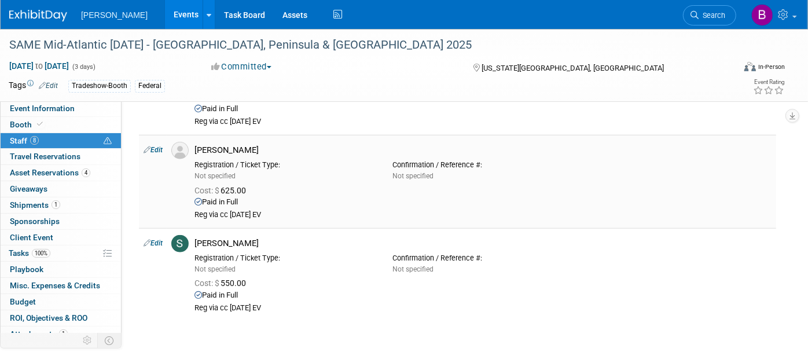
click at [154, 151] on link "Edit" at bounding box center [153, 150] width 19 height 8
select select "c934cb2b-5aab-4e1b-bfa9-1fe0368eb100"
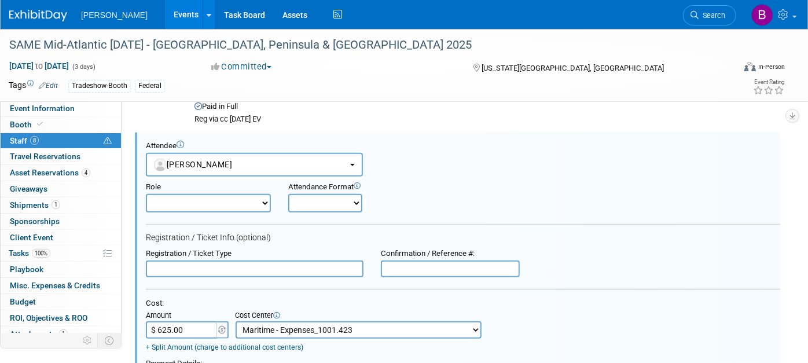
scroll to position [928, 0]
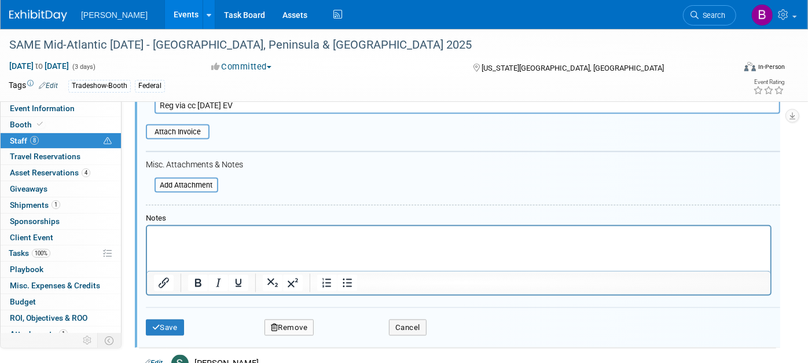
click at [403, 312] on div "Save Remove Cancel" at bounding box center [463, 325] width 635 height 37
click at [412, 326] on button "Cancel" at bounding box center [408, 328] width 38 height 16
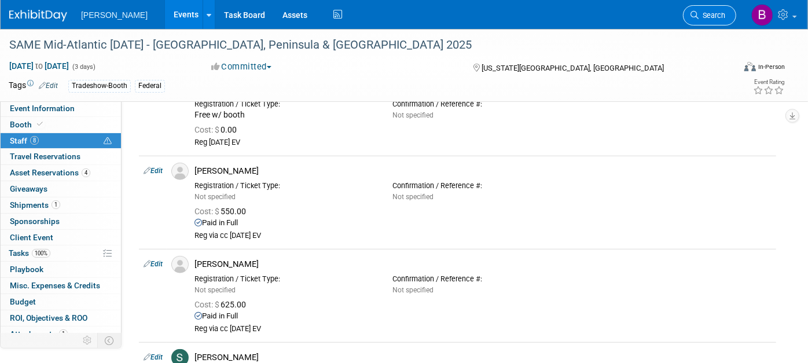
click at [705, 8] on link "Search" at bounding box center [709, 15] width 53 height 20
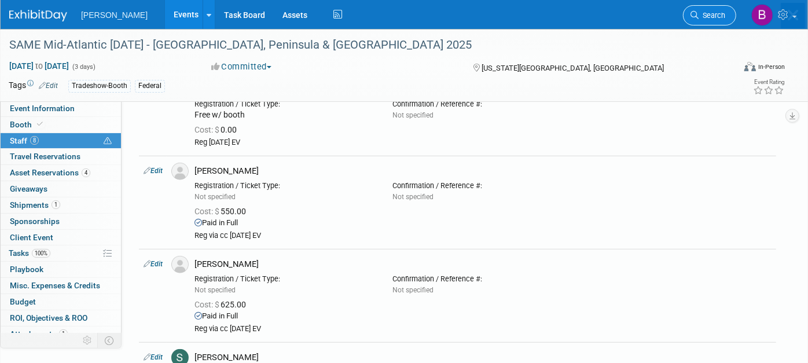
scroll to position [0, 0]
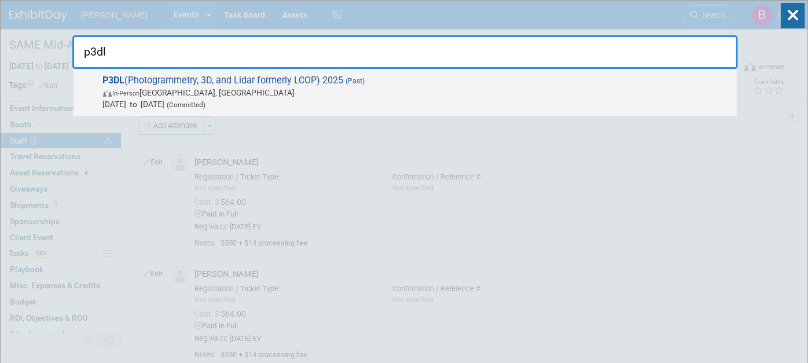
type input "p3dl"
click at [390, 80] on span "P3DL (Photogrammetry, 3D, and Lidar formerly LCOP) 2025 (Past) In-Person Spring…" at bounding box center [416, 92] width 632 height 35
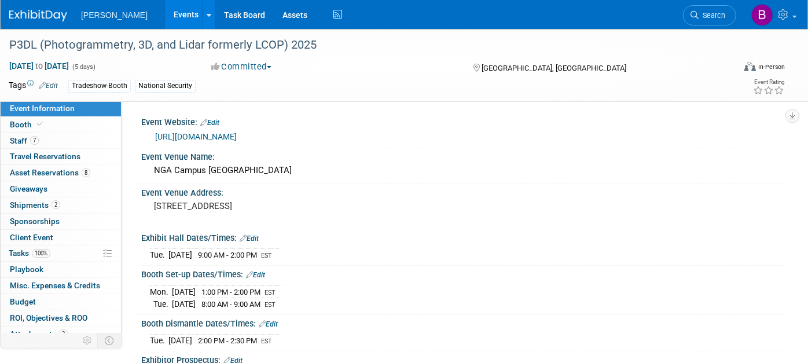
click at [671, 64] on div "Virtual In-Person Hybrid <img src="[URL][DOMAIN_NAME]" style="width: 22px; heig…" at bounding box center [728, 68] width 115 height 17
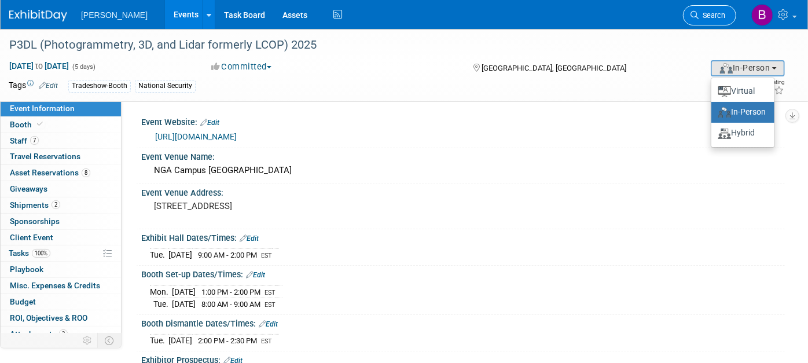
click at [689, 17] on link "Search" at bounding box center [709, 15] width 53 height 20
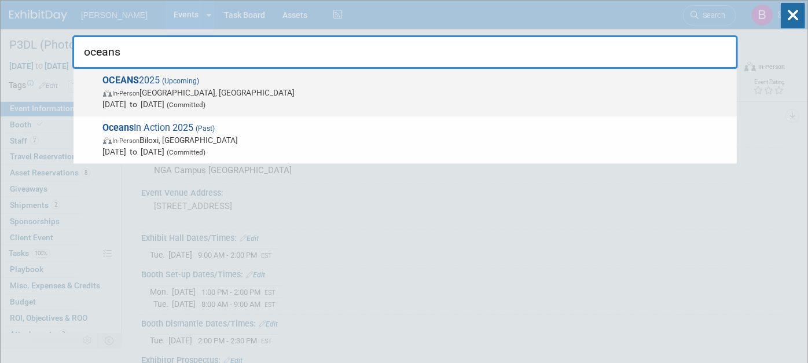
type input "oceans"
click at [251, 81] on span "OCEANS 2025 (Upcoming) In-Person Chicago, IL Sep 29, 2025 to Oct 2, 2025 (Commi…" at bounding box center [416, 92] width 632 height 35
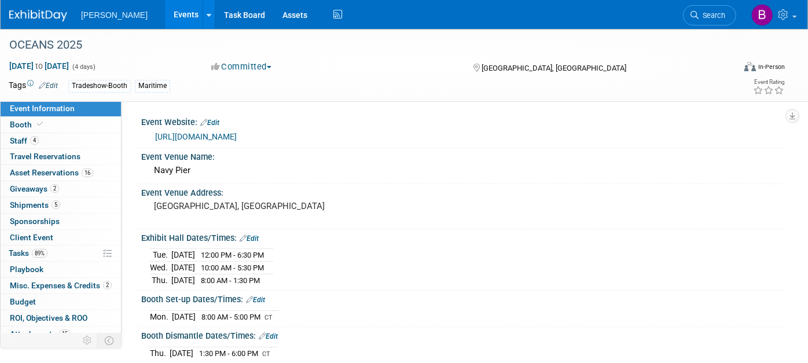
click at [72, 120] on link "Booth" at bounding box center [61, 125] width 120 height 16
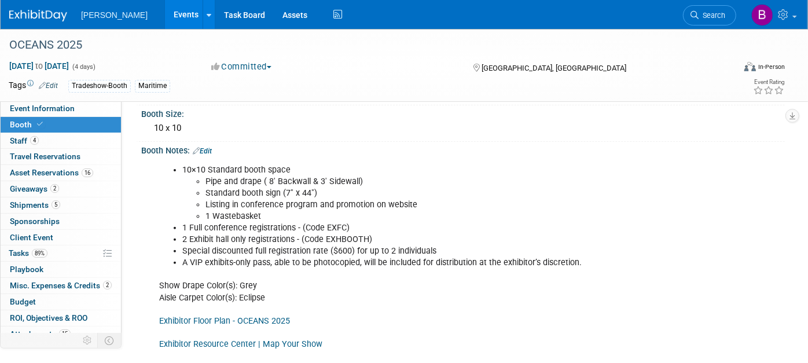
scroll to position [375, 0]
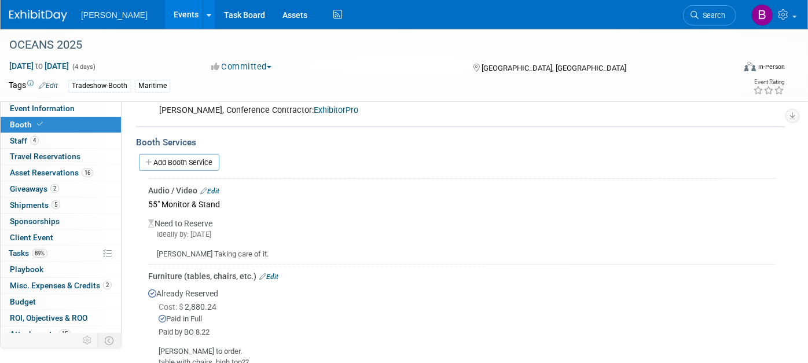
click at [210, 190] on link "Edit" at bounding box center [209, 191] width 19 height 8
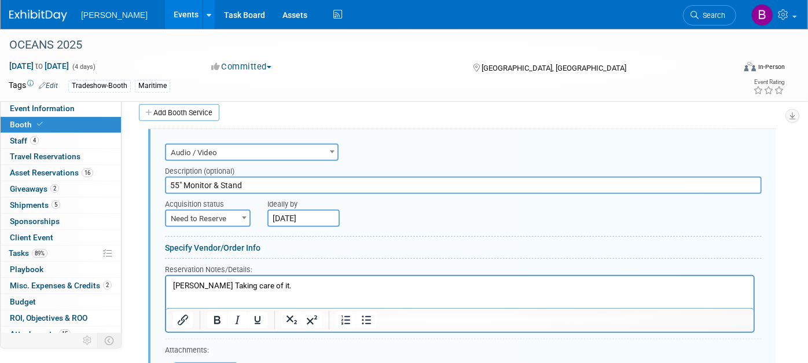
scroll to position [420, 0]
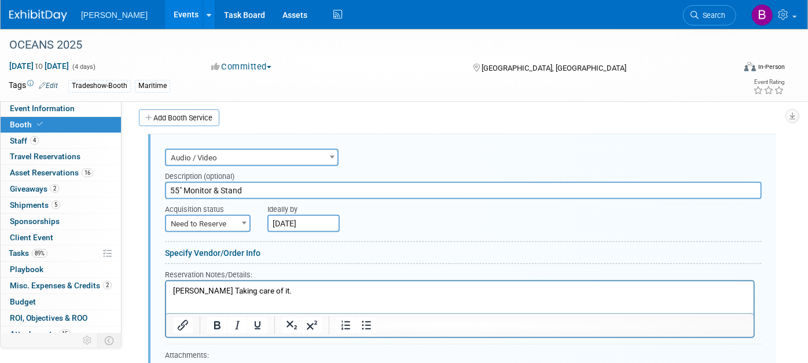
drag, startPoint x: 220, startPoint y: 184, endPoint x: 119, endPoint y: 175, distance: 101.8
click at [119, 175] on div "Event Information Event Info Booth Booth 4 Staff 4 Staff 0 Travel Reservations …" at bounding box center [404, 154] width 808 height 1090
type input "TV Stand"
click at [250, 228] on form "Audio / Video Carpet / Flooring Catering / Food / Beverage Floral / Decorative …" at bounding box center [463, 288] width 597 height 285
click at [246, 225] on span at bounding box center [245, 222] width 12 height 15
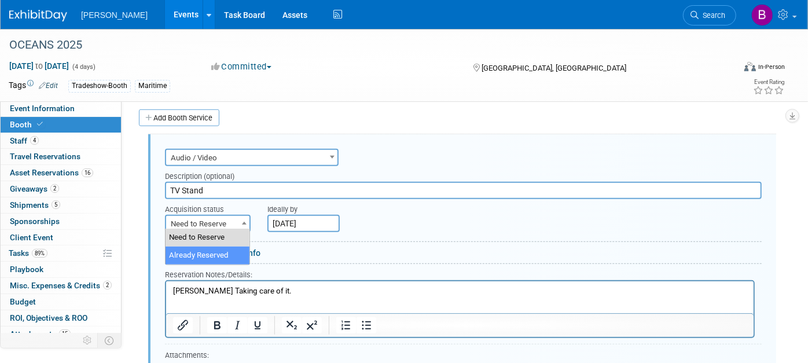
select select "2"
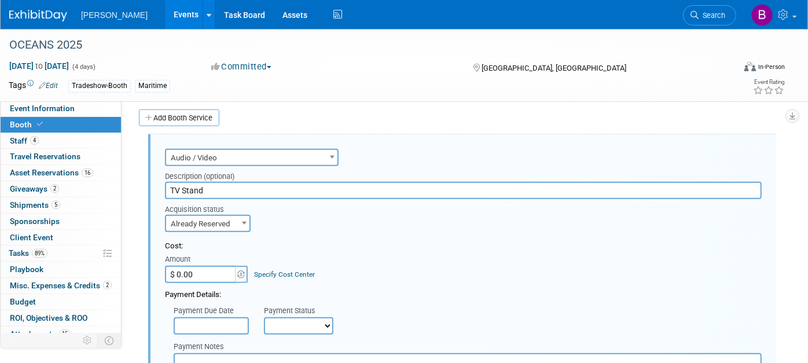
click at [196, 266] on input "$ 0.00" at bounding box center [201, 274] width 72 height 17
type input "$ 61.90"
click at [283, 270] on link "Specify Cost Center" at bounding box center [285, 274] width 61 height 8
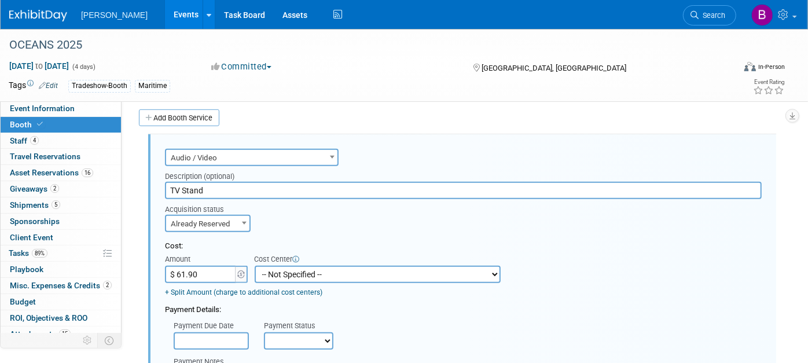
click at [332, 283] on td "+ Split Amount (charge to additional cost centers)" at bounding box center [333, 290] width 336 height 15
click at [325, 272] on select "-- Not Specified -- Advisory Services - Expenses_1001.502 Aerial Acquisition - …" at bounding box center [378, 274] width 246 height 17
select select "18966249"
click at [255, 266] on select "-- Not Specified -- Advisory Services - Expenses_1001.502 Aerial Acquisition - …" at bounding box center [378, 274] width 246 height 17
click at [287, 344] on select "Not Paid Yet Partially Paid Paid in Full" at bounding box center [298, 340] width 69 height 17
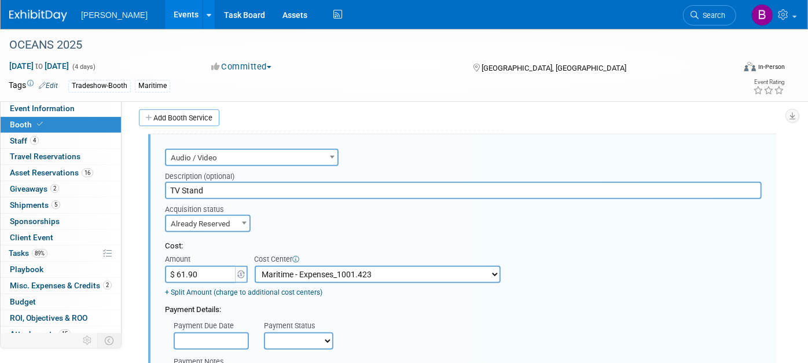
select select "1"
click at [264, 332] on select "Not Paid Yet Partially Paid Paid in Full" at bounding box center [298, 340] width 69 height 17
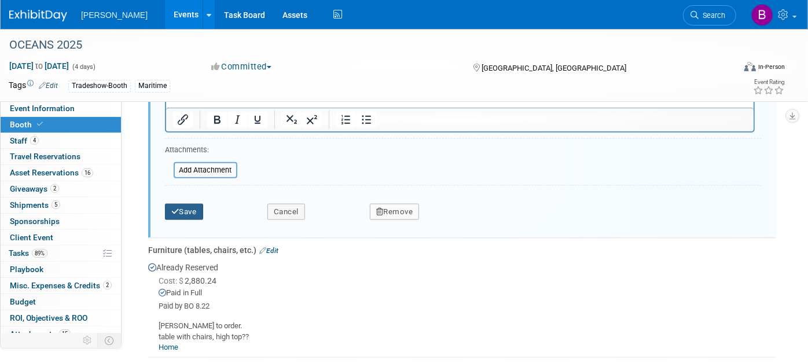
drag, startPoint x: 195, startPoint y: 207, endPoint x: 304, endPoint y: 317, distance: 155.6
click at [304, 317] on div "Audio / Video Carpet / Flooring Catering / Food / Beverage Floral / Decorative …" at bounding box center [461, 115] width 632 height 735
click at [213, 165] on input "file" at bounding box center [167, 170] width 138 height 14
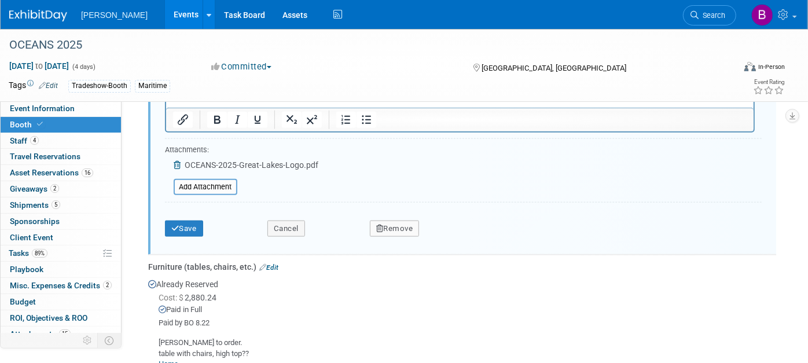
click at [180, 164] on span at bounding box center [179, 164] width 11 height 9
click at [178, 162] on icon at bounding box center [178, 165] width 9 height 8
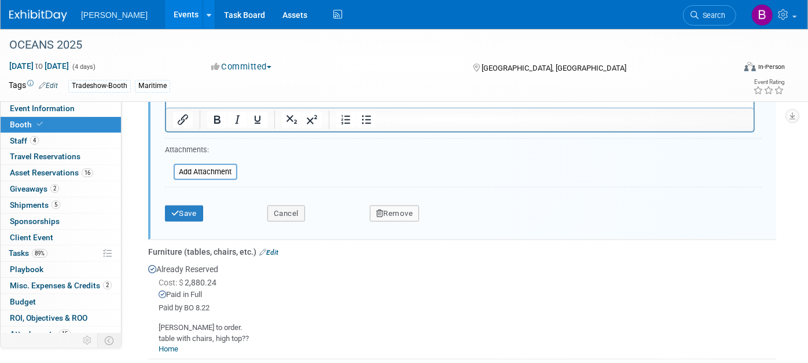
click at [204, 174] on div "Attachments: Add Attachment" at bounding box center [201, 163] width 72 height 38
click at [203, 173] on div "Add Attachment" at bounding box center [206, 172] width 64 height 16
click at [204, 170] on input "file" at bounding box center [167, 172] width 138 height 14
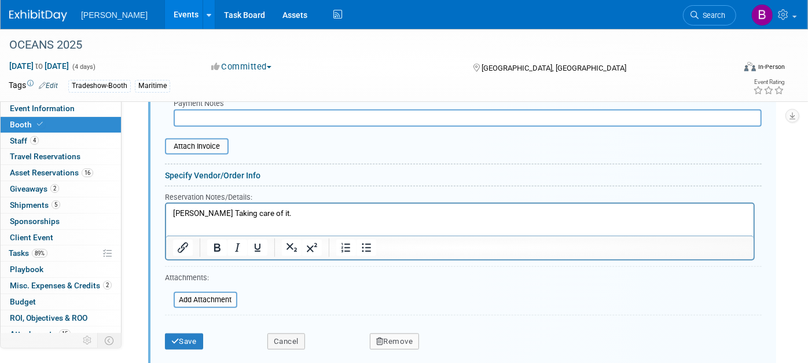
scroll to position [677, 0]
click at [204, 140] on input "file" at bounding box center [159, 147] width 138 height 14
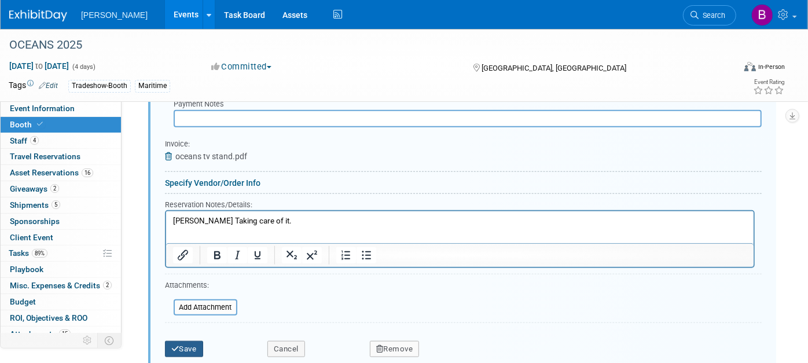
click at [191, 342] on button "Save" at bounding box center [184, 349] width 38 height 16
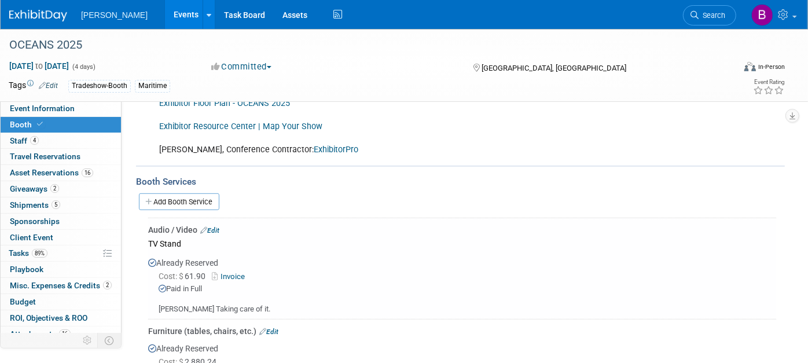
scroll to position [282, 0]
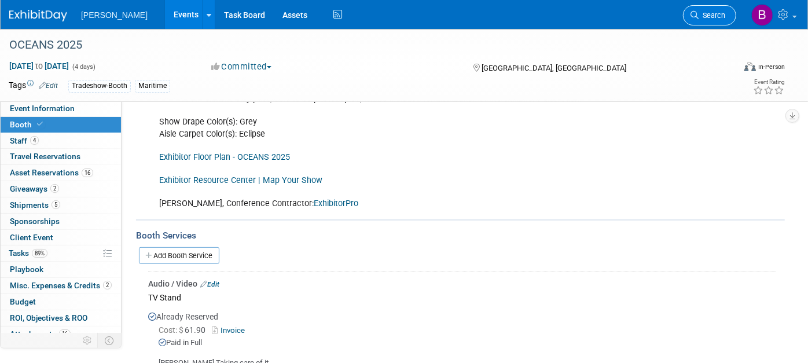
click at [713, 20] on link "Search" at bounding box center [709, 15] width 53 height 20
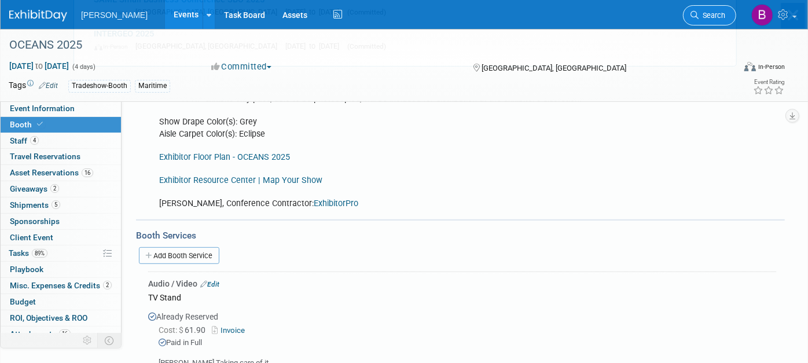
scroll to position [0, 0]
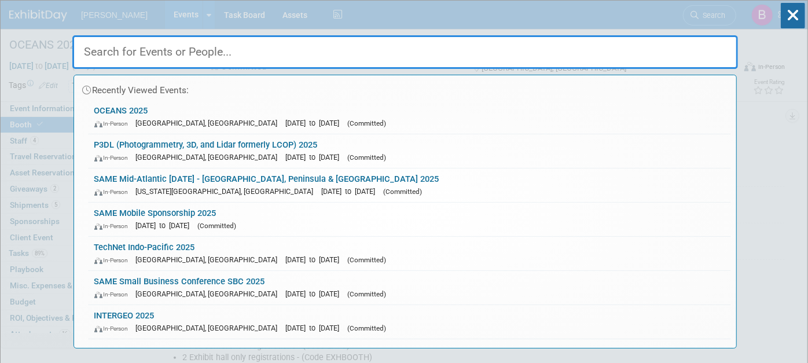
click at [446, 57] on input "text" at bounding box center [405, 52] width 666 height 34
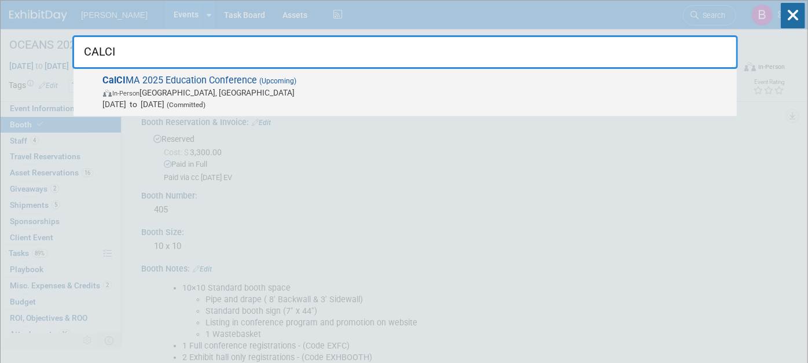
type input "CALCI"
click at [233, 95] on span "In-Person [GEOGRAPHIC_DATA], [GEOGRAPHIC_DATA]" at bounding box center [417, 93] width 628 height 12
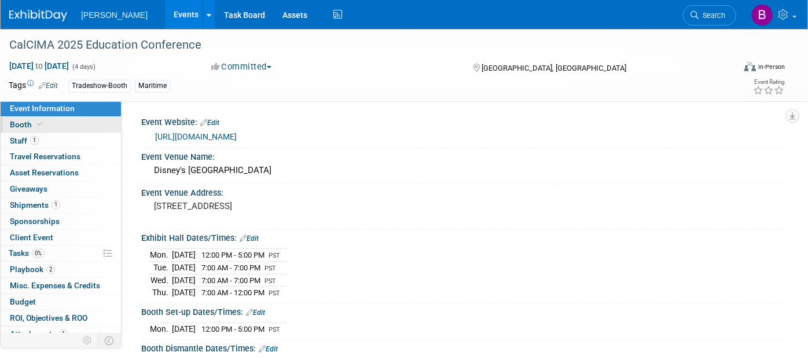
click at [41, 119] on link "Booth" at bounding box center [61, 125] width 120 height 16
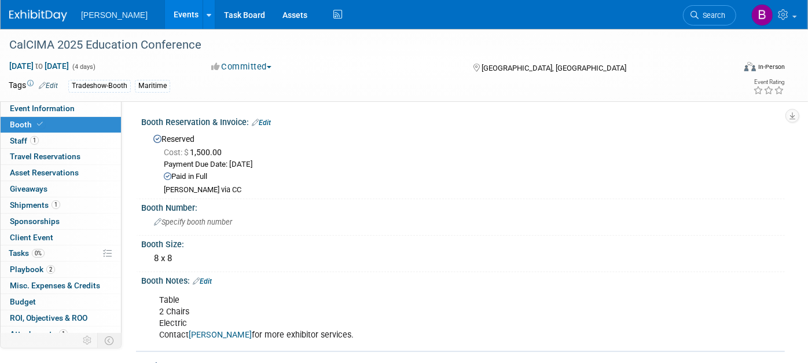
click at [263, 122] on link "Edit" at bounding box center [261, 123] width 19 height 8
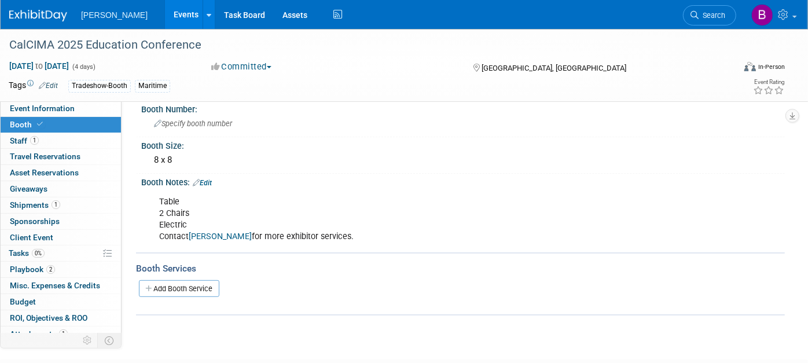
scroll to position [257, 0]
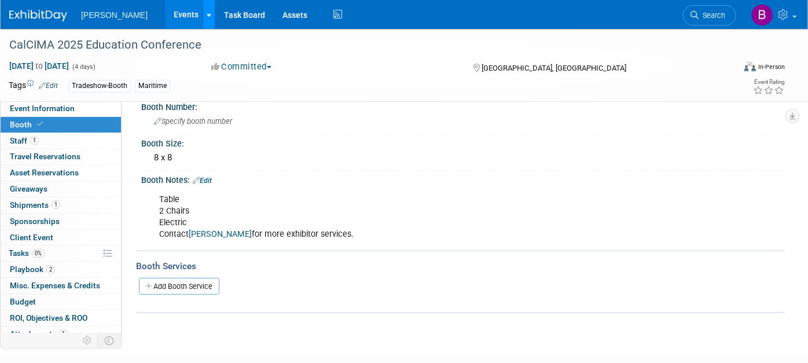
click at [207, 17] on icon at bounding box center [209, 16] width 5 height 8
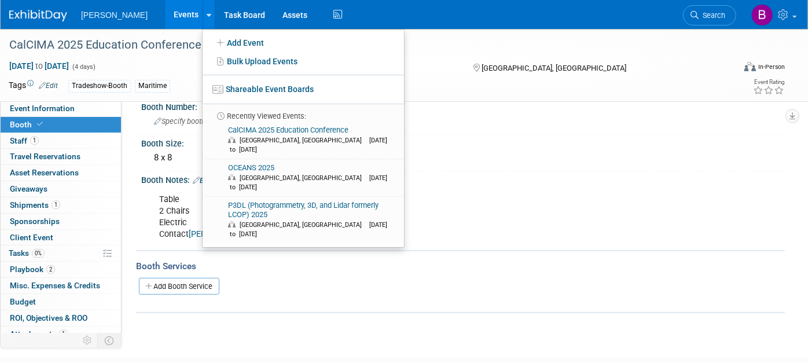
click at [165, 9] on link "Events" at bounding box center [186, 14] width 42 height 29
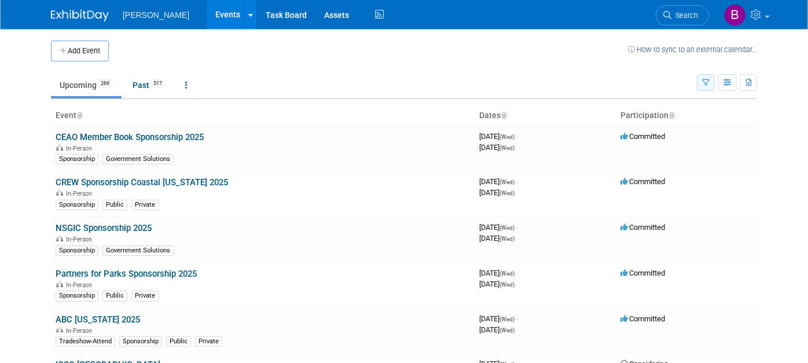
click at [709, 84] on icon "button" at bounding box center [706, 83] width 8 height 8
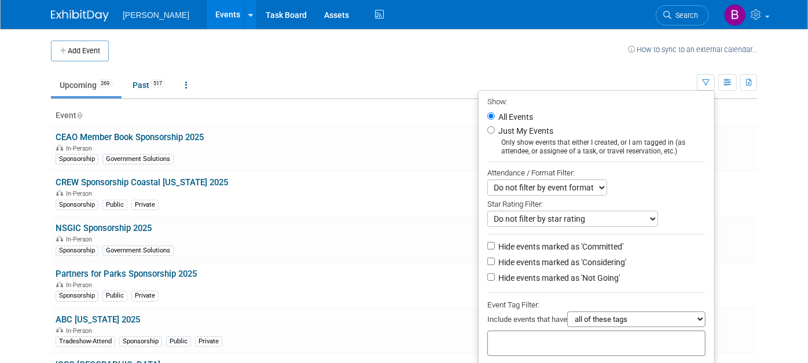
click at [596, 337] on div at bounding box center [597, 343] width 218 height 25
type input "m"
type input "a"
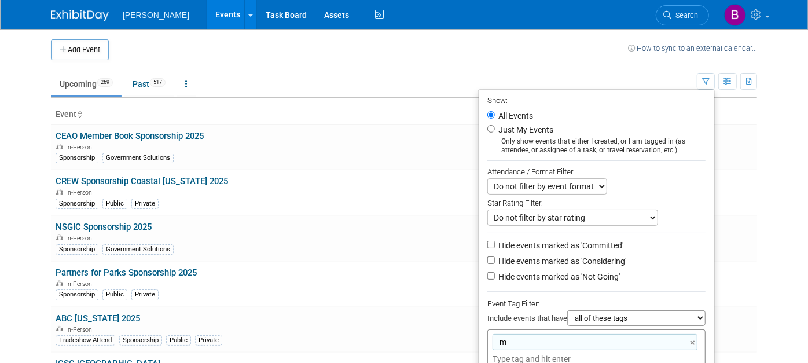
type input "m"
type input "mari"
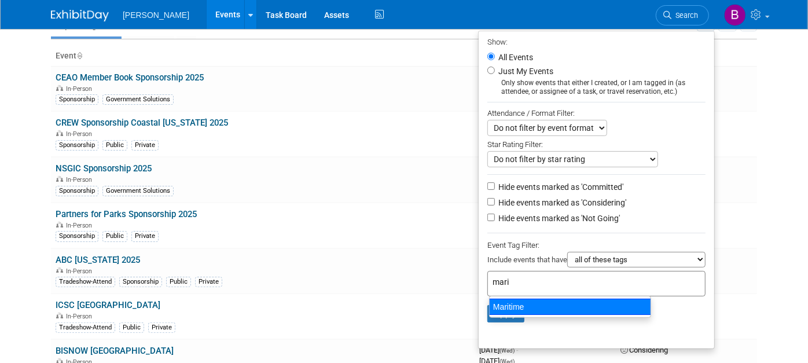
scroll to position [66, 0]
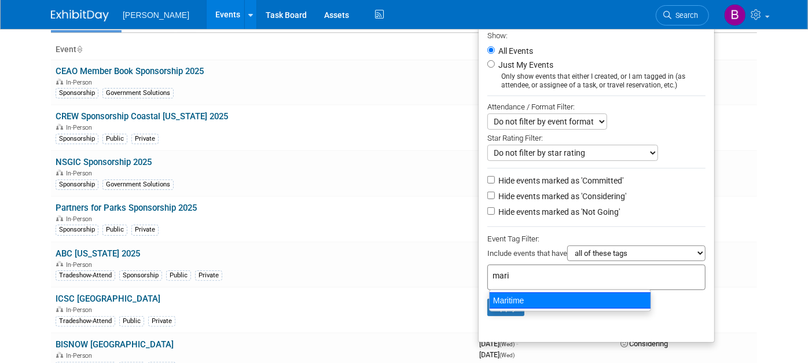
click at [547, 294] on div "Maritime" at bounding box center [570, 300] width 162 height 16
type input "Maritime"
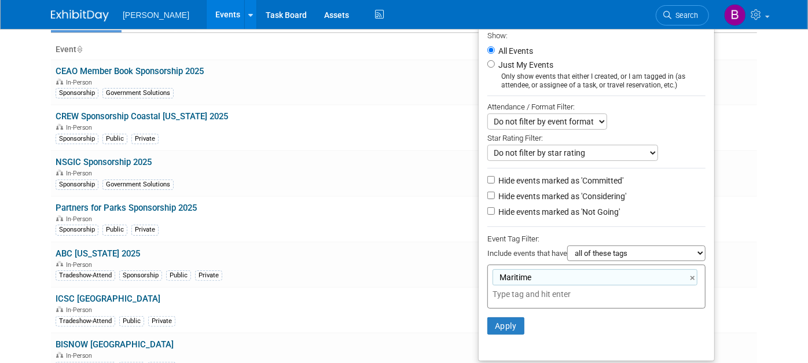
click at [543, 198] on label "Hide events marked as 'Considering'" at bounding box center [561, 197] width 130 height 12
click at [495, 198] on input "Hide events marked as 'Considering'" at bounding box center [492, 196] width 8 height 8
checkbox input "true"
click at [536, 208] on label "Hide events marked as 'Not Going'" at bounding box center [558, 212] width 124 height 12
click at [495, 208] on input "Hide events marked as 'Not Going'" at bounding box center [492, 211] width 8 height 8
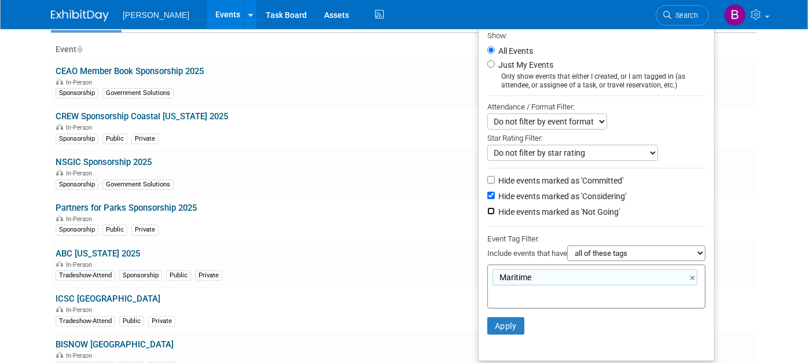
checkbox input "true"
click at [501, 324] on button "Apply" at bounding box center [506, 325] width 37 height 17
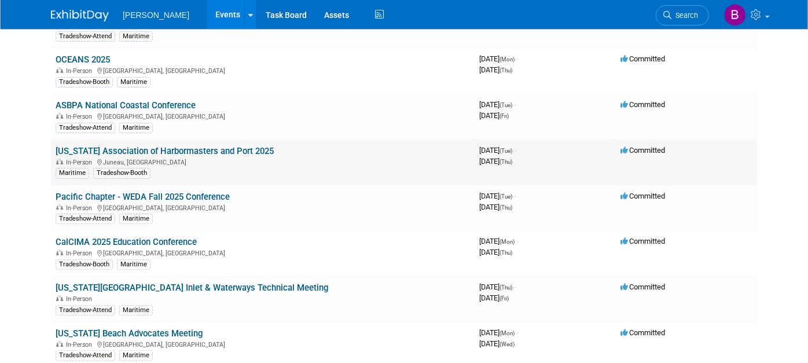
scroll to position [129, 0]
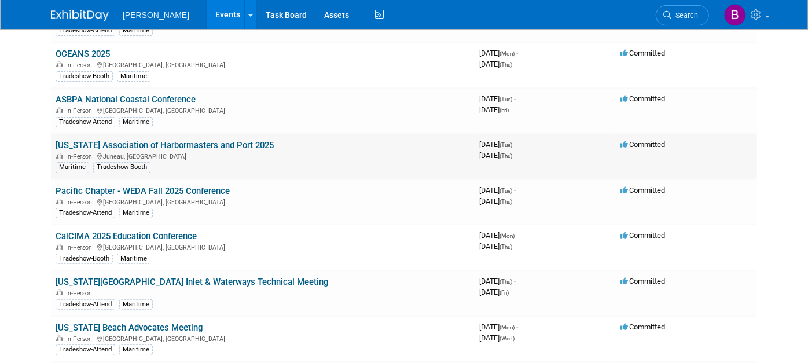
click at [126, 141] on link "[US_STATE] Association of Harbormasters and Port 2025" at bounding box center [165, 145] width 218 height 10
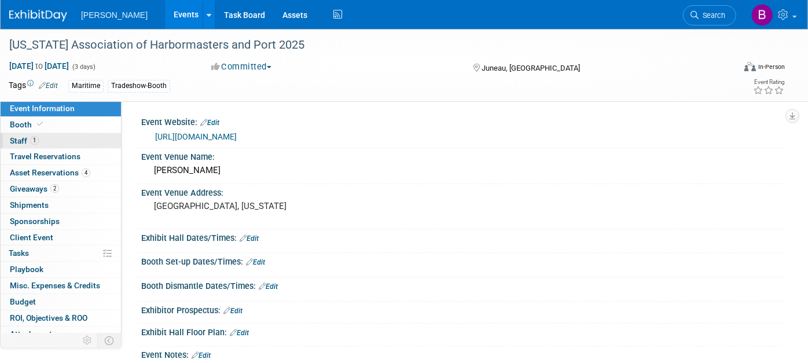
click at [76, 140] on link "1 Staff 1" at bounding box center [61, 141] width 120 height 16
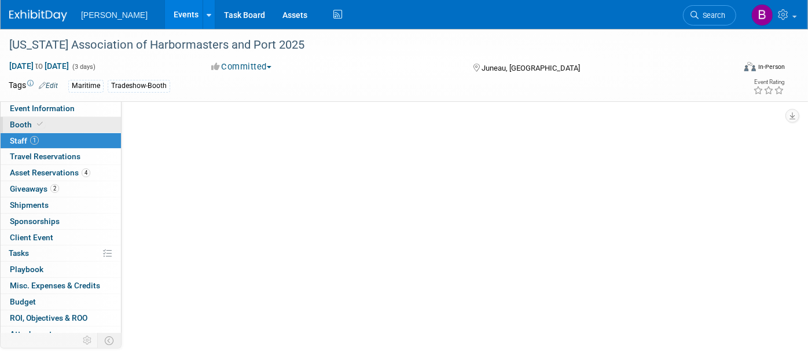
click at [67, 125] on link "Booth" at bounding box center [61, 125] width 120 height 16
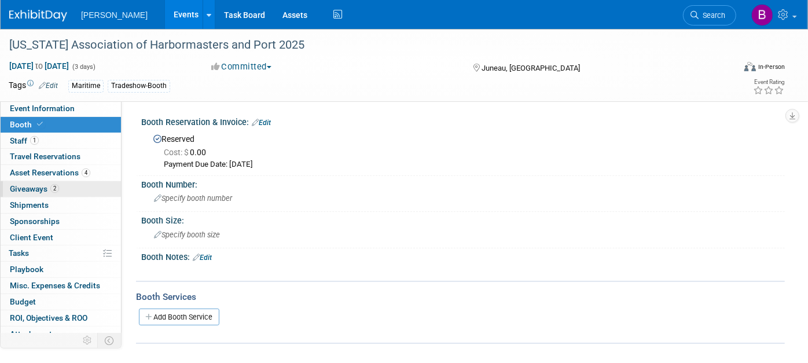
click at [74, 187] on link "2 Giveaways 2" at bounding box center [61, 189] width 120 height 16
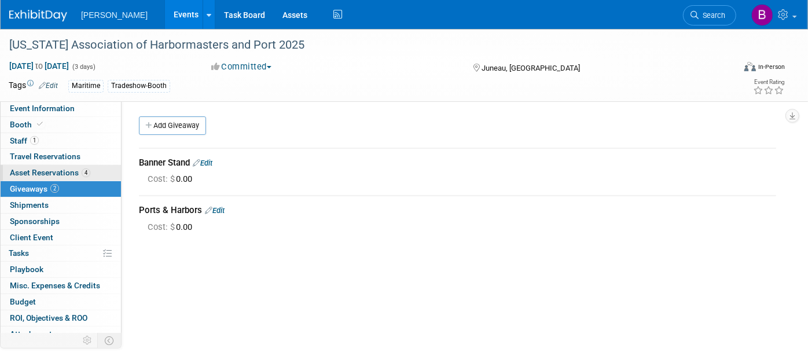
click at [74, 174] on span "Asset Reservations 4" at bounding box center [50, 172] width 80 height 9
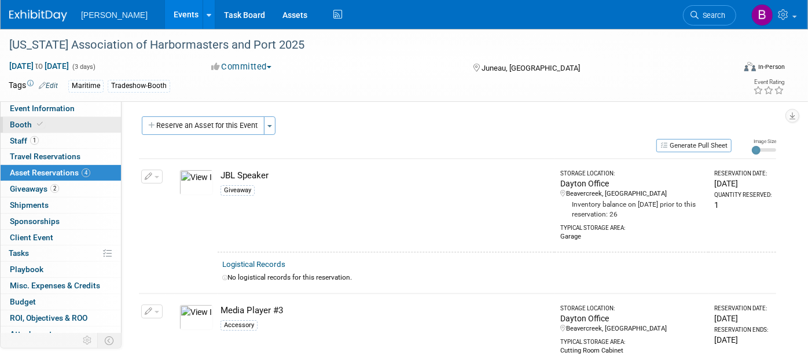
click at [79, 128] on link "Booth" at bounding box center [61, 125] width 120 height 16
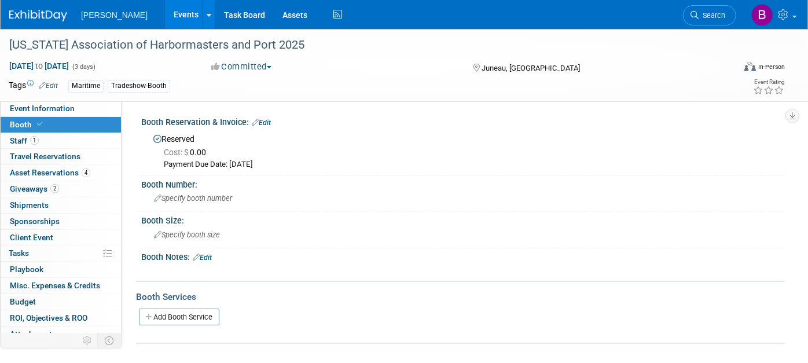
click at [276, 129] on div "Reserved Cost: $ 0.00 Payment Due Date: Sep 12, 2025" at bounding box center [463, 149] width 644 height 45
click at [271, 124] on link "Edit" at bounding box center [261, 123] width 19 height 8
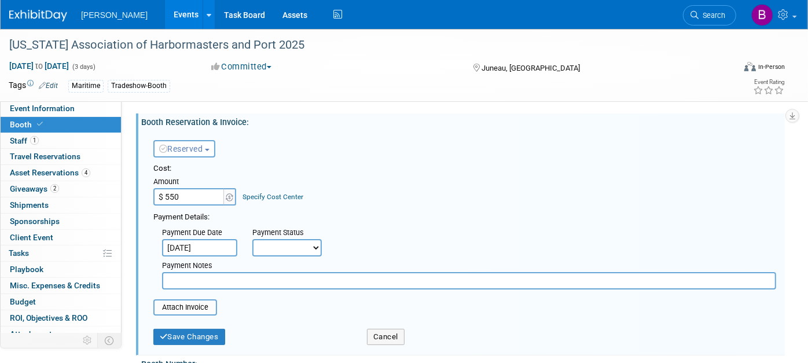
type input "$ 550.00"
click at [411, 182] on div "Cost: Amount $ 550.00 Specify Cost Center Cost Center -- Not Specified -- Advis…" at bounding box center [464, 184] width 623 height 42
click at [279, 195] on link "Specify Cost Center" at bounding box center [273, 197] width 61 height 8
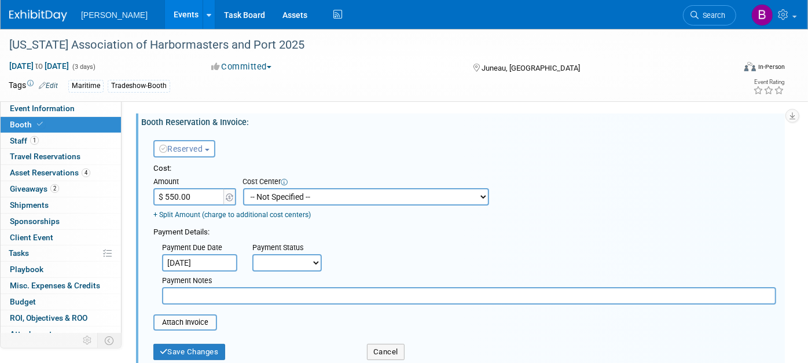
click at [279, 195] on select "-- Not Specified -- Advisory Services - Expenses_1001.502 Aerial Acquisition - …" at bounding box center [366, 196] width 246 height 17
select select "18966249"
click at [243, 188] on select "-- Not Specified -- Advisory Services - Expenses_1001.502 Aerial Acquisition - …" at bounding box center [366, 196] width 246 height 17
click at [192, 340] on div "Save Changes" at bounding box center [252, 348] width 214 height 24
click at [194, 344] on button "Save Changes" at bounding box center [189, 352] width 72 height 16
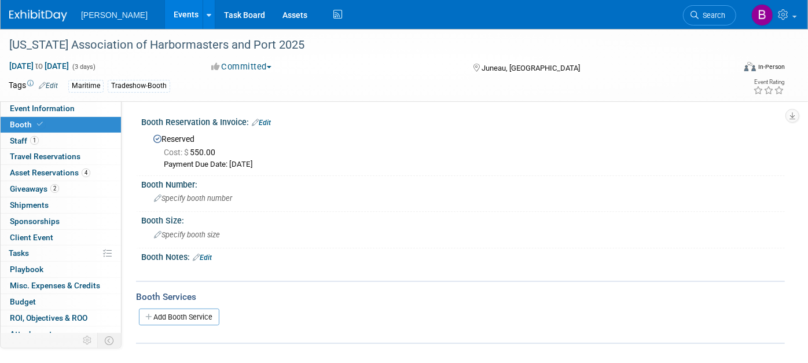
click at [165, 23] on link "Events" at bounding box center [186, 14] width 42 height 29
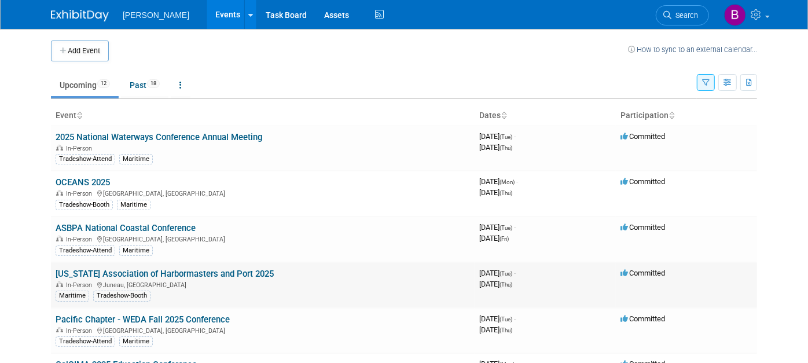
drag, startPoint x: 132, startPoint y: 228, endPoint x: 185, endPoint y: 273, distance: 69.8
drag, startPoint x: 185, startPoint y: 273, endPoint x: 178, endPoint y: 314, distance: 41.8
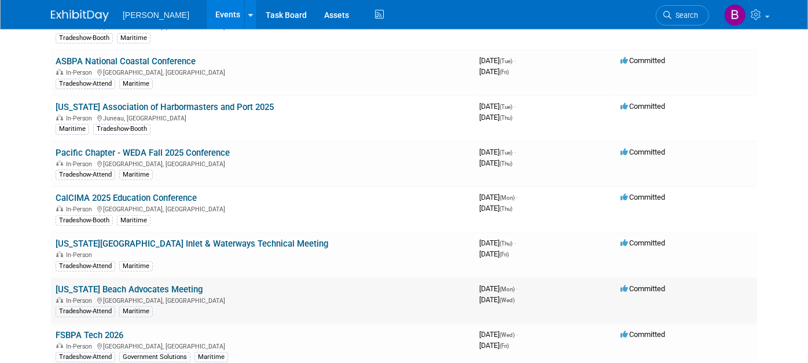
scroll to position [193, 0]
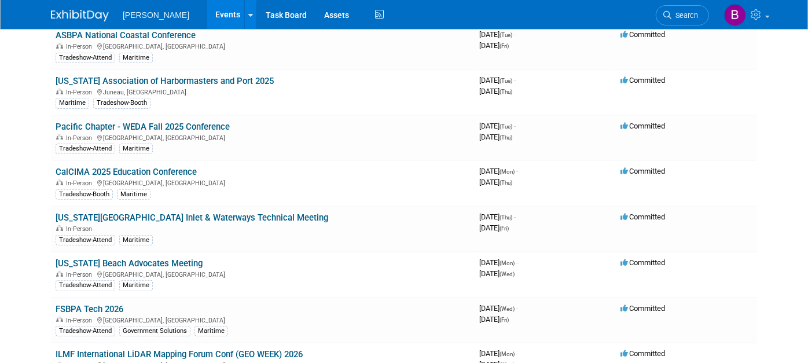
drag, startPoint x: 79, startPoint y: 298, endPoint x: 10, endPoint y: 159, distance: 155.1
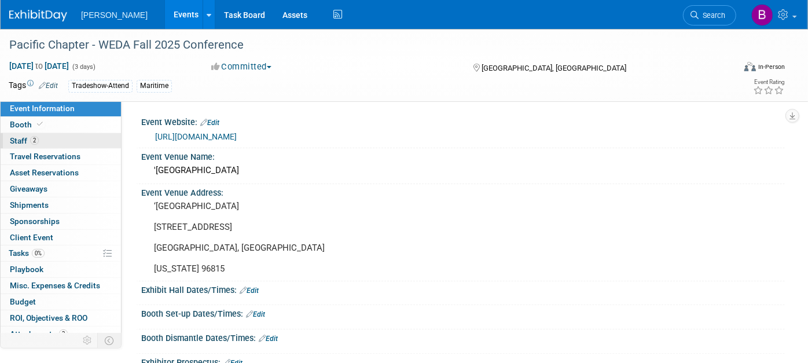
click at [49, 145] on link "2 Staff 2" at bounding box center [61, 141] width 120 height 16
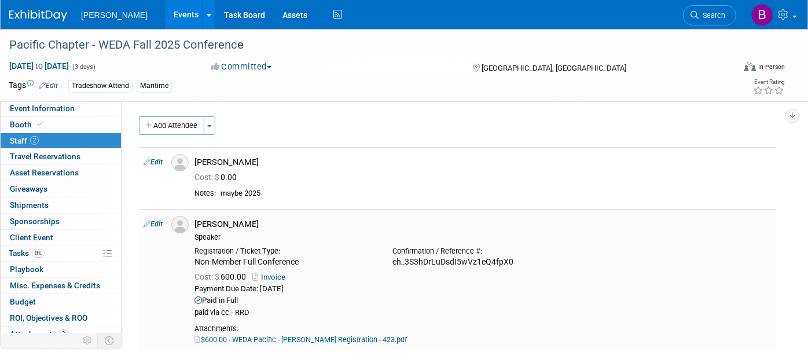
click at [159, 228] on td "Edit" at bounding box center [153, 280] width 28 height 142
click at [156, 223] on link "Edit" at bounding box center [153, 224] width 19 height 8
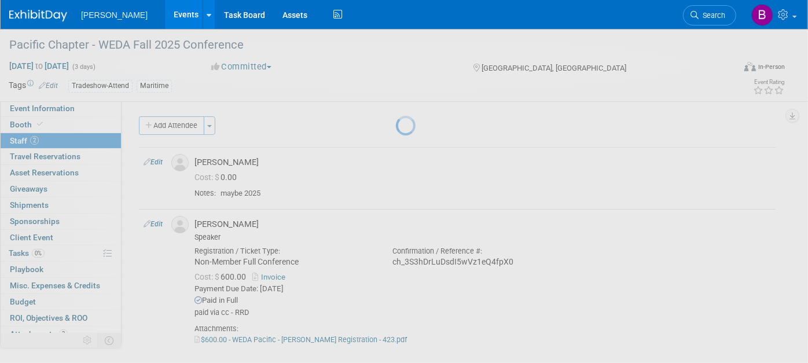
select select "039bd642-3714-40d6-bed3-25f6a4925e19"
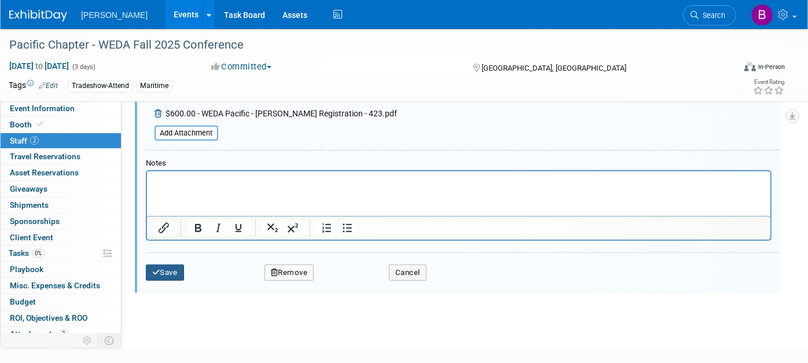
click at [182, 265] on button "Save" at bounding box center [165, 273] width 38 height 16
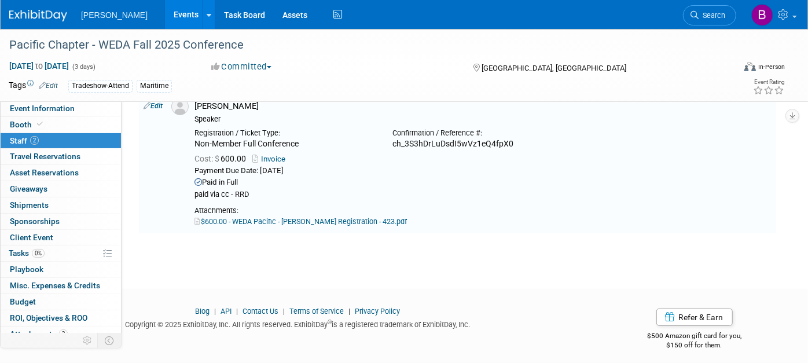
scroll to position [124, 0]
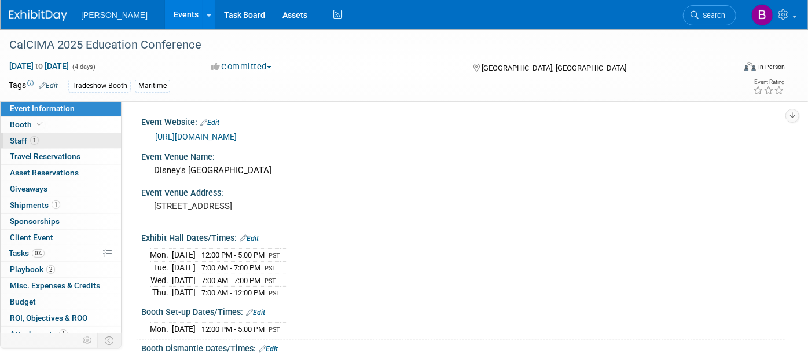
click at [31, 138] on span "1" at bounding box center [34, 140] width 9 height 9
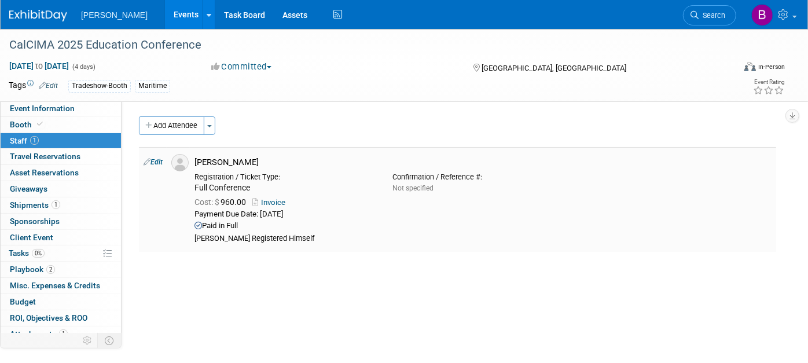
click at [154, 162] on link "Edit" at bounding box center [153, 162] width 19 height 8
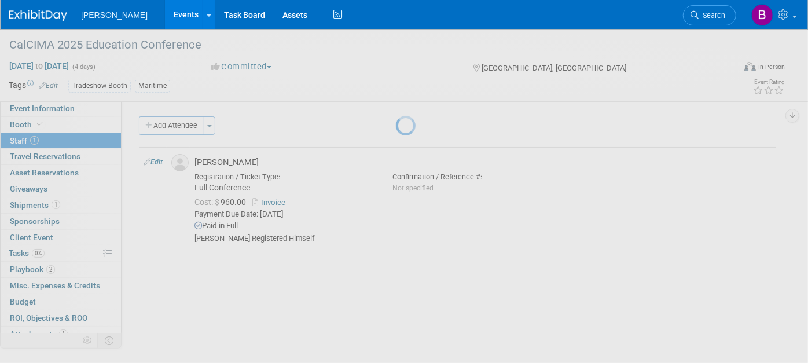
select select "0dcf58f1-2f74-4a1f-88e2-8ad48dbe81ab"
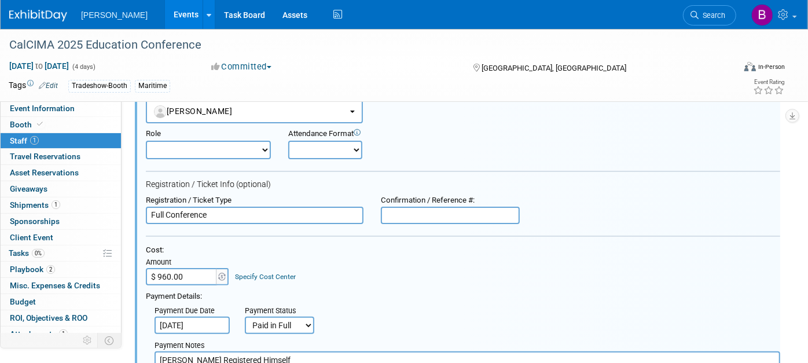
scroll to position [80, 0]
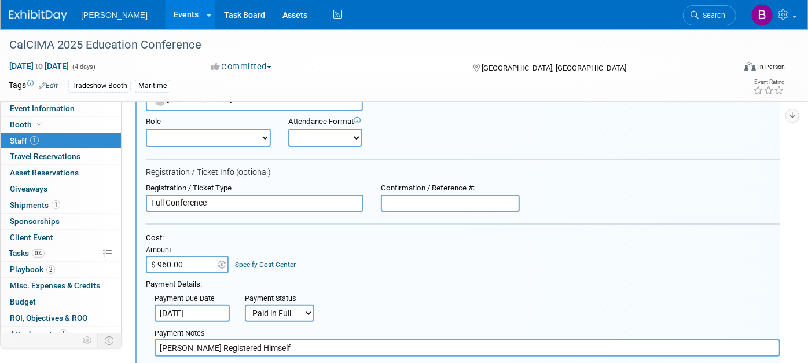
click at [265, 261] on link "Specify Cost Center" at bounding box center [266, 265] width 61 height 8
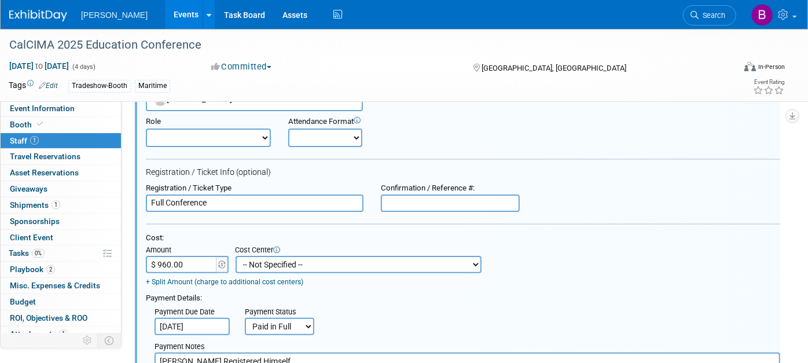
click at [294, 261] on select "-- Not Specified -- Advisory Services - Expenses_1001.502 Aerial Acquisition - …" at bounding box center [359, 264] width 246 height 17
select select "18966249"
click at [236, 256] on select "-- Not Specified -- Advisory Services - Expenses_1001.502 Aerial Acquisition - …" at bounding box center [359, 264] width 246 height 17
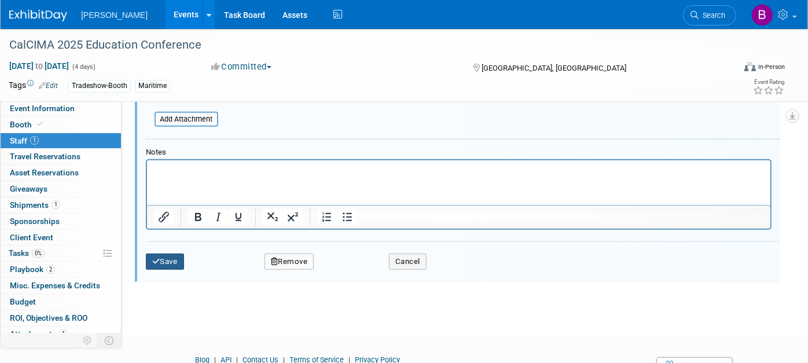
click at [173, 262] on button "Save" at bounding box center [165, 262] width 38 height 16
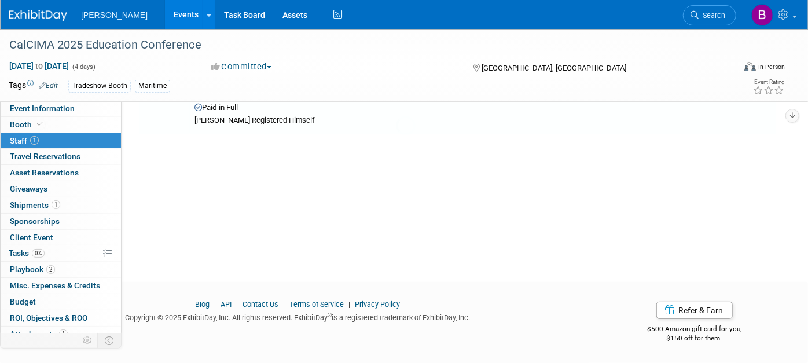
scroll to position [118, 0]
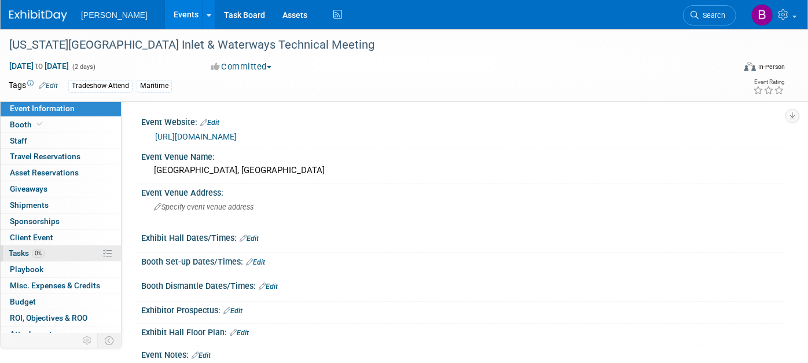
click at [42, 257] on link "0% Tasks 0%" at bounding box center [61, 254] width 120 height 16
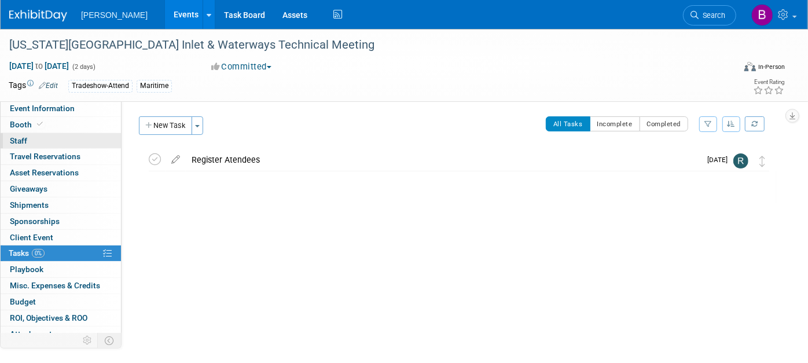
click at [33, 135] on link "0 Staff 0" at bounding box center [61, 141] width 120 height 16
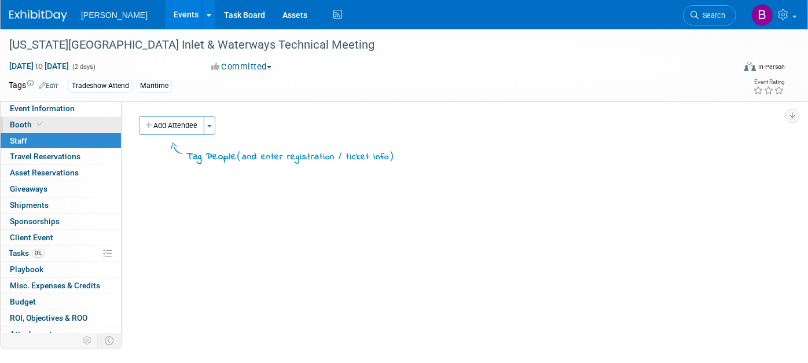
click at [35, 124] on span at bounding box center [40, 124] width 10 height 9
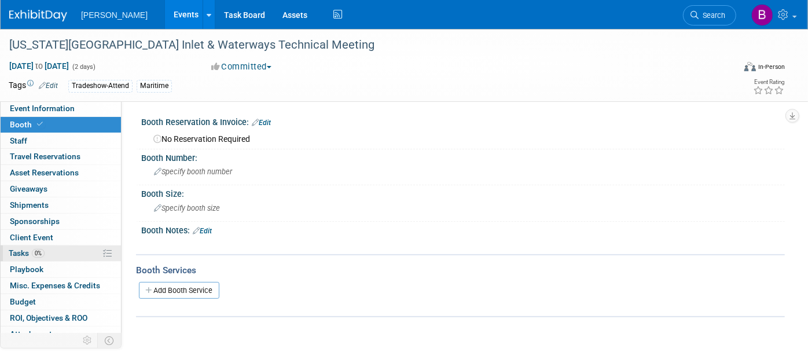
click at [39, 256] on span "Tasks 0%" at bounding box center [27, 252] width 36 height 9
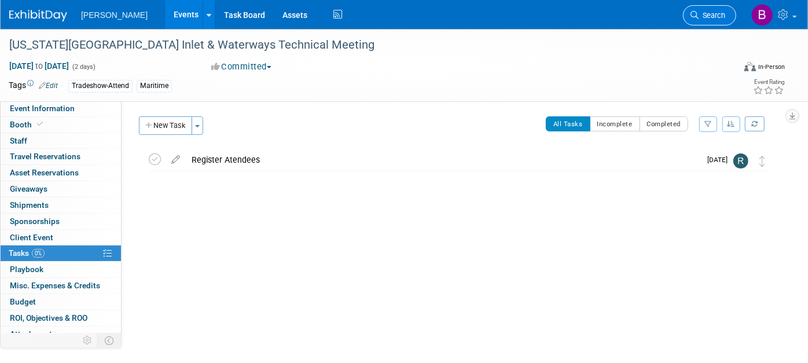
click at [715, 16] on span "Search" at bounding box center [712, 15] width 27 height 9
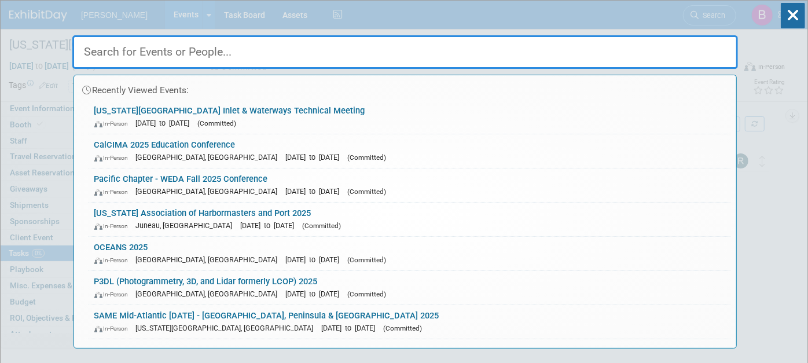
paste input "CMANC"
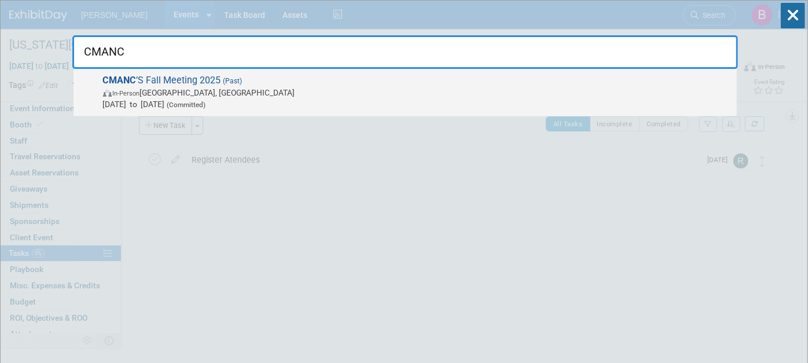
type input "CMANC"
click at [445, 80] on span "CMANC ’S Fall Meeting 2025 (Past) In-Person Half [GEOGRAPHIC_DATA], [GEOGRAPHIC…" at bounding box center [416, 92] width 632 height 35
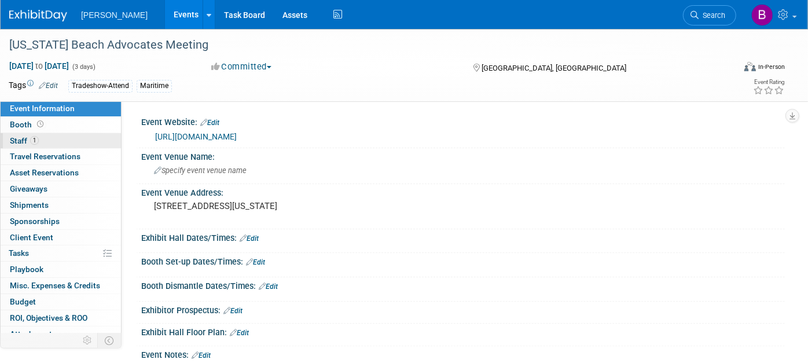
click at [36, 137] on span "1" at bounding box center [34, 140] width 9 height 9
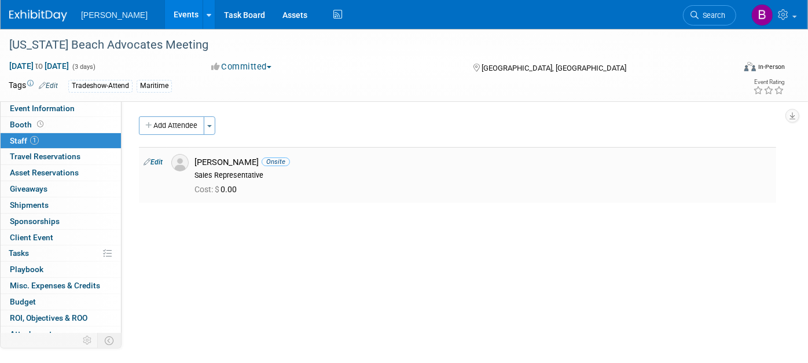
click at [164, 160] on td "Edit" at bounding box center [153, 175] width 28 height 56
click at [87, 112] on link "Event Information" at bounding box center [61, 109] width 120 height 16
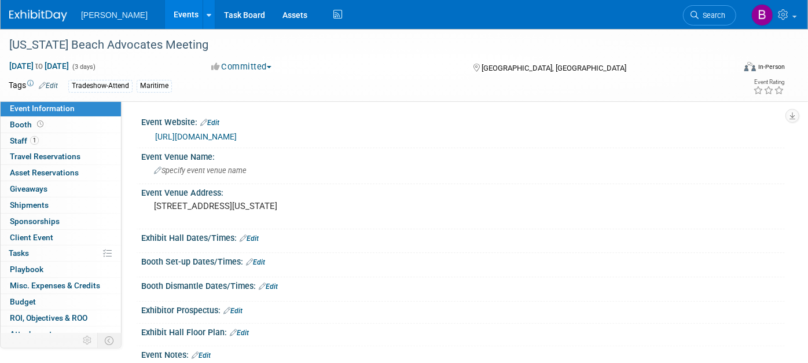
click at [230, 137] on link "[URL][DOMAIN_NAME]" at bounding box center [196, 136] width 82 height 9
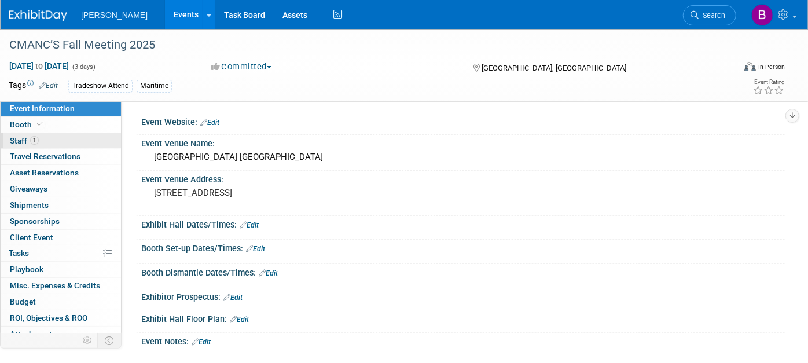
click at [46, 133] on link "1 Staff 1" at bounding box center [61, 141] width 120 height 16
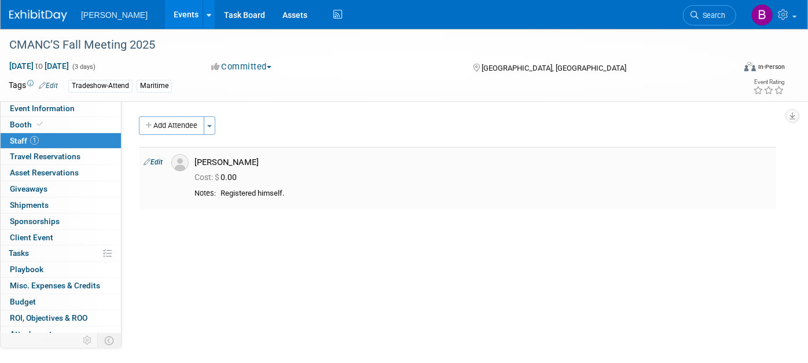
click at [154, 157] on td "Edit" at bounding box center [153, 178] width 28 height 62
click at [165, 16] on link "Events" at bounding box center [186, 14] width 42 height 29
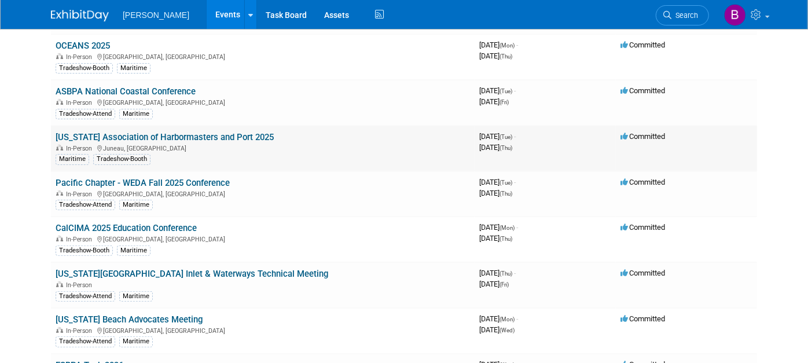
scroll to position [117, 0]
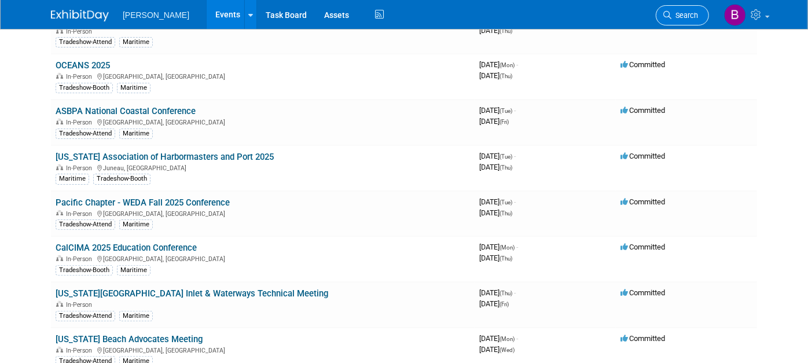
click at [684, 17] on span "Search" at bounding box center [685, 15] width 27 height 9
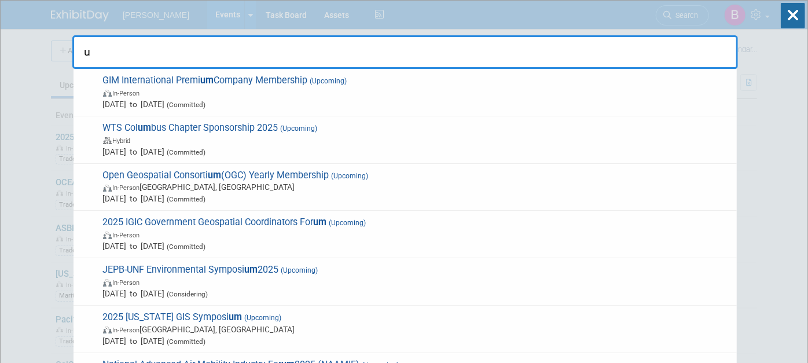
type input "un"
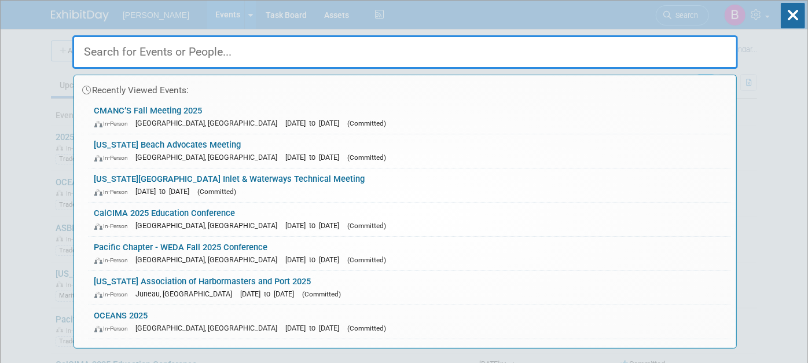
click at [255, 51] on input "text" at bounding box center [405, 52] width 666 height 34
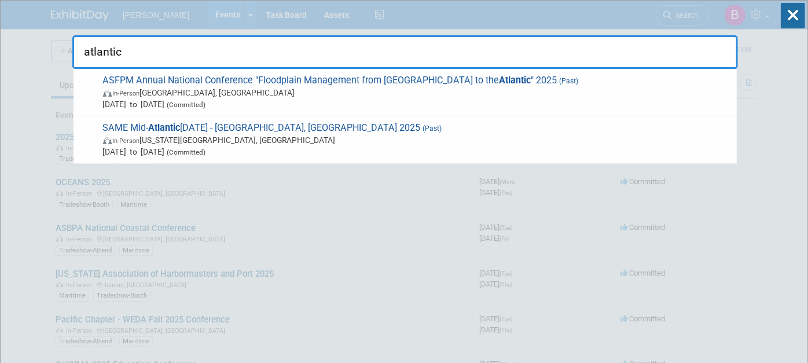
drag, startPoint x: 400, startPoint y: 53, endPoint x: 0, endPoint y: 38, distance: 400.4
click at [0, 38] on html "[PERSON_NAME] Events Add Event Bulk Upload Events Shareable Event Boards Recent…" at bounding box center [404, 181] width 808 height 363
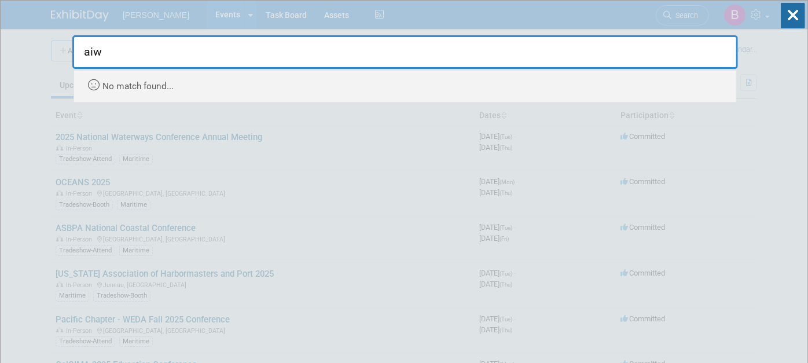
type input "aiwa"
